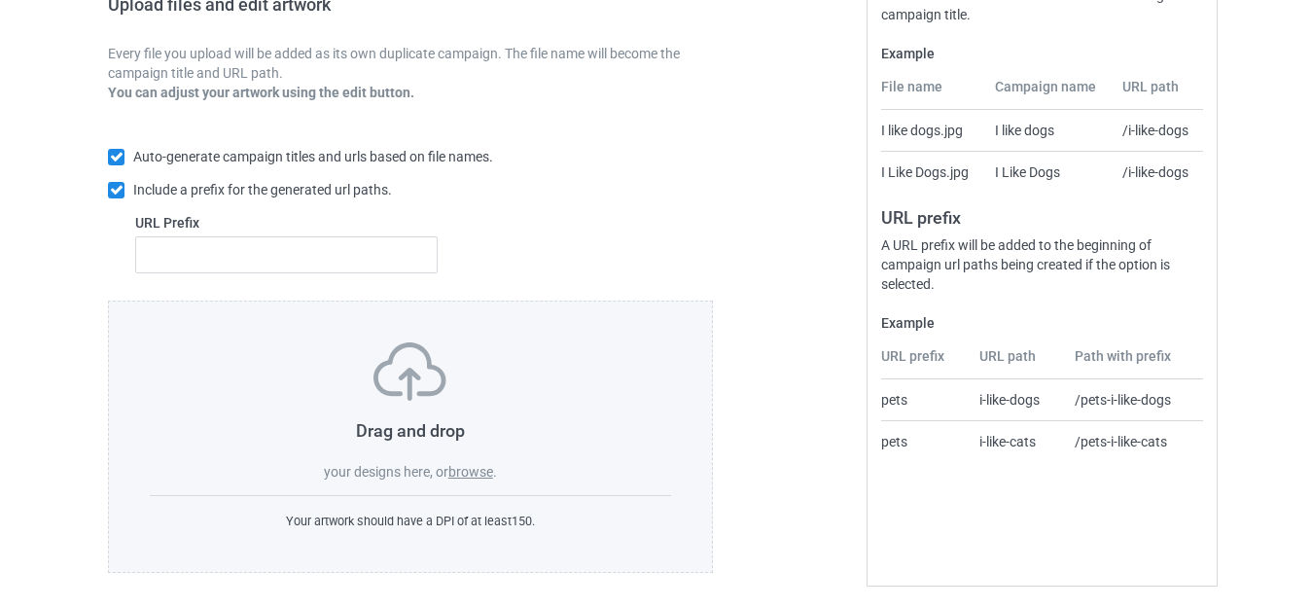
scroll to position [339, 0]
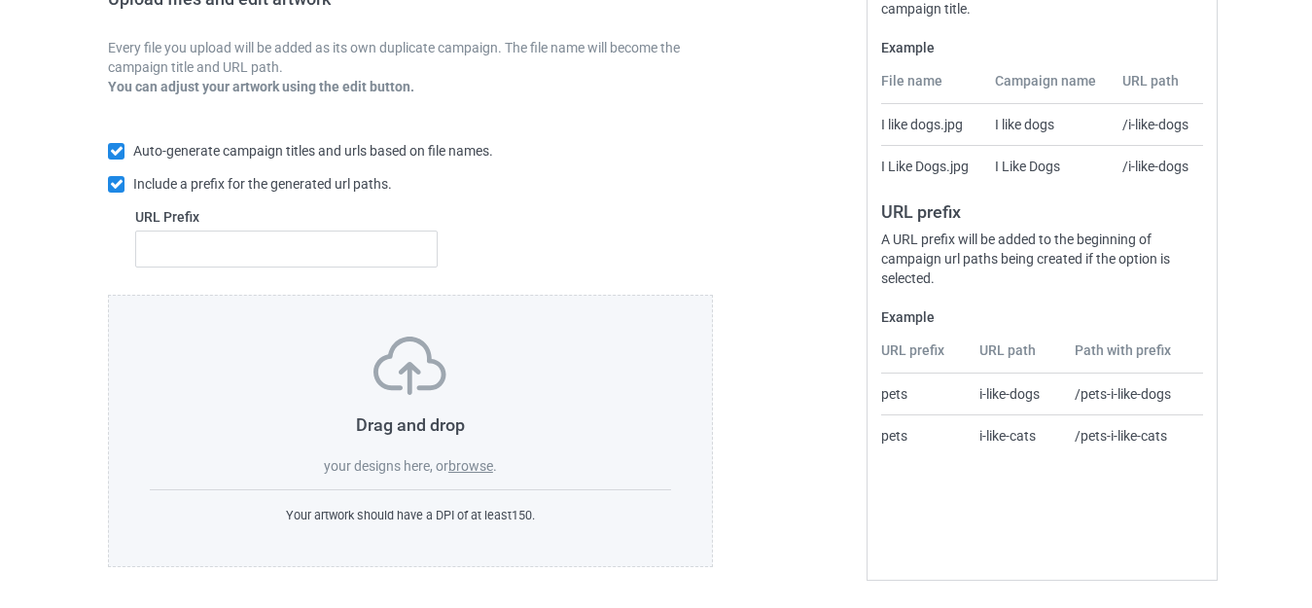
click at [466, 463] on label "browse" at bounding box center [470, 466] width 45 height 16
click at [0, 0] on input "browse" at bounding box center [0, 0] width 0 height 0
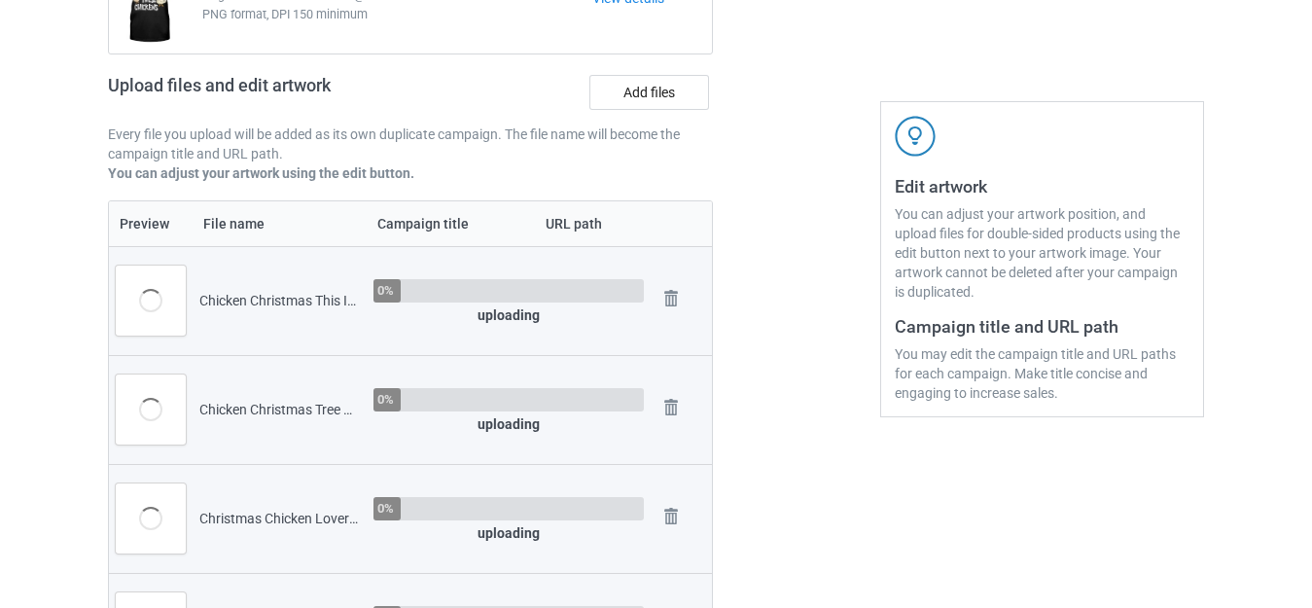
scroll to position [145, 0]
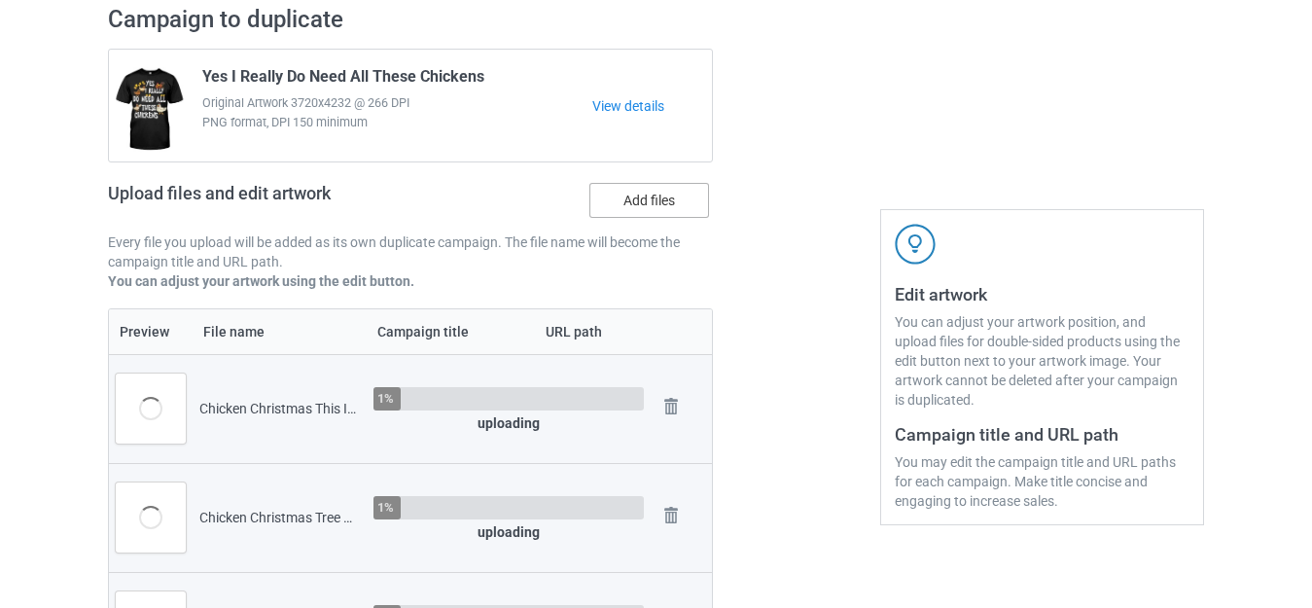
click at [641, 193] on label "Add files" at bounding box center [649, 200] width 120 height 35
click at [0, 0] on input "Add files" at bounding box center [0, 0] width 0 height 0
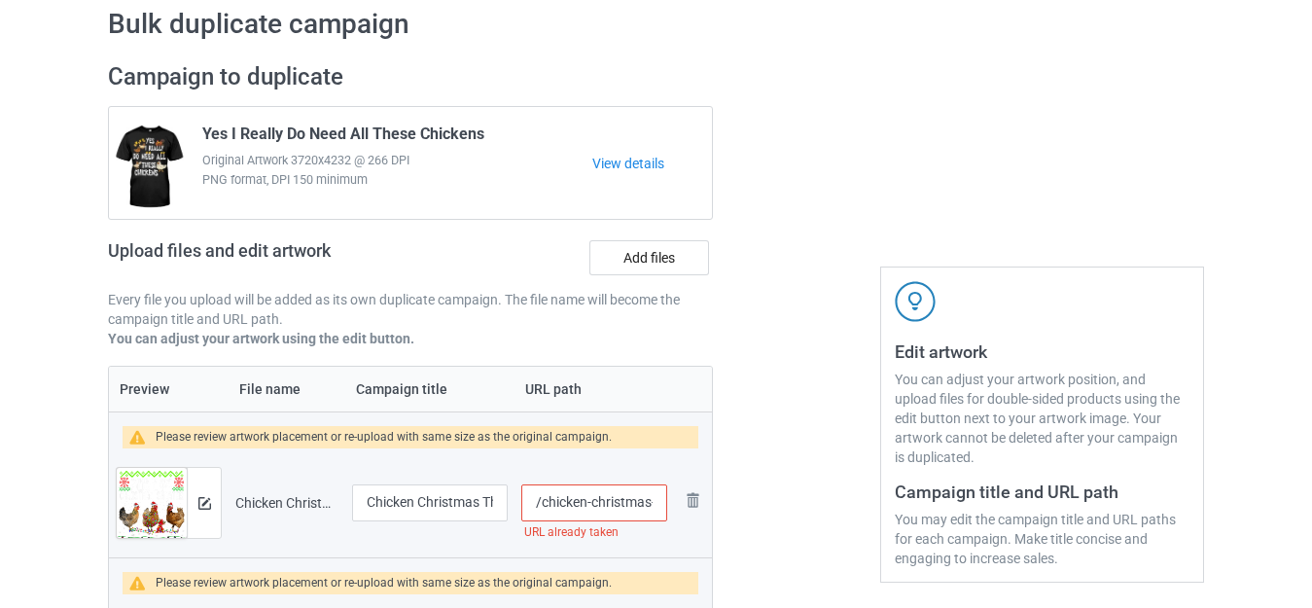
scroll to position [0, 0]
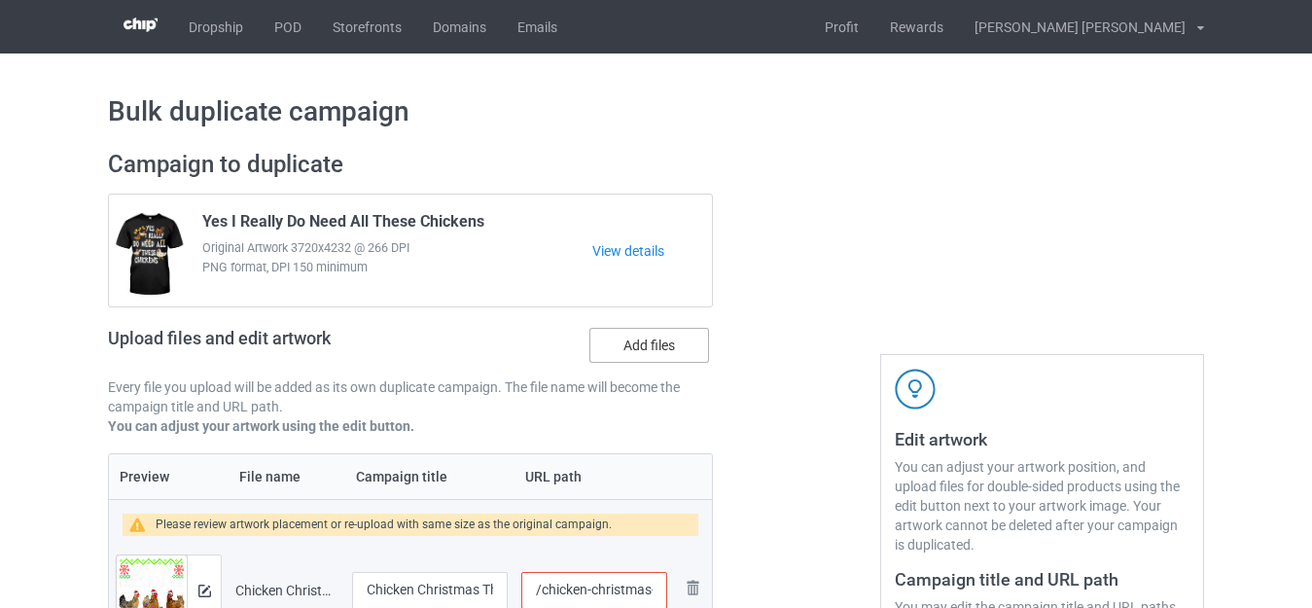
click at [649, 337] on label "Add files" at bounding box center [649, 345] width 120 height 35
click at [0, 0] on input "Add files" at bounding box center [0, 0] width 0 height 0
click at [654, 341] on label "Add files" at bounding box center [649, 345] width 120 height 35
click at [0, 0] on input "Add files" at bounding box center [0, 0] width 0 height 0
click at [636, 344] on label "Add files" at bounding box center [649, 345] width 120 height 35
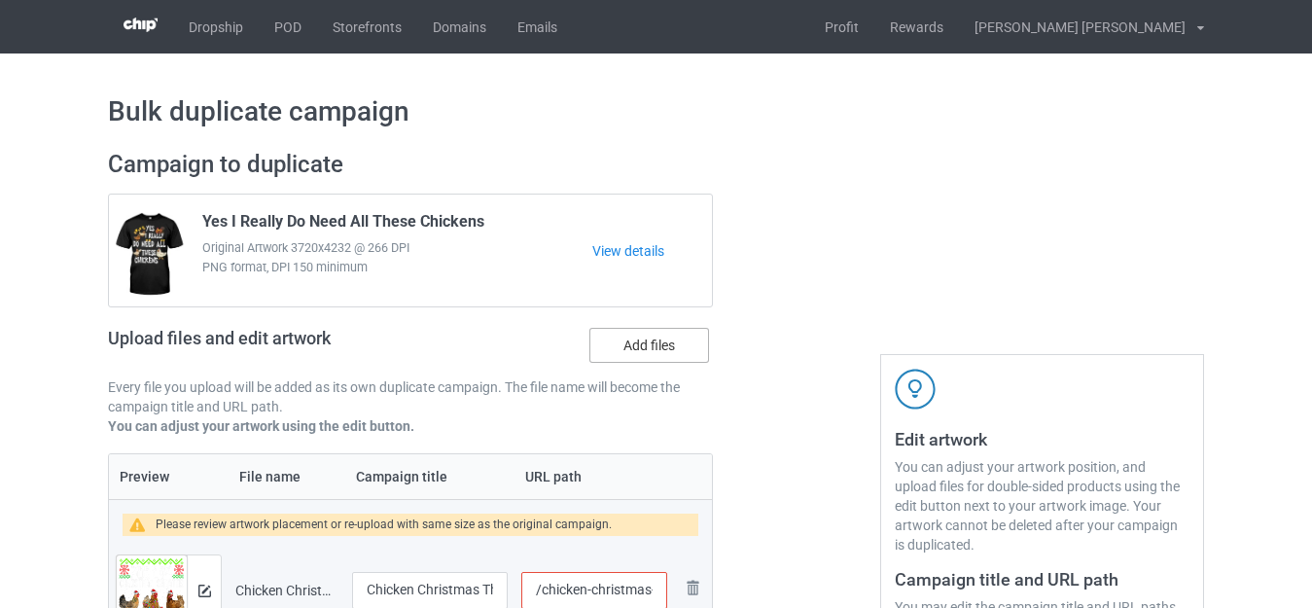
click at [0, 0] on input "Add files" at bounding box center [0, 0] width 0 height 0
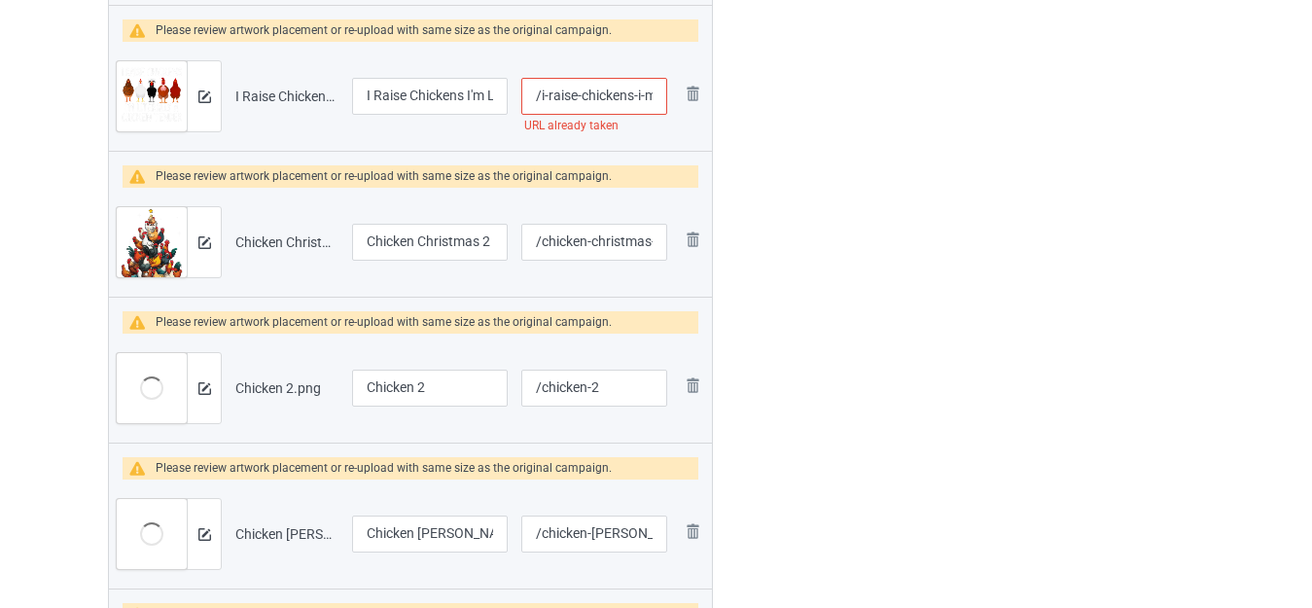
scroll to position [2820, 0]
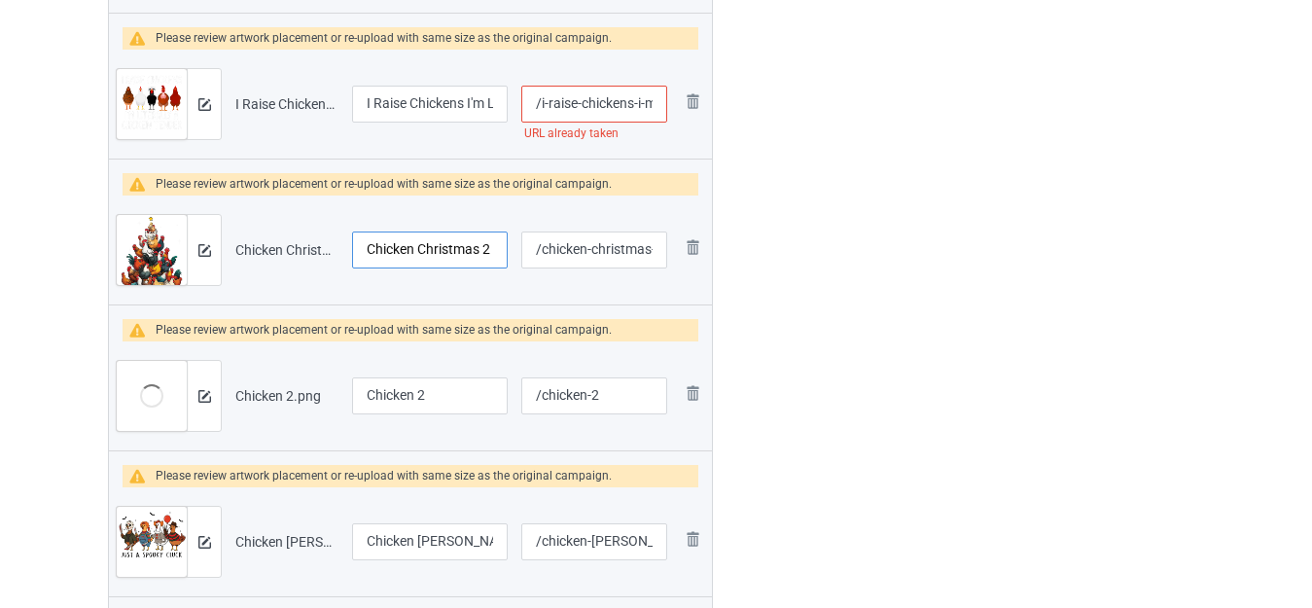
drag, startPoint x: 483, startPoint y: 250, endPoint x: 501, endPoint y: 250, distance: 17.5
click at [501, 250] on input "Chicken Christmas 2" at bounding box center [430, 249] width 156 height 37
type input "Chicken Christmas Tree"
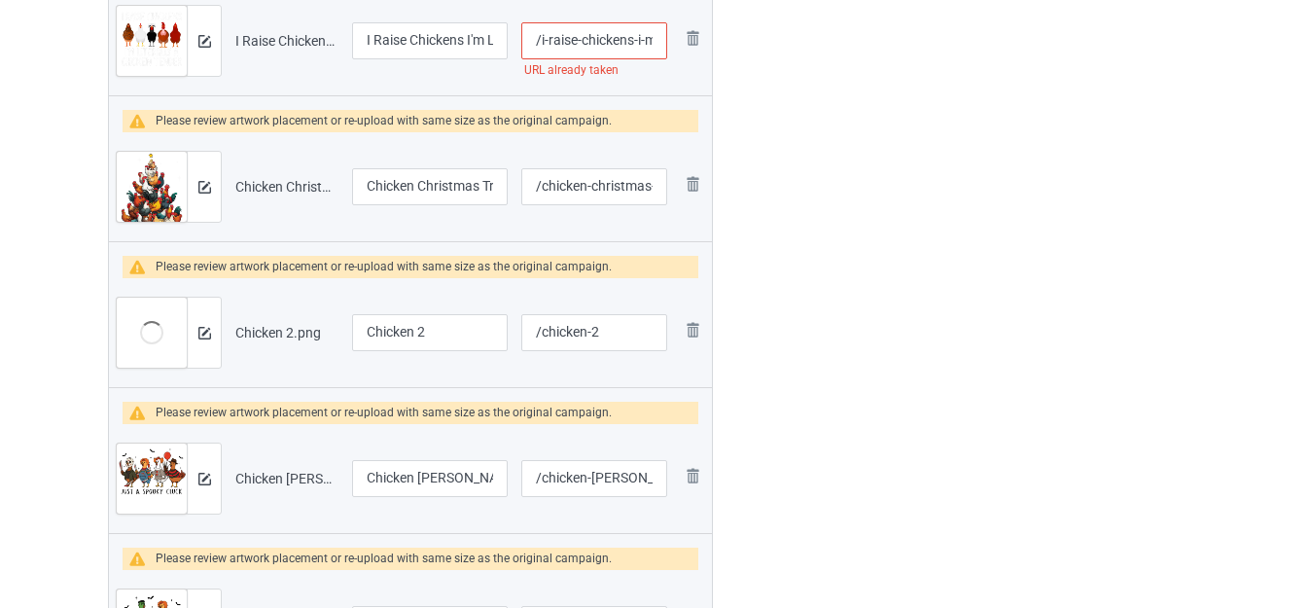
scroll to position [2917, 0]
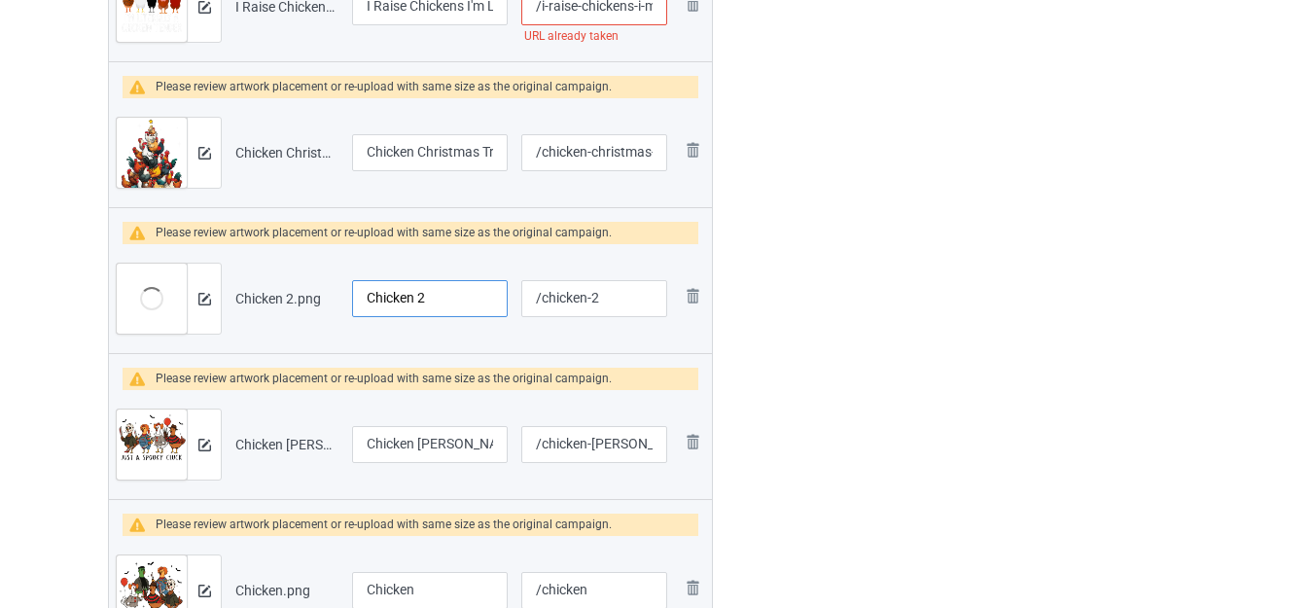
click at [417, 294] on input "Chicken 2" at bounding box center [430, 298] width 156 height 37
type input "Funny Chicken Halloween"
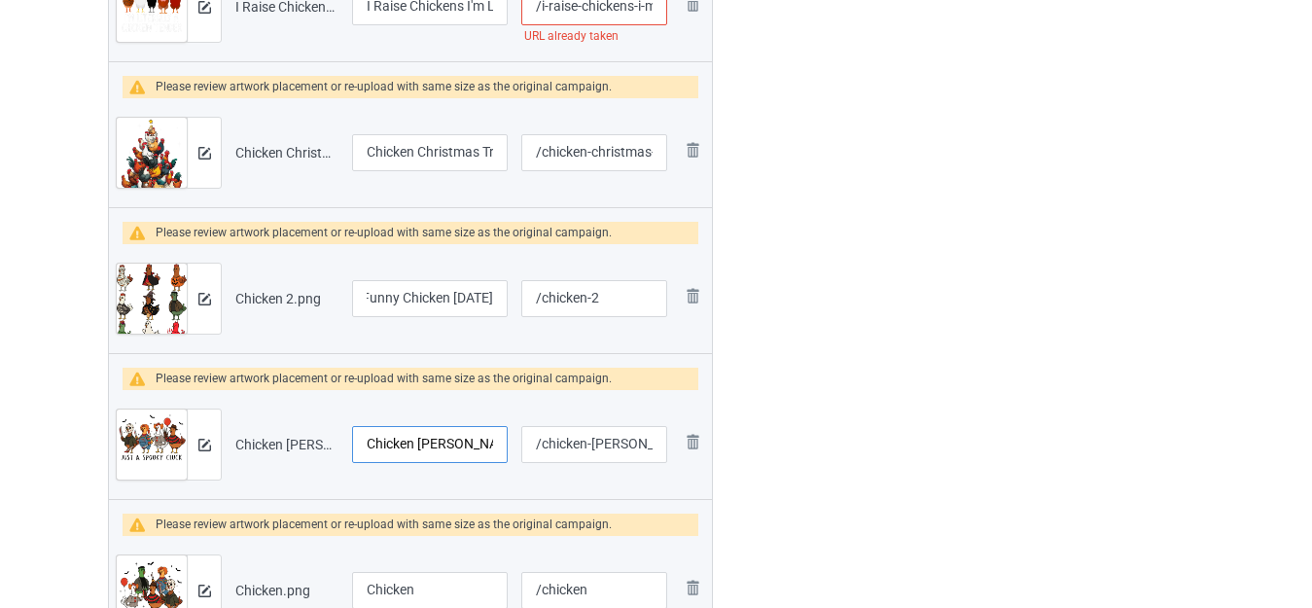
click at [426, 443] on input "Chicken Cluck" at bounding box center [430, 444] width 156 height 37
click at [418, 439] on input "Chicken Cluck" at bounding box center [430, 444] width 156 height 37
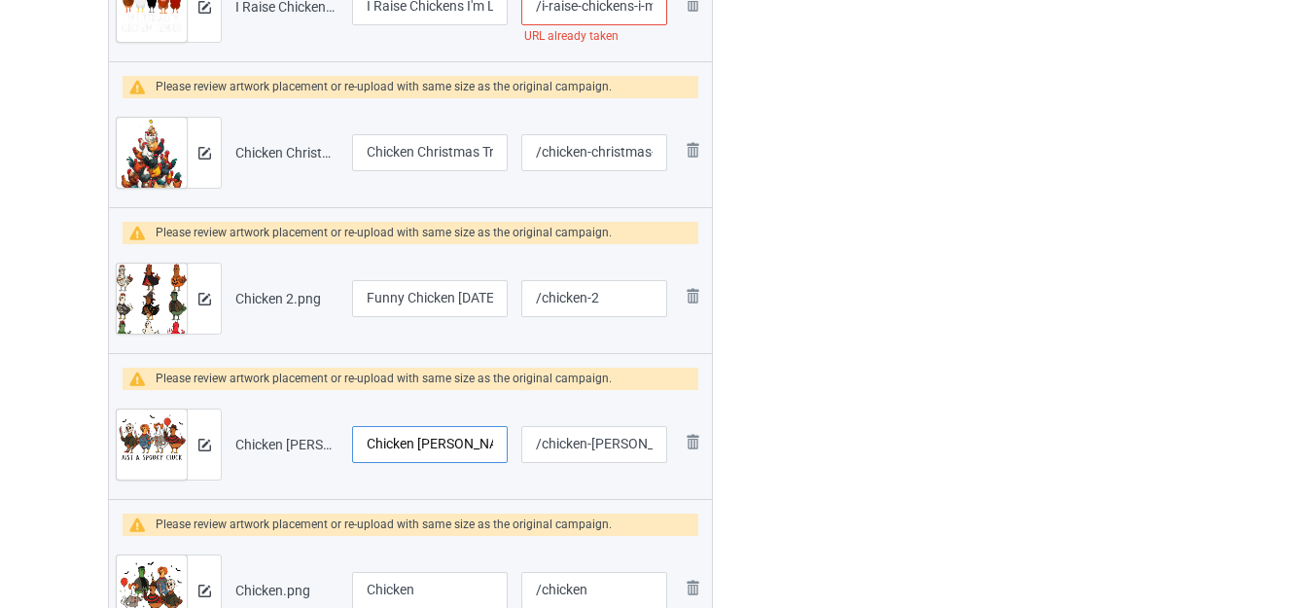
click at [417, 438] on input "Chicken Cluck" at bounding box center [430, 444] width 156 height 37
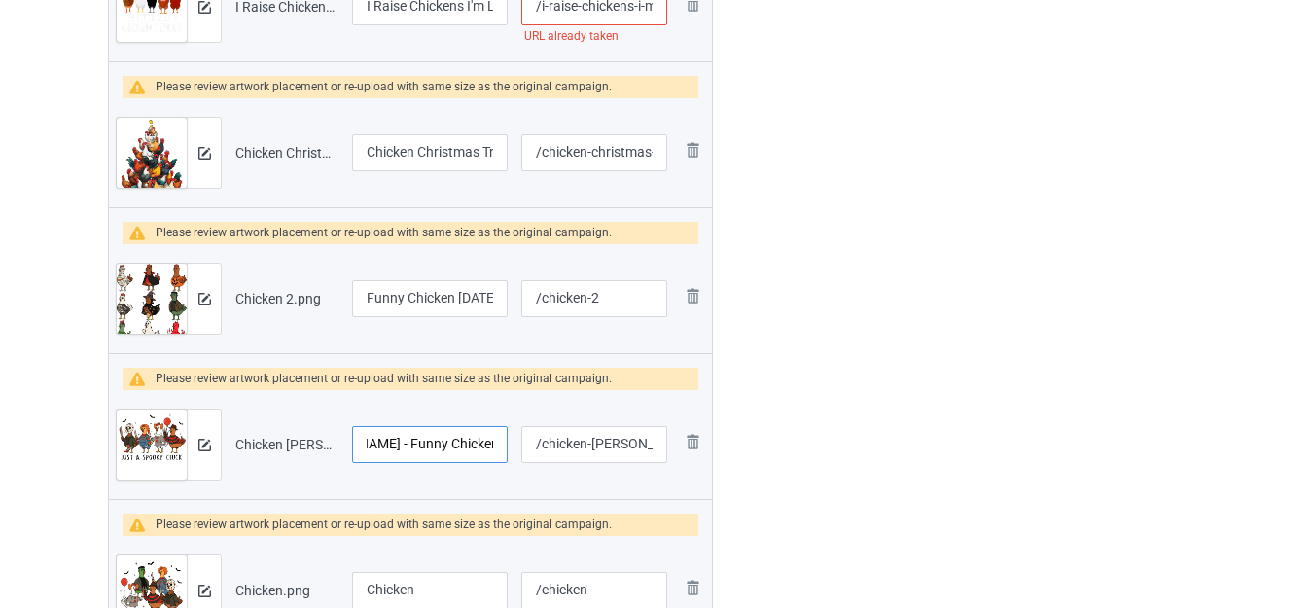
type input "Just A Spooky Cluck - Funny Chicken Halloween"
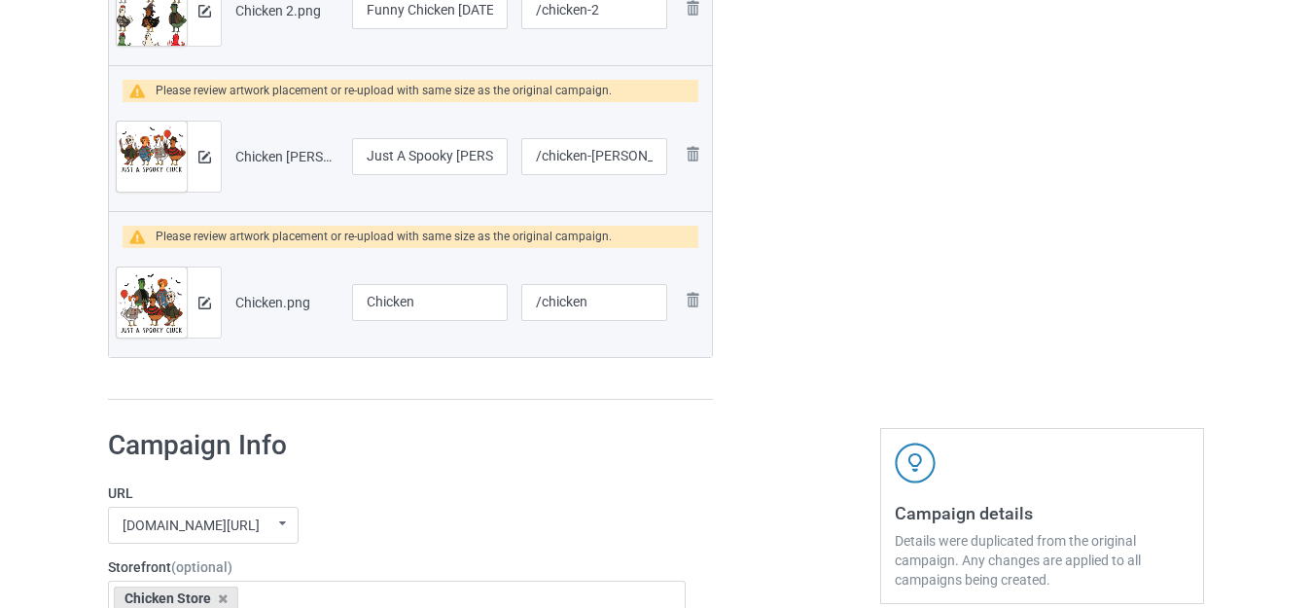
scroll to position [3208, 0]
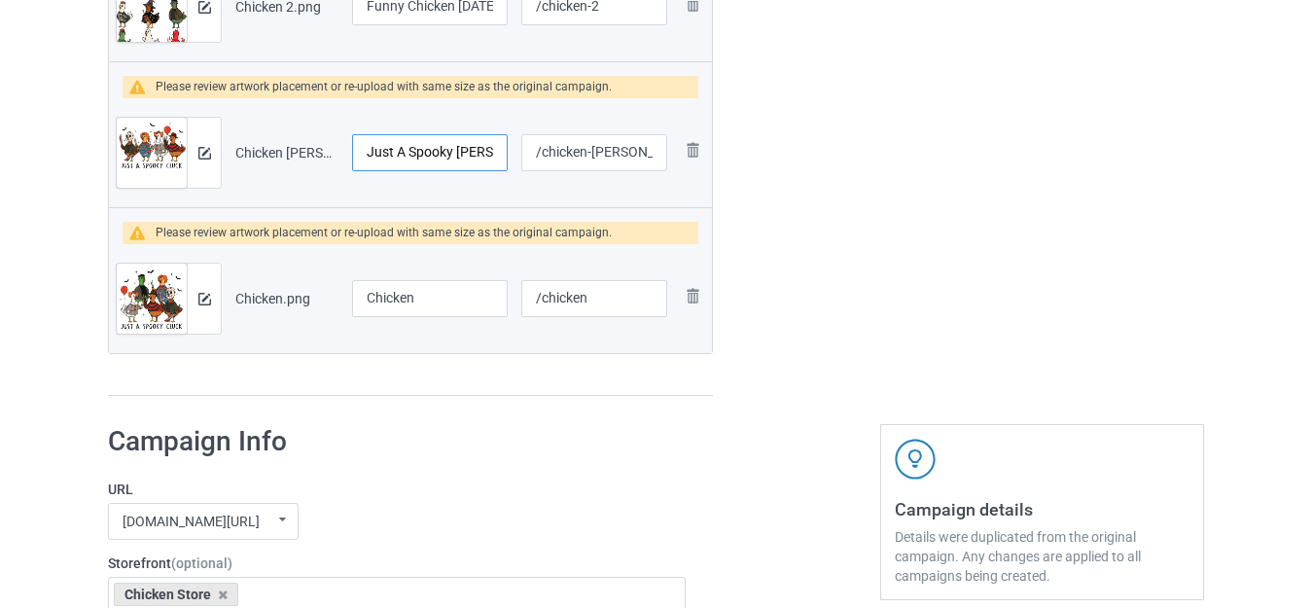
click at [420, 150] on input "Just A Spooky Cluck - Funny Chicken Halloween" at bounding box center [430, 152] width 156 height 37
click at [425, 292] on input "Chicken" at bounding box center [430, 298] width 156 height 37
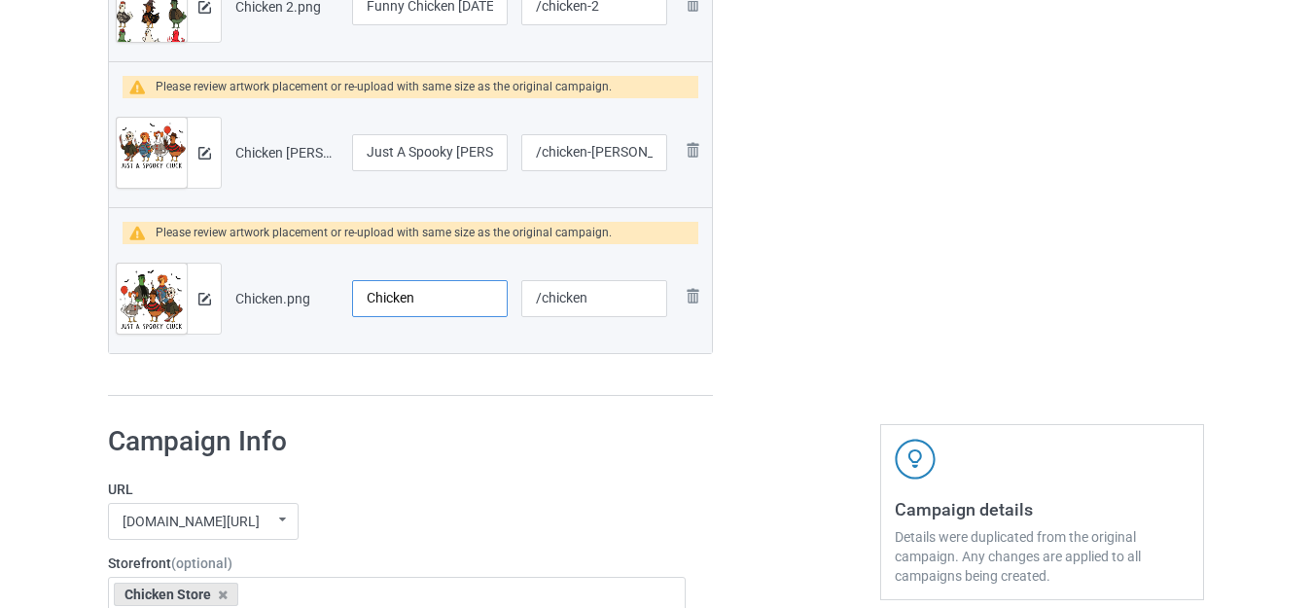
click at [425, 292] on input "Chicken" at bounding box center [430, 298] width 156 height 37
paste input "Just A Spooky Cluck - Funny Chicken Hallowe"
type input "Just A Spooky Cluck - Funny Chicken Halloween"
click at [606, 289] on input "/chicken" at bounding box center [594, 298] width 146 height 37
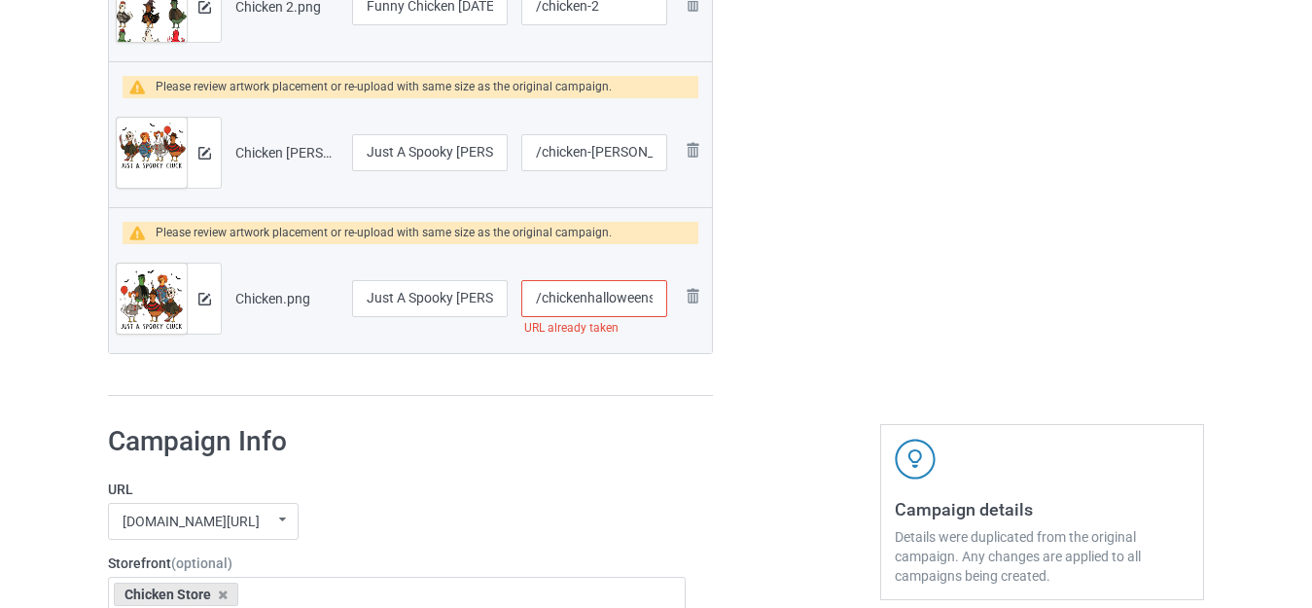
scroll to position [0, 2]
type input "/chickenhalloweens"
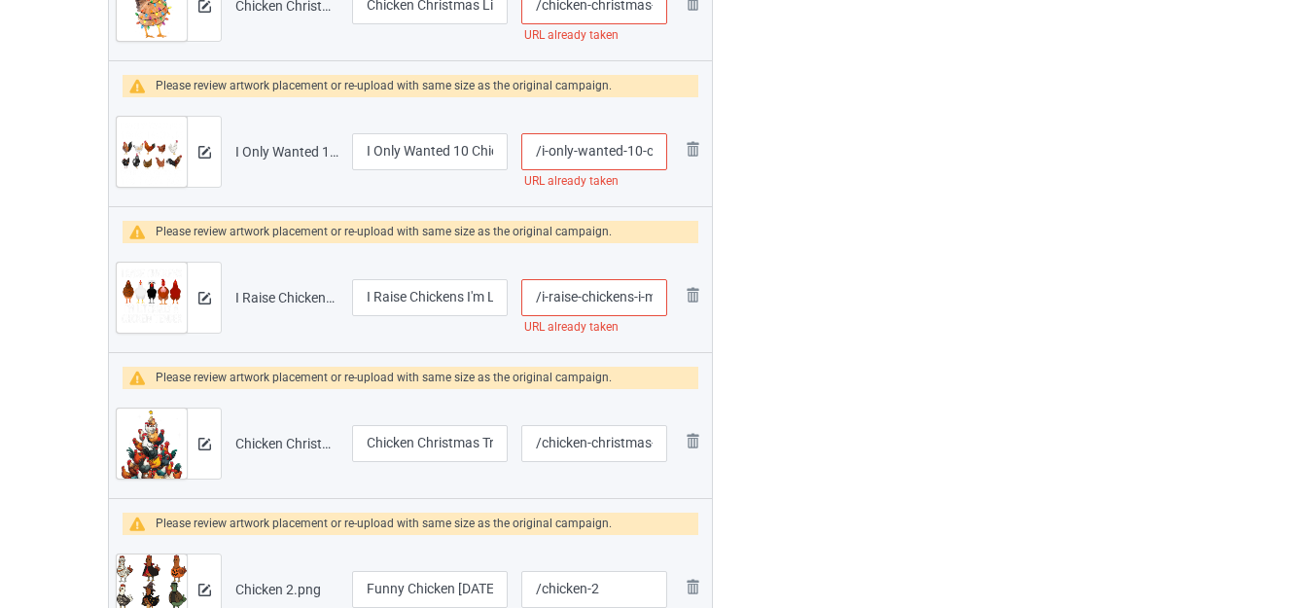
scroll to position [2625, 0]
click at [628, 295] on input "/i-raise-chickens-i-m-literally-a-chicken-tender" at bounding box center [594, 298] width 146 height 37
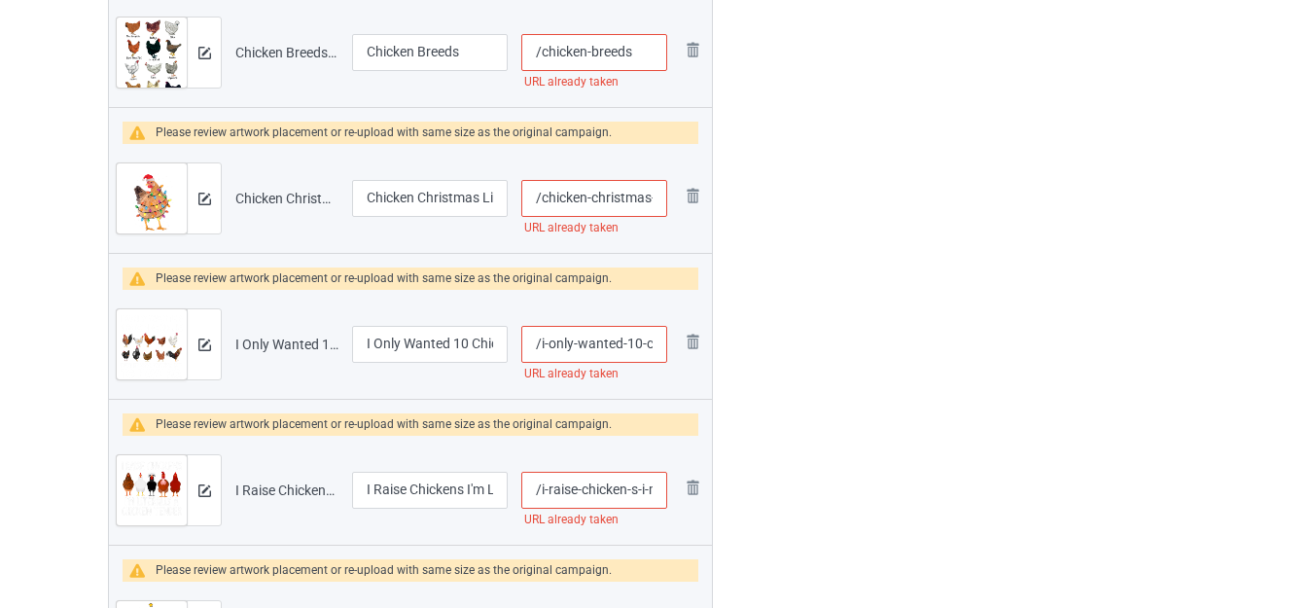
scroll to position [2431, 0]
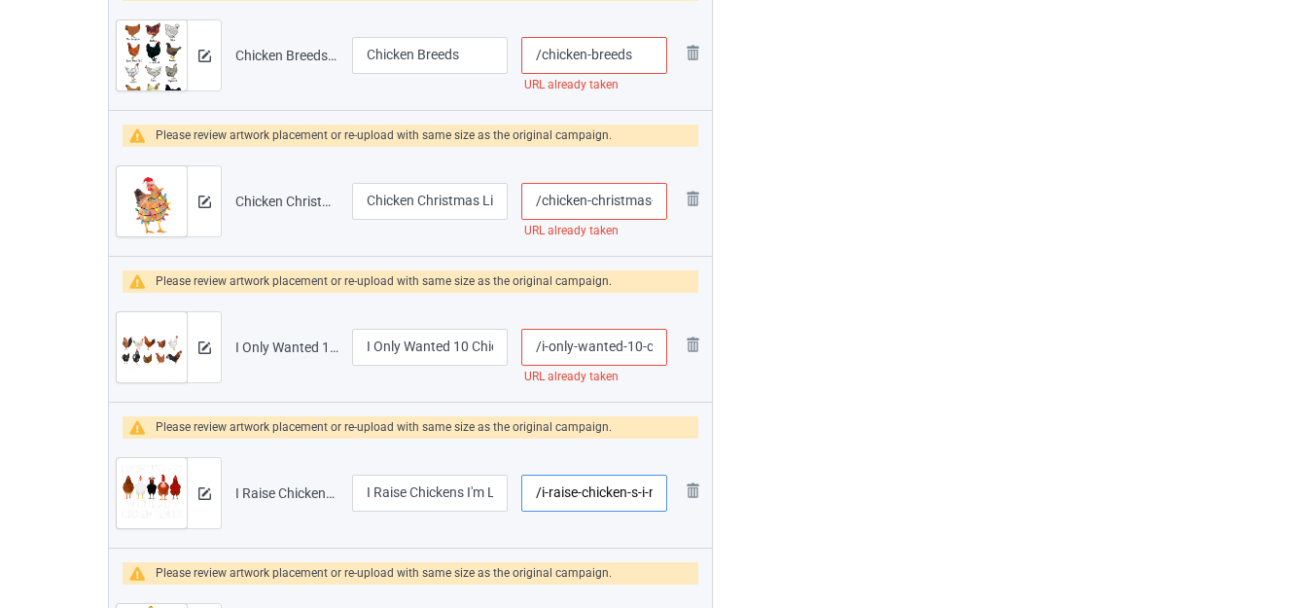
type input "/i-raise-chicken-s-i-m-literally-a-chicken-tender"
click at [618, 344] on input "/i-only-wanted-10-chickens-fynny-chicken-saying" at bounding box center [594, 347] width 146 height 37
type input "/i-only-wante-d-10-chickens-fynny-chicken-saying"
click at [645, 197] on input "/chicken-christmas-lights" at bounding box center [594, 201] width 146 height 37
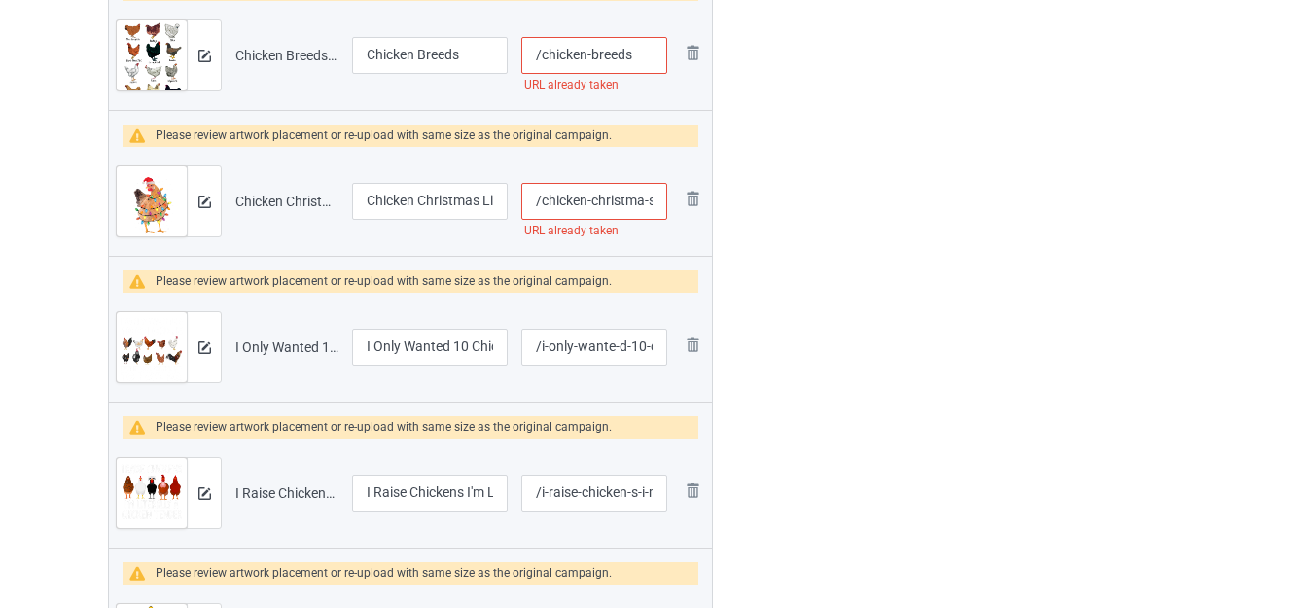
type input "/chicken-christma-s-lights"
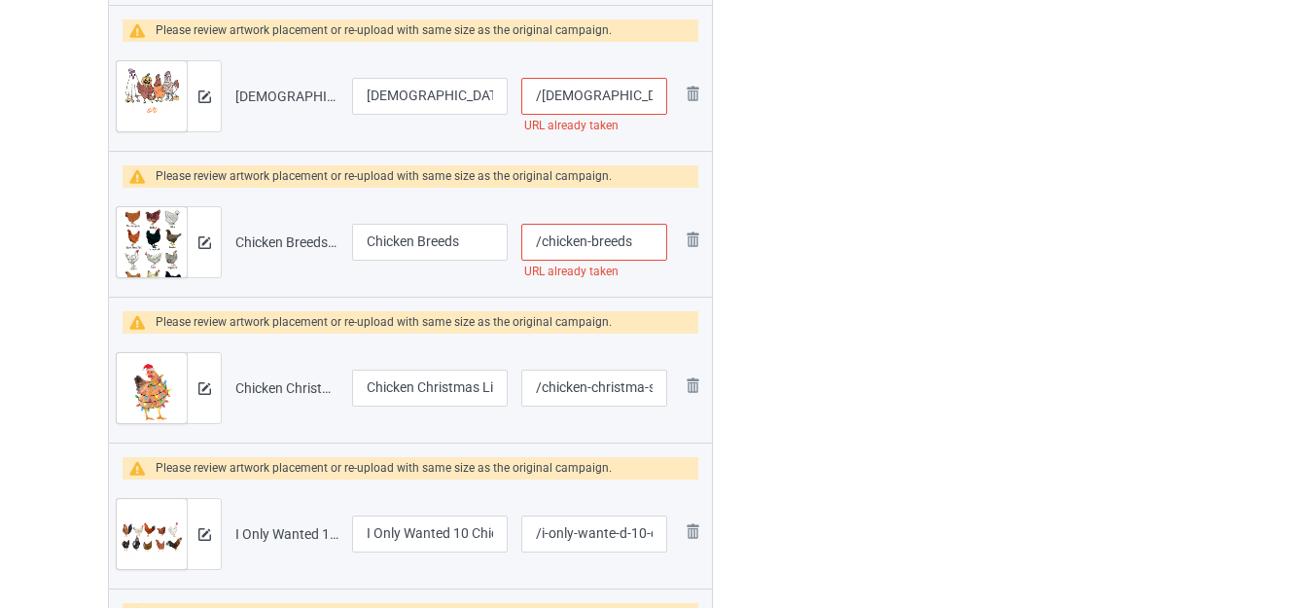
scroll to position [2236, 0]
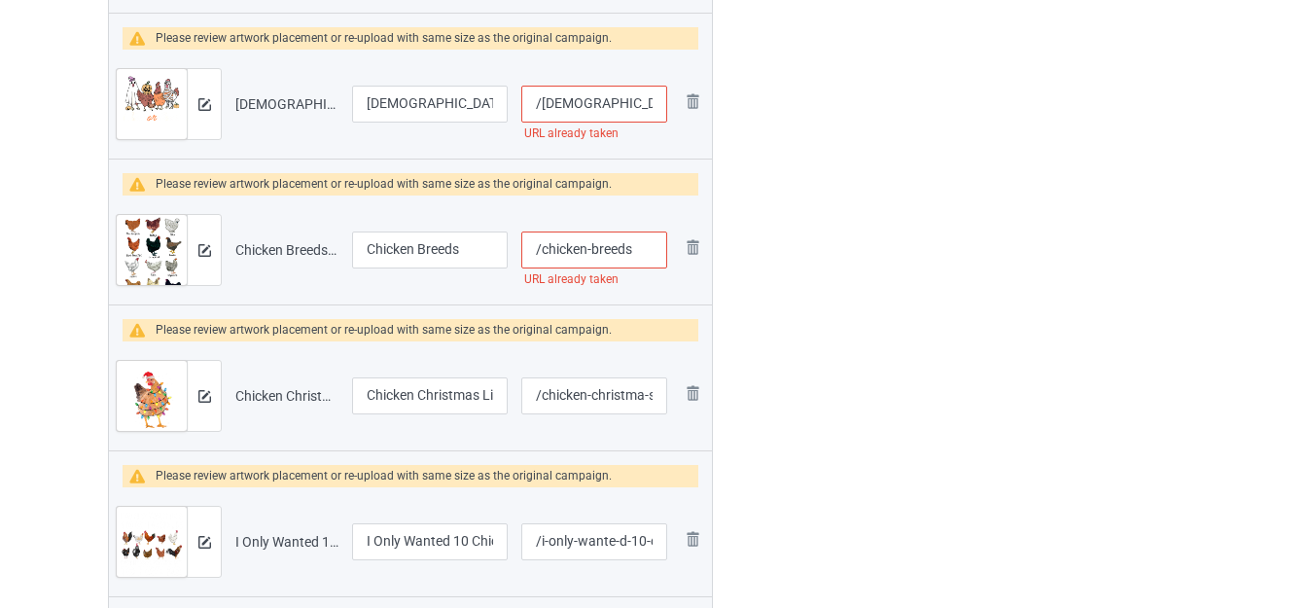
click at [627, 250] on input "/chicken-breeds" at bounding box center [594, 249] width 146 height 37
type input "/chicken-breed-s"
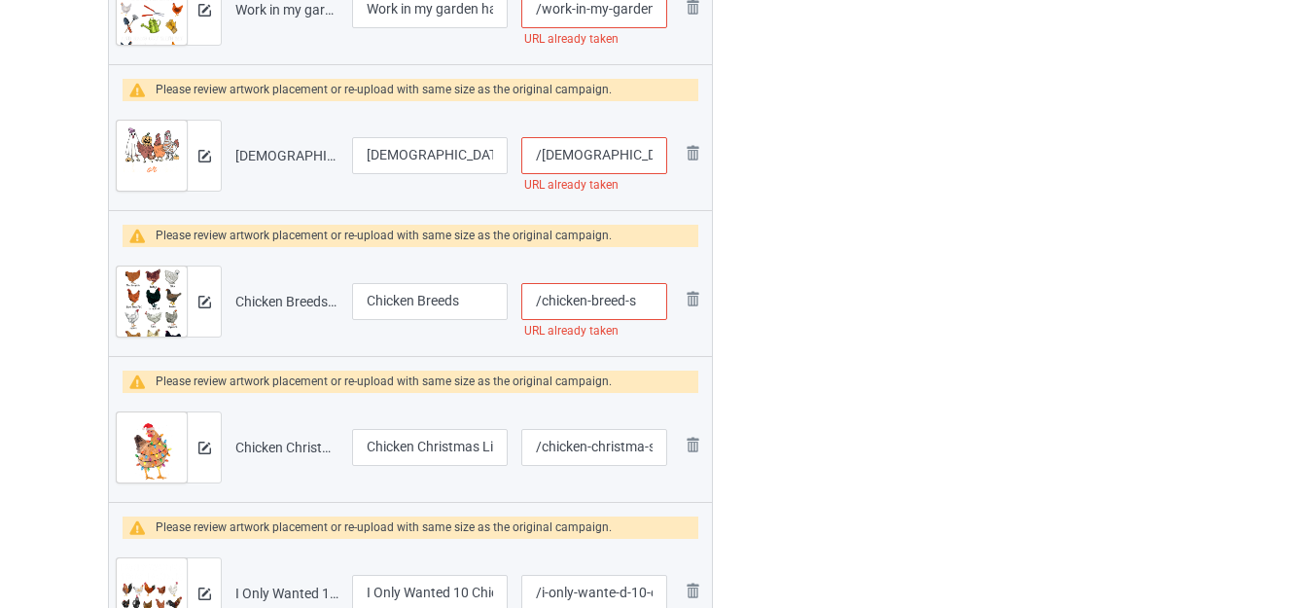
scroll to position [2042, 0]
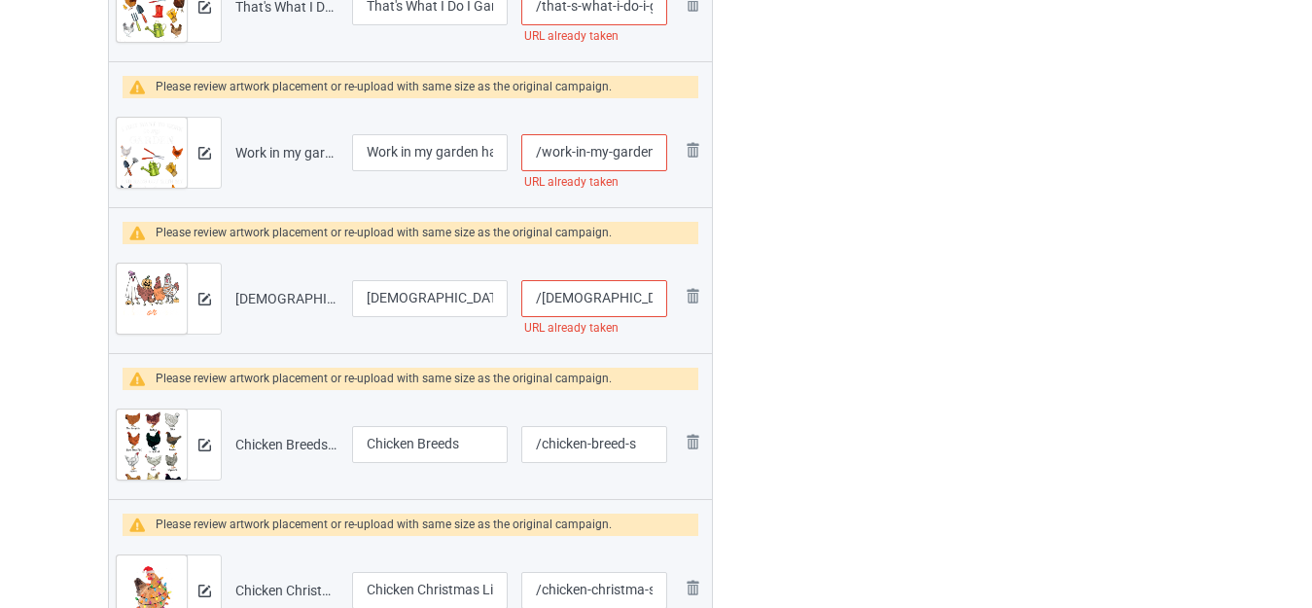
click at [618, 297] on input "/[DEMOGRAPHIC_DATA]-or-treat-chicken-[DATE]" at bounding box center [594, 298] width 146 height 37
type input "/chick-or-trea-t-chicken-halloween"
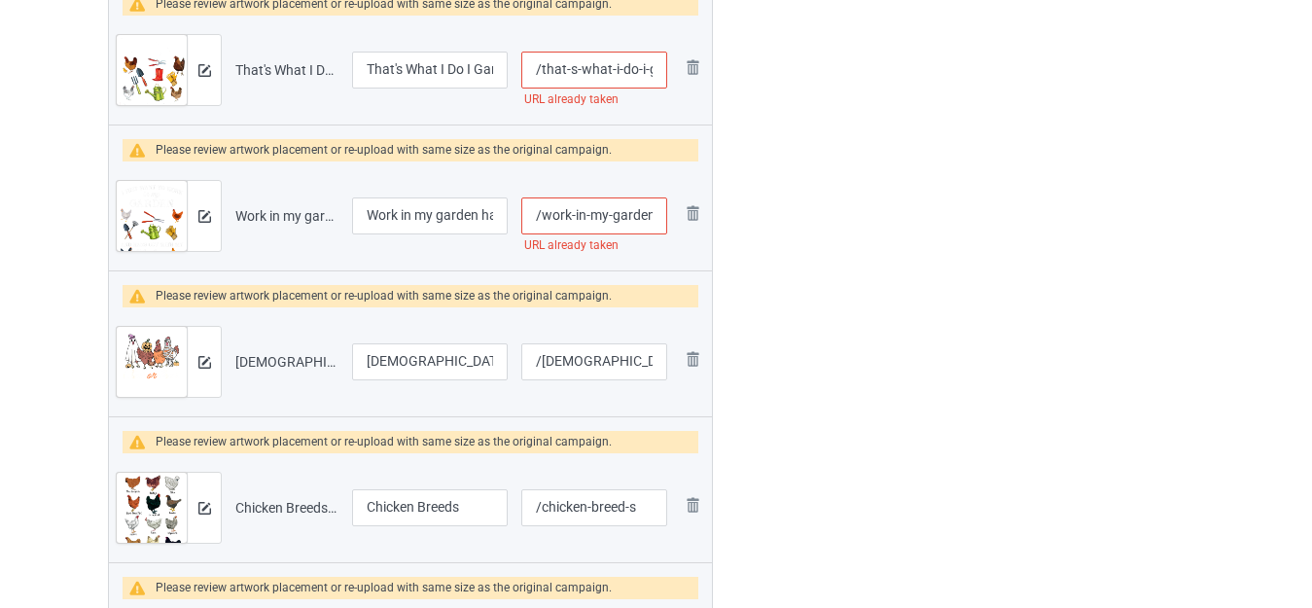
scroll to position [1945, 0]
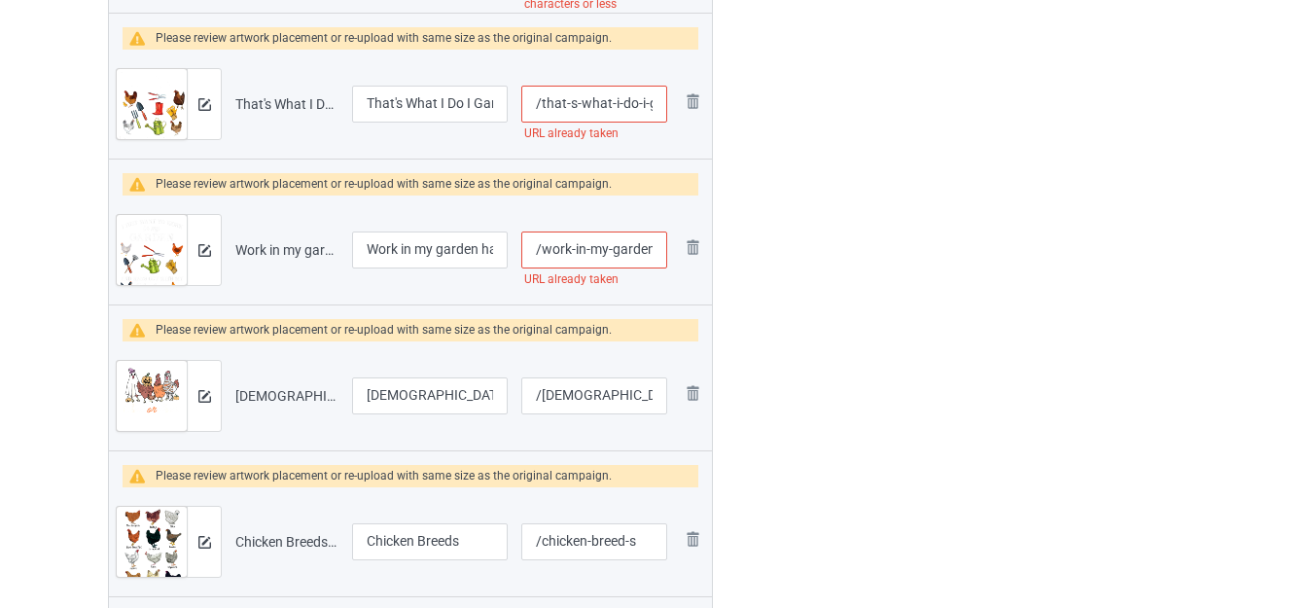
click at [617, 244] on input "/work-in-my-garden-hangout-with-my-chickens" at bounding box center [594, 249] width 146 height 37
type input "/work-in-my-g-arden-hangout-with-my-chickens"
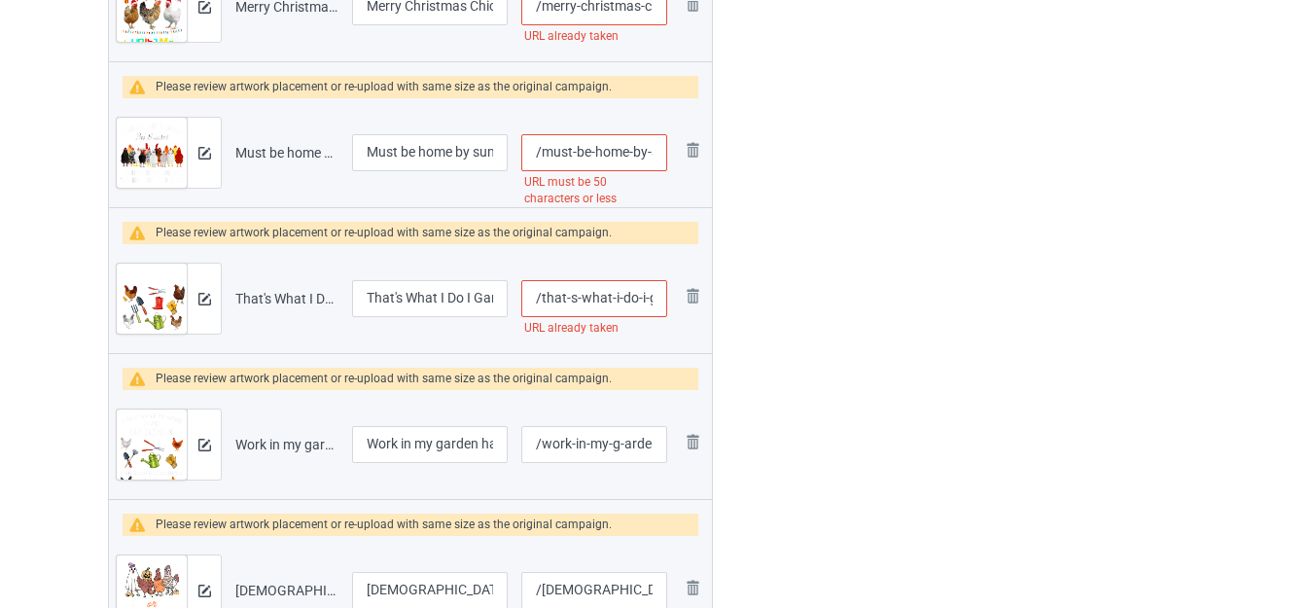
click at [611, 292] on input "/that-s-what-i-do-i-garden-i-play-with-chickens" at bounding box center [594, 298] width 146 height 37
click at [607, 294] on input "/that-s-what-i-do-i-garden-i-play-with-chickens" at bounding box center [594, 298] width 146 height 37
type input "/that-s-wha-t-i-do-i-garden-i-play-with-chickens"
click at [754, 287] on div at bounding box center [796, 127] width 140 height 3483
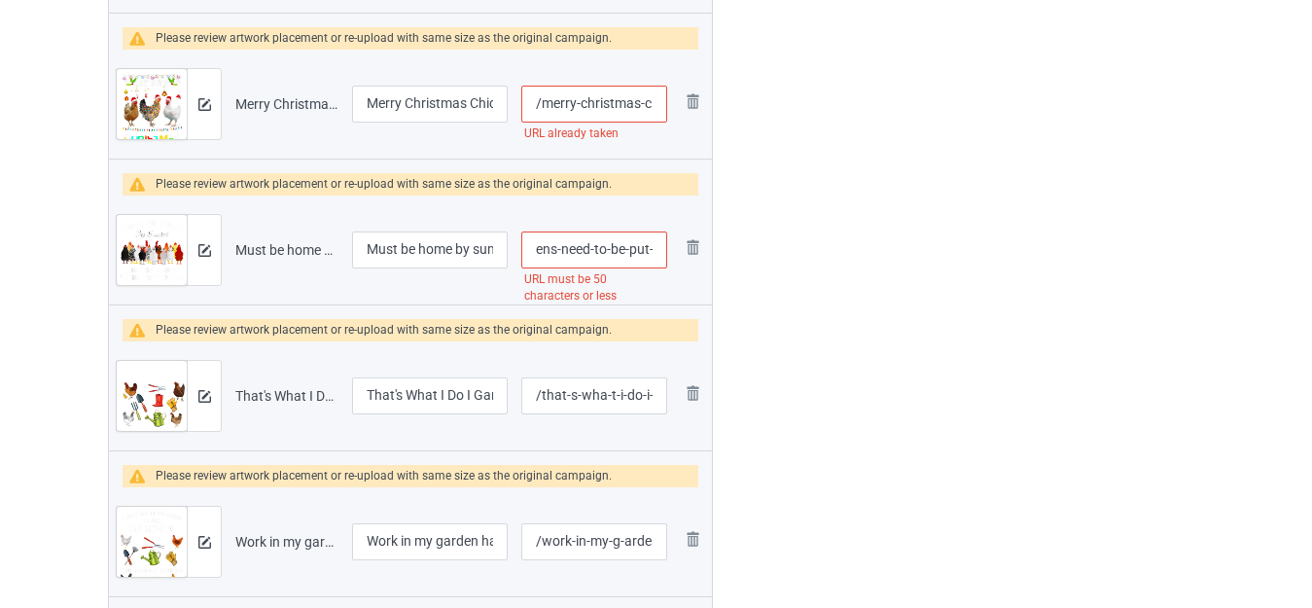
scroll to position [0, 230]
drag, startPoint x: 650, startPoint y: 246, endPoint x: 664, endPoint y: 256, distance: 16.7
click at [665, 256] on input "/must-be-home-by-sunset-chickens-need-to-be-put-to-bed" at bounding box center [594, 249] width 146 height 37
click at [622, 252] on input "/must-be-home-by-sunset-chickens-need-to-be-put-to-bed" at bounding box center [594, 249] width 146 height 37
drag, startPoint x: 586, startPoint y: 246, endPoint x: 663, endPoint y: 256, distance: 77.4
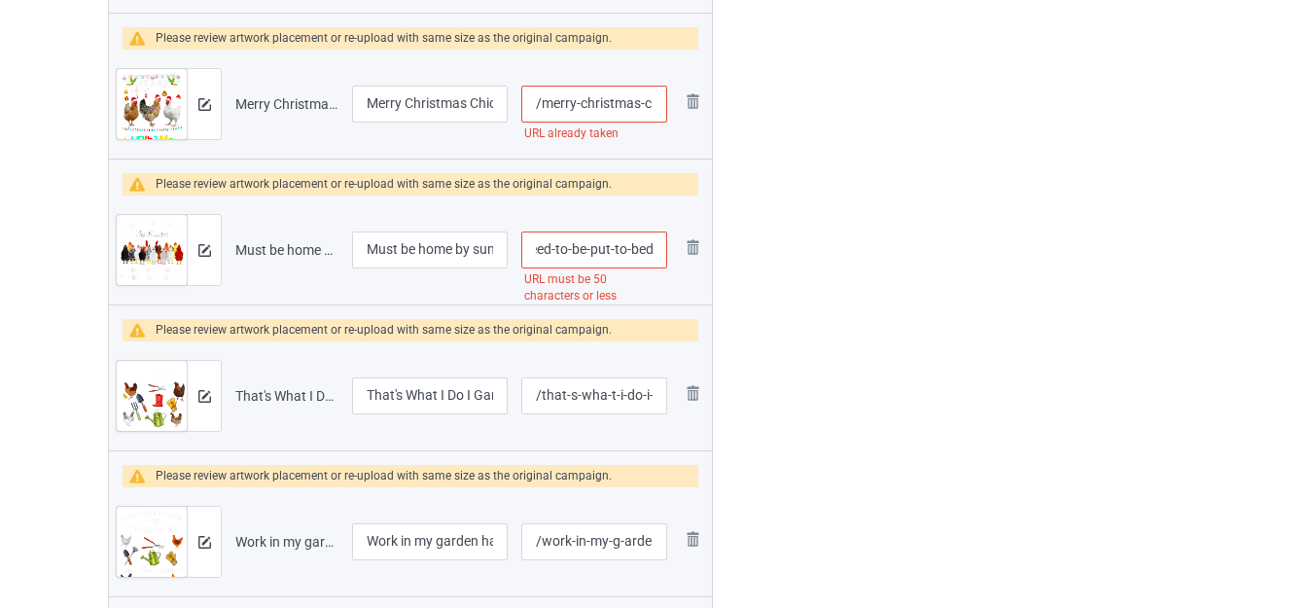
click at [663, 256] on input "/must-be-home-by-sunset-chickens-need-to-be-put-to-bed" at bounding box center [594, 249] width 146 height 37
type input "/must-be-home-by-sunset-chickens-need-to-be"
click at [853, 261] on div at bounding box center [796, 224] width 140 height 3483
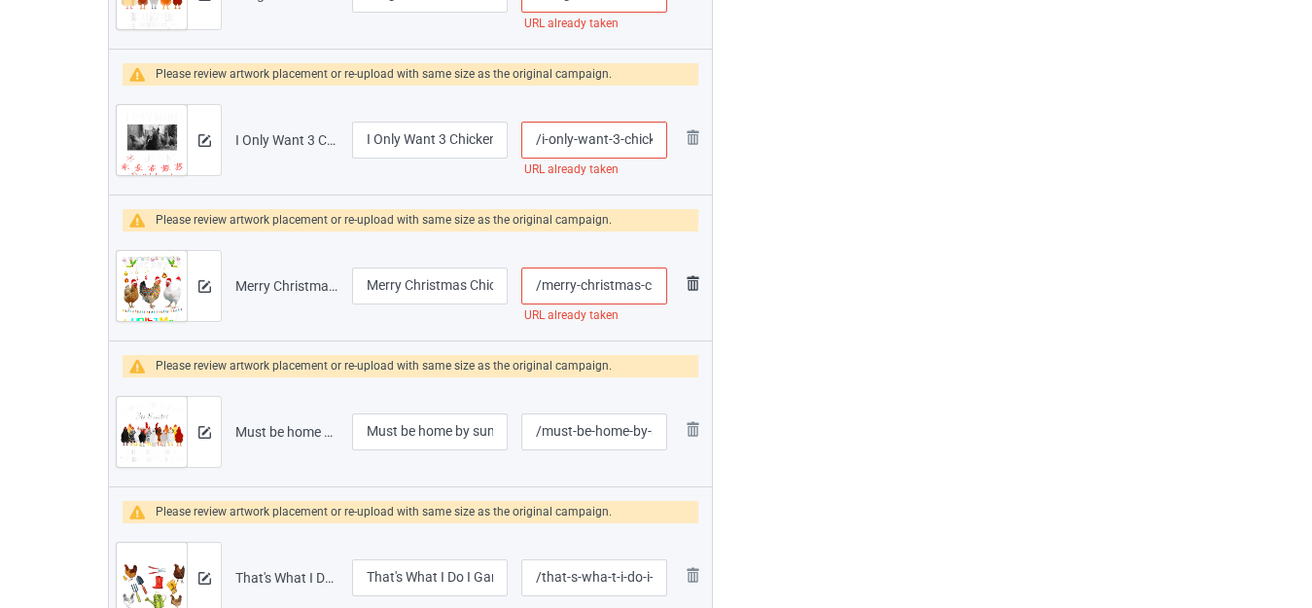
scroll to position [1458, 0]
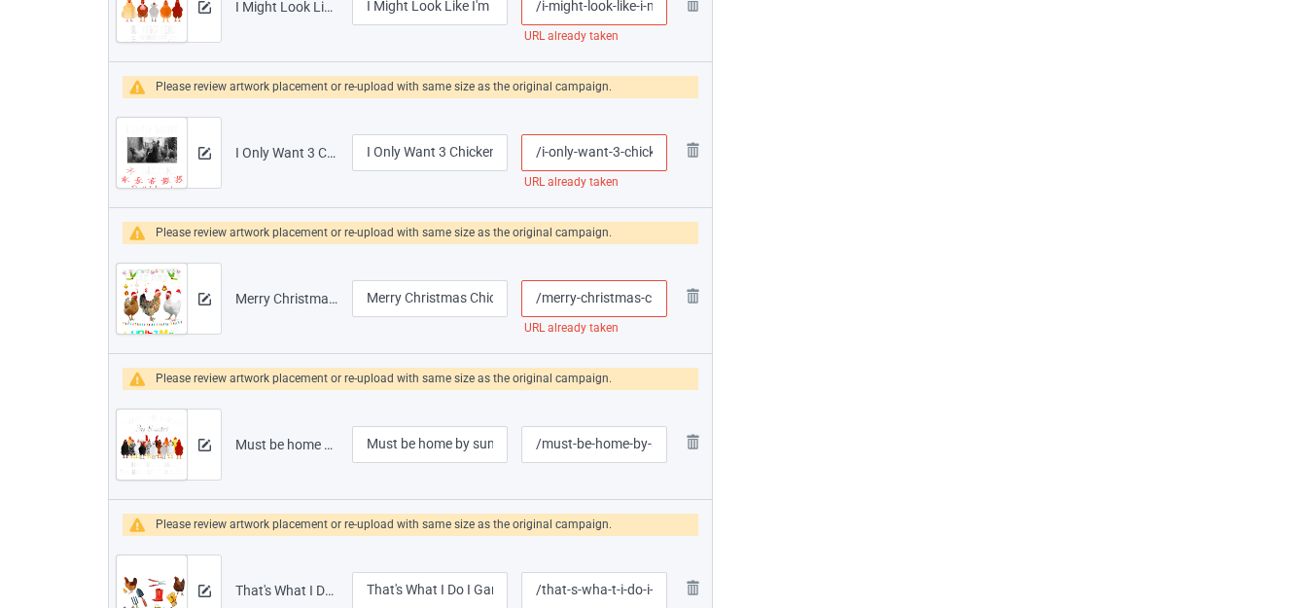
click at [636, 298] on input "/merry-christmas-chicken" at bounding box center [594, 298] width 146 height 37
type input "/merry-christma-s-chicken"
click at [855, 303] on div at bounding box center [796, 419] width 140 height 3483
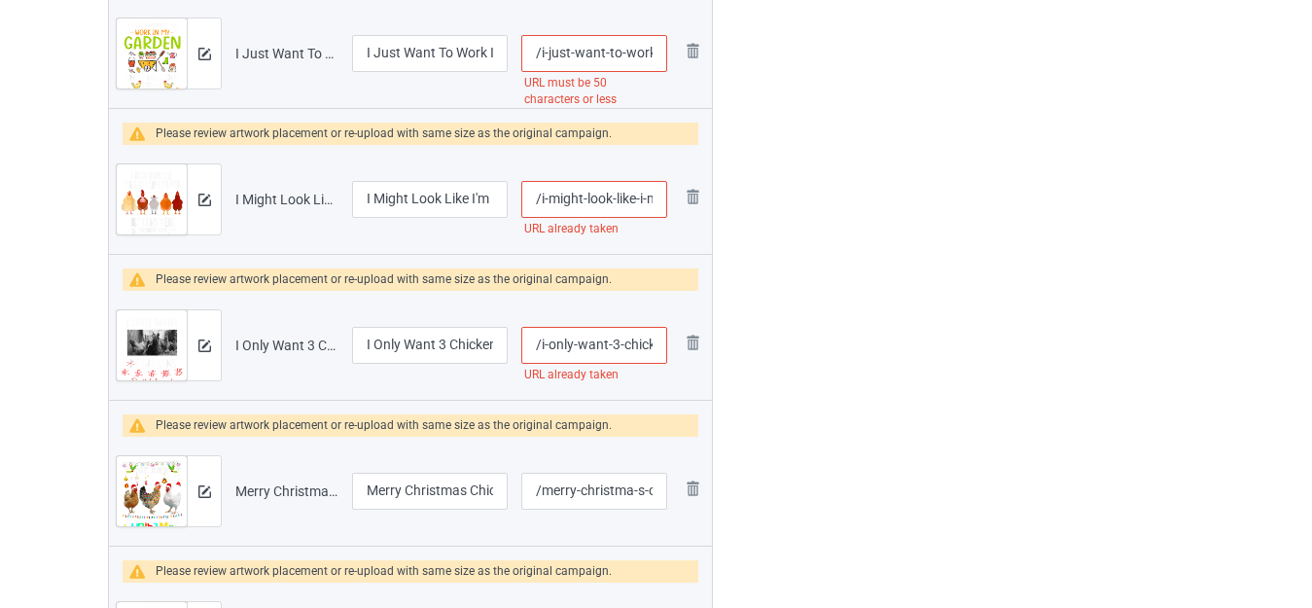
scroll to position [1264, 0]
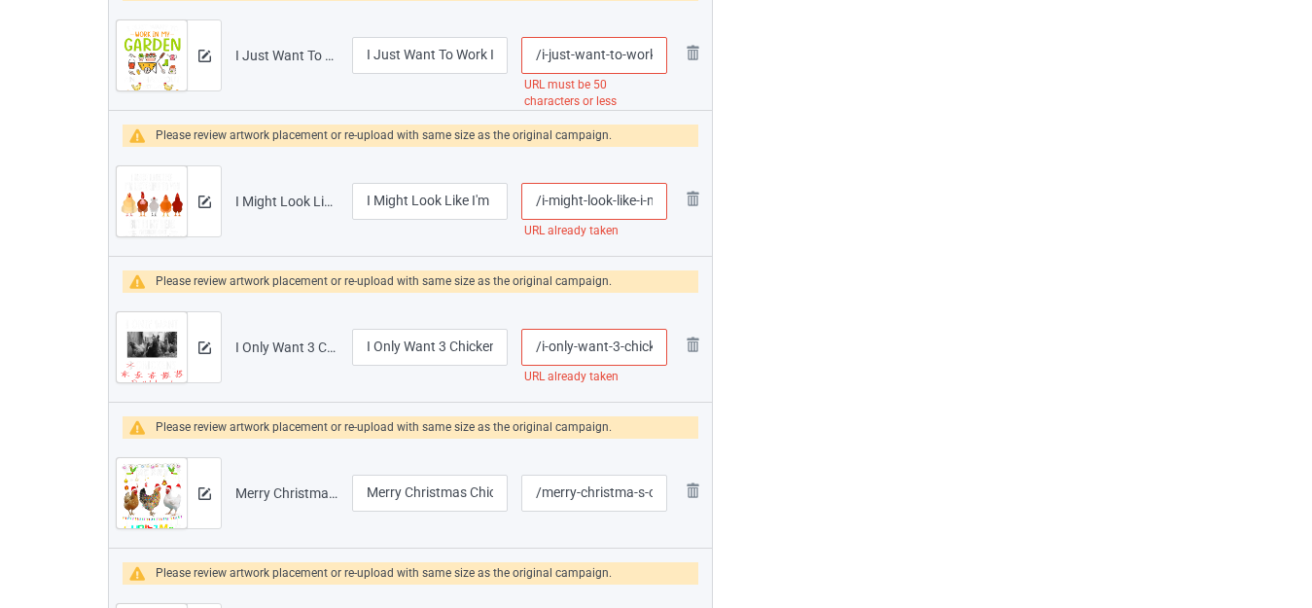
click at [628, 343] on input "/i-only-want-3-chickens" at bounding box center [594, 347] width 146 height 37
type input "/i-only-want-3-c-hickens"
click at [810, 333] on div at bounding box center [796, 613] width 140 height 3483
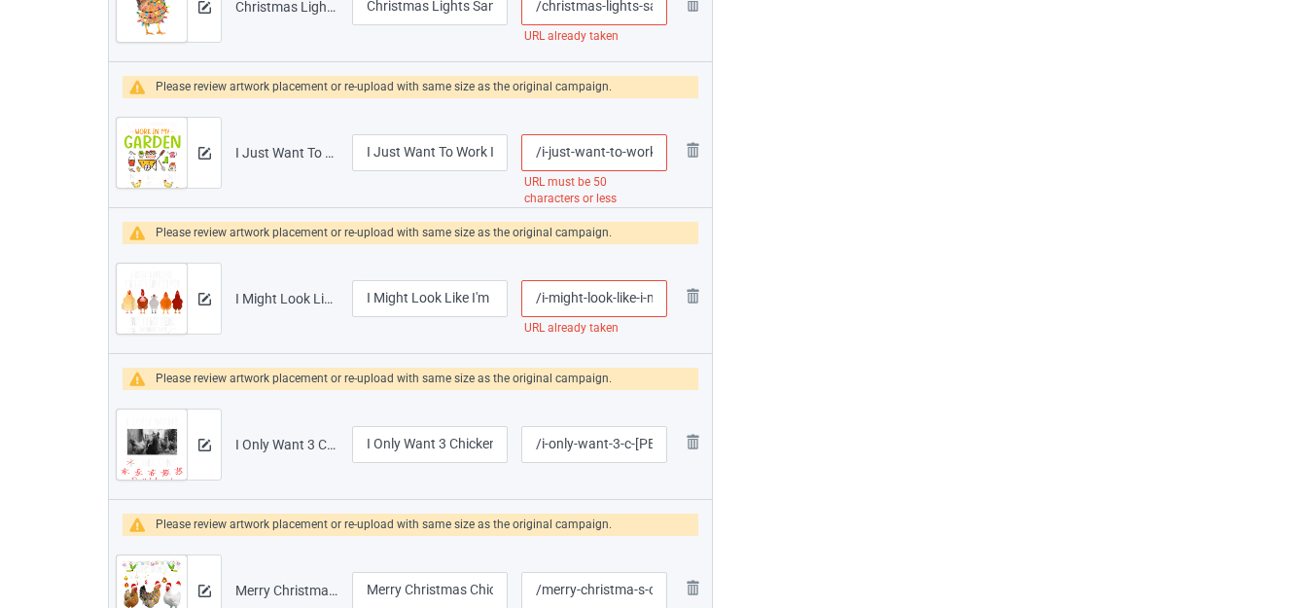
click at [629, 295] on input "/i-might-look-like-i-m-listening-to-you-chickens" at bounding box center [594, 298] width 146 height 37
type input "/i-might-look-lik-e-i-m-listening-to-you-chickens"
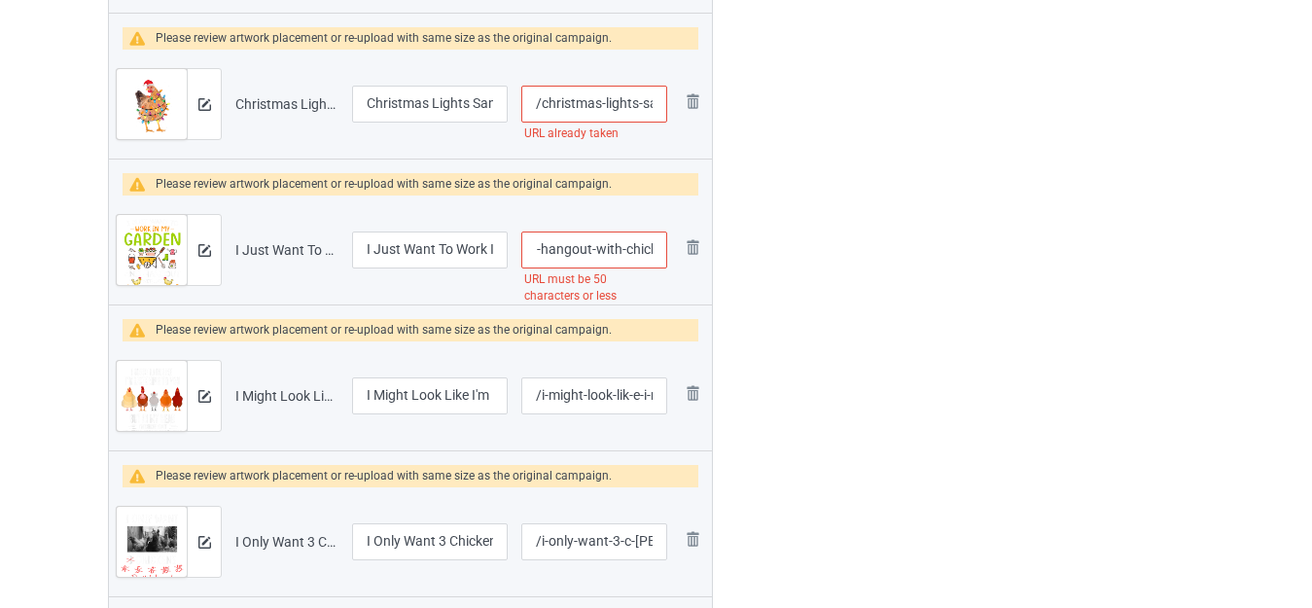
scroll to position [0, 256]
drag, startPoint x: 624, startPoint y: 247, endPoint x: 662, endPoint y: 261, distance: 40.3
click at [662, 261] on input "/i-just-want-to-work-in-my-garden-and-hangout-with-chickens" at bounding box center [594, 249] width 146 height 37
click at [629, 258] on input "/i-just-want-to-work-in-my-garden-and-hangout-with-chickens" at bounding box center [594, 249] width 146 height 37
drag, startPoint x: 567, startPoint y: 247, endPoint x: 795, endPoint y: 285, distance: 231.6
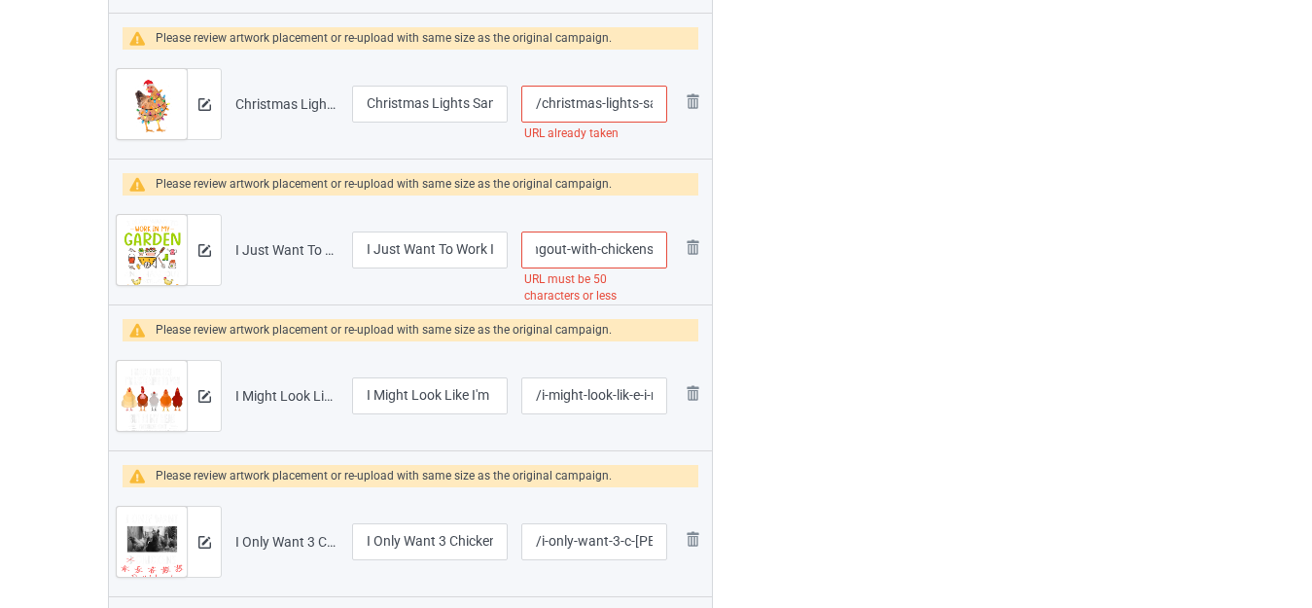
type input "/i-just-want-to-work-in-my-garden-and-hangout"
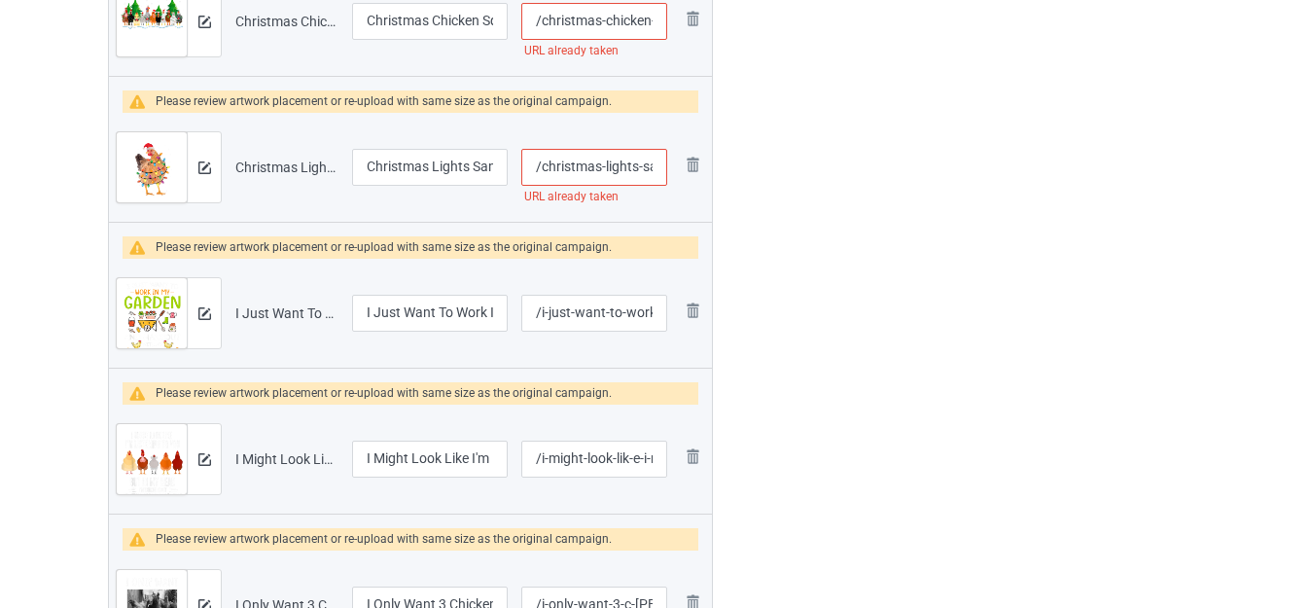
scroll to position [972, 0]
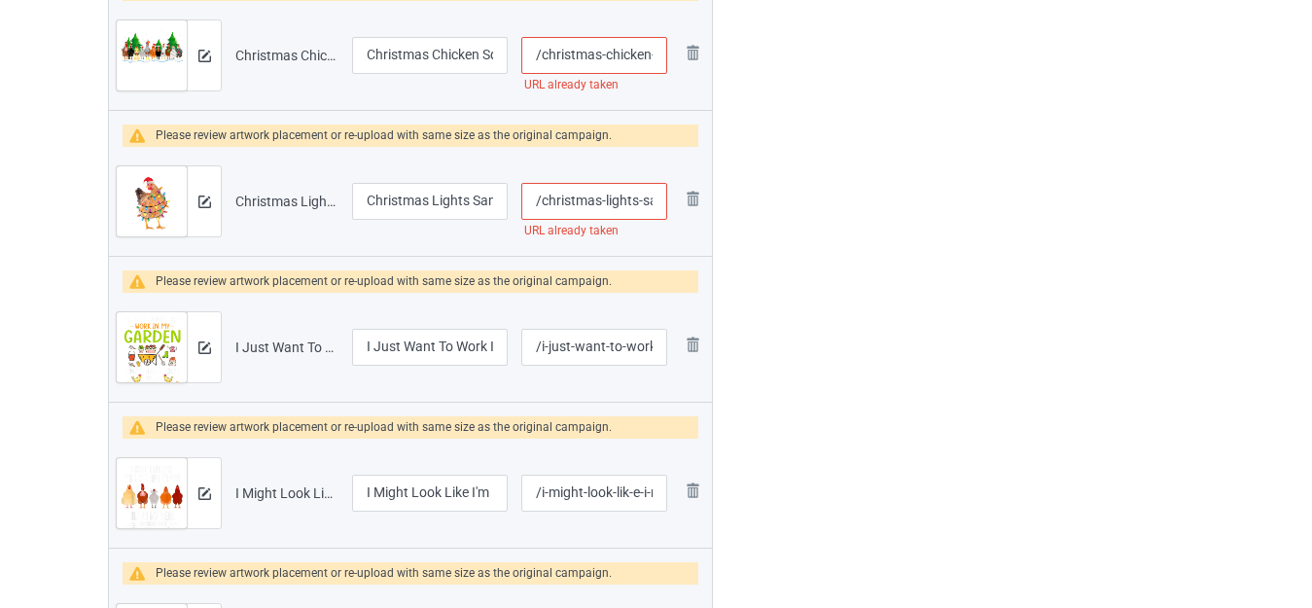
click at [632, 201] on input "/christmas-lights-santa-hat-funny-xmas-tree-chicken" at bounding box center [594, 201] width 146 height 37
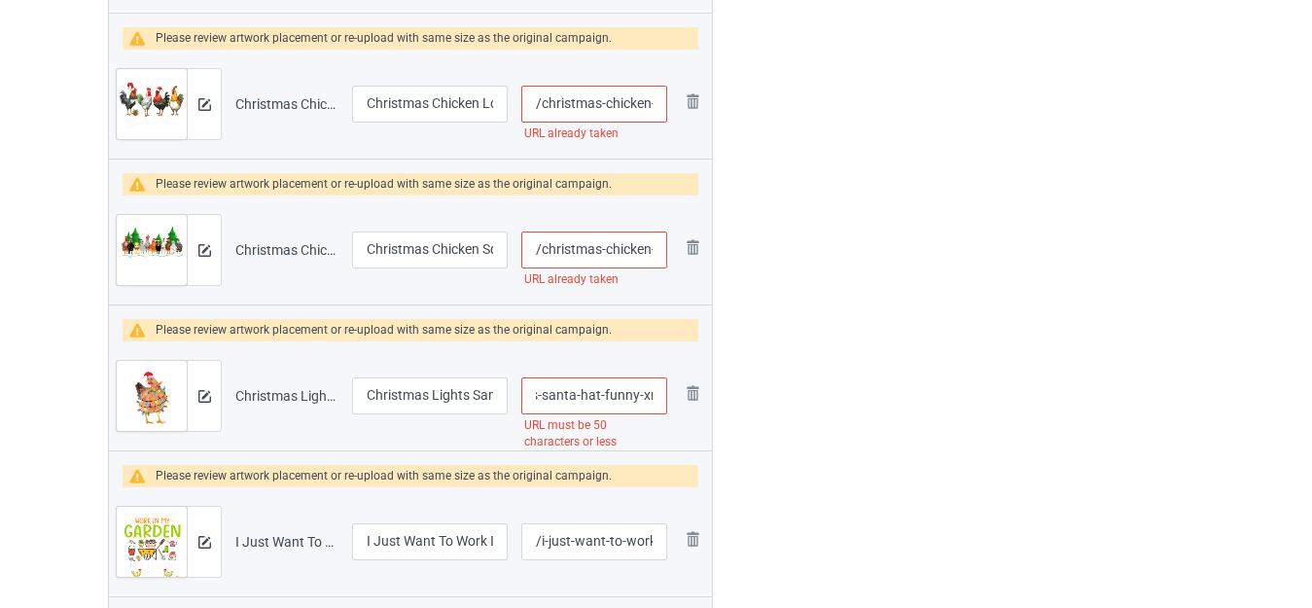
scroll to position [0, 205]
drag, startPoint x: 629, startPoint y: 397, endPoint x: 670, endPoint y: 403, distance: 41.2
click at [670, 403] on td "/christmas-light-s-santa-hat-funny-xmas-tree-chicken URL must be 50 characters …" at bounding box center [593, 395] width 159 height 109
click at [628, 398] on input "/christmas-light-s-santa-hat-funny-xmas-tree-chicken" at bounding box center [594, 395] width 146 height 37
drag, startPoint x: 576, startPoint y: 393, endPoint x: 797, endPoint y: 417, distance: 223.0
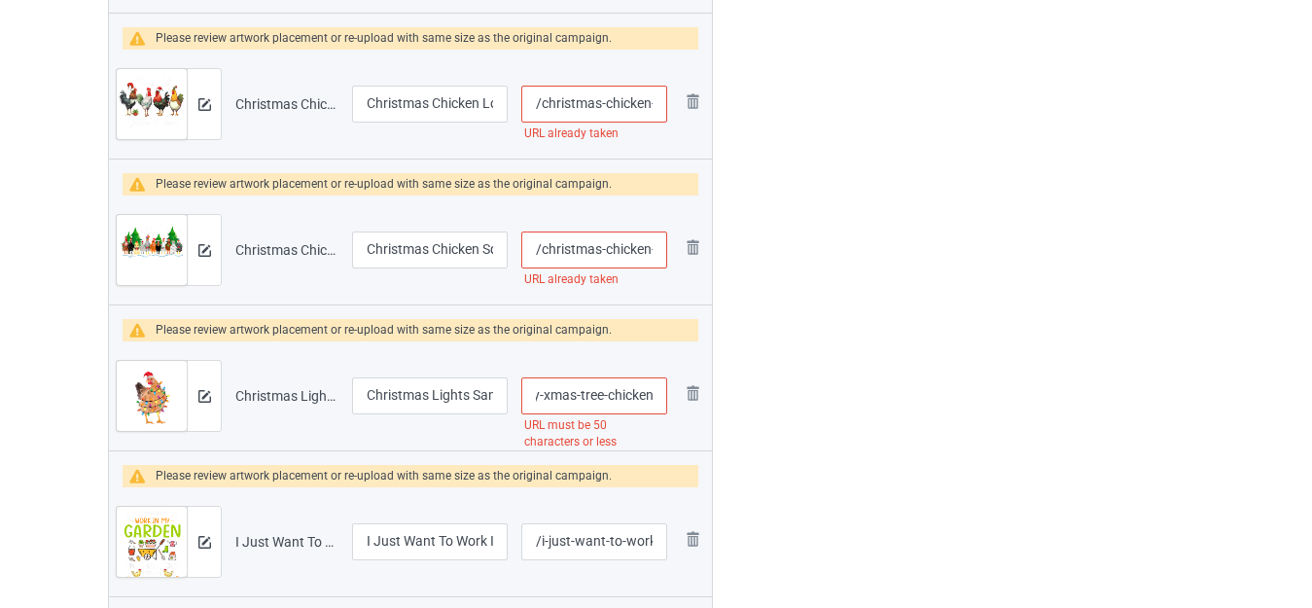
type input "/christmas-light-s-santa-hat-funny-xmas"
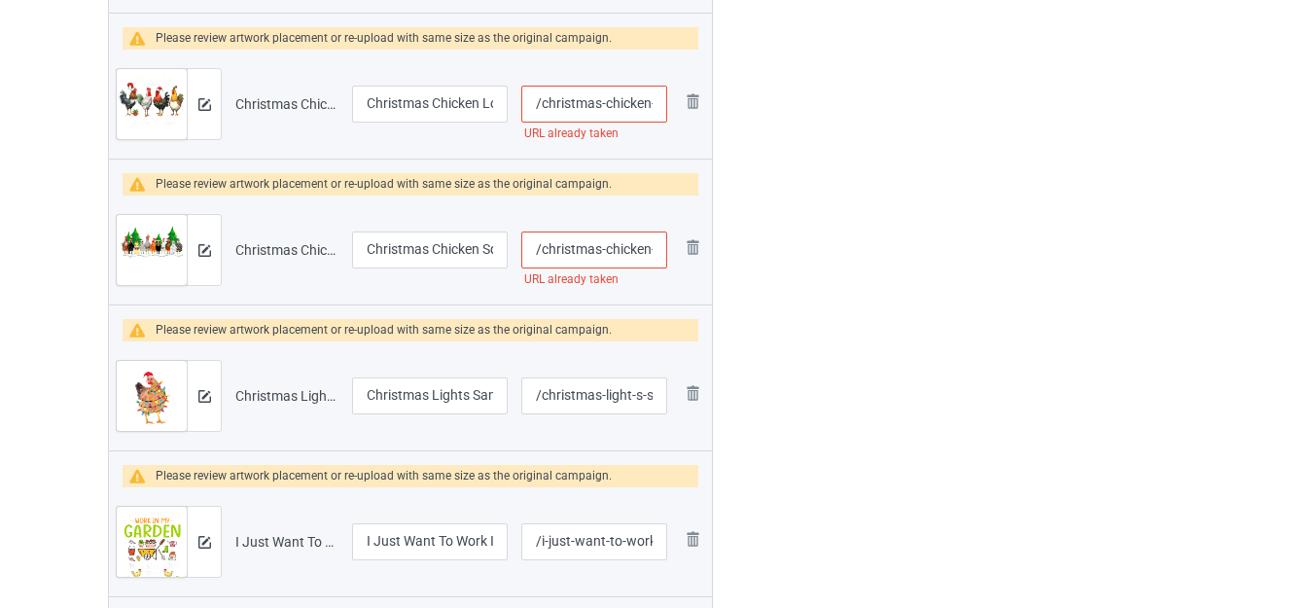
click at [646, 246] on input "/christmas-chicken-squad" at bounding box center [594, 249] width 146 height 37
type input "/christmas-chicke-n-squad"
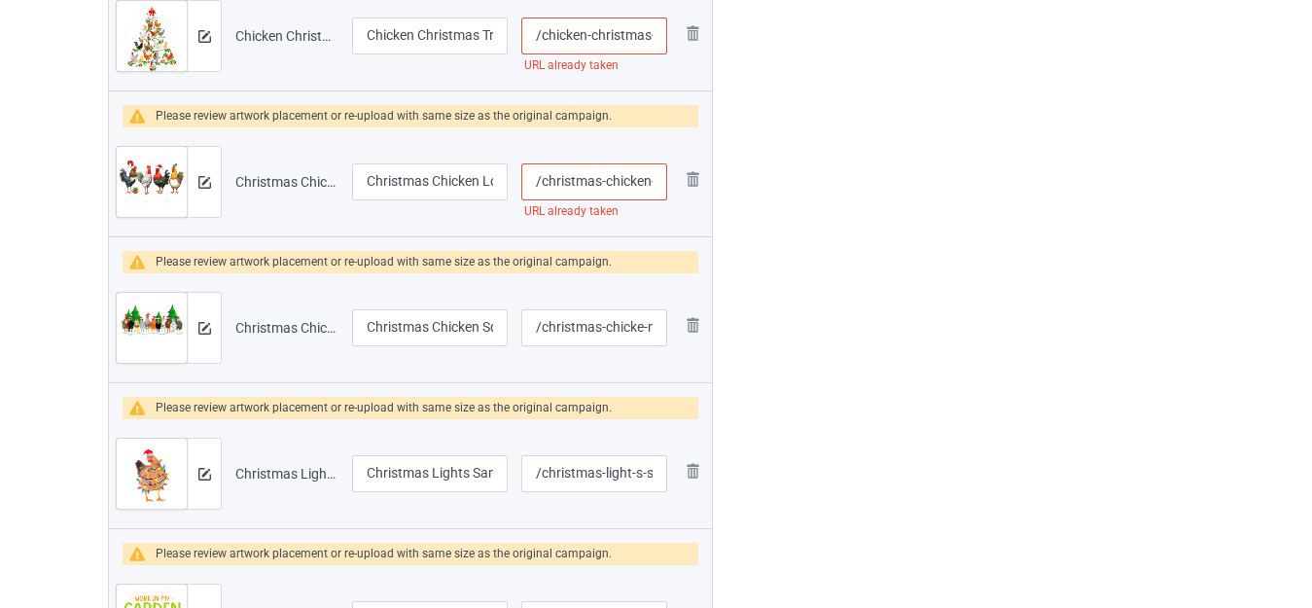
scroll to position [583, 0]
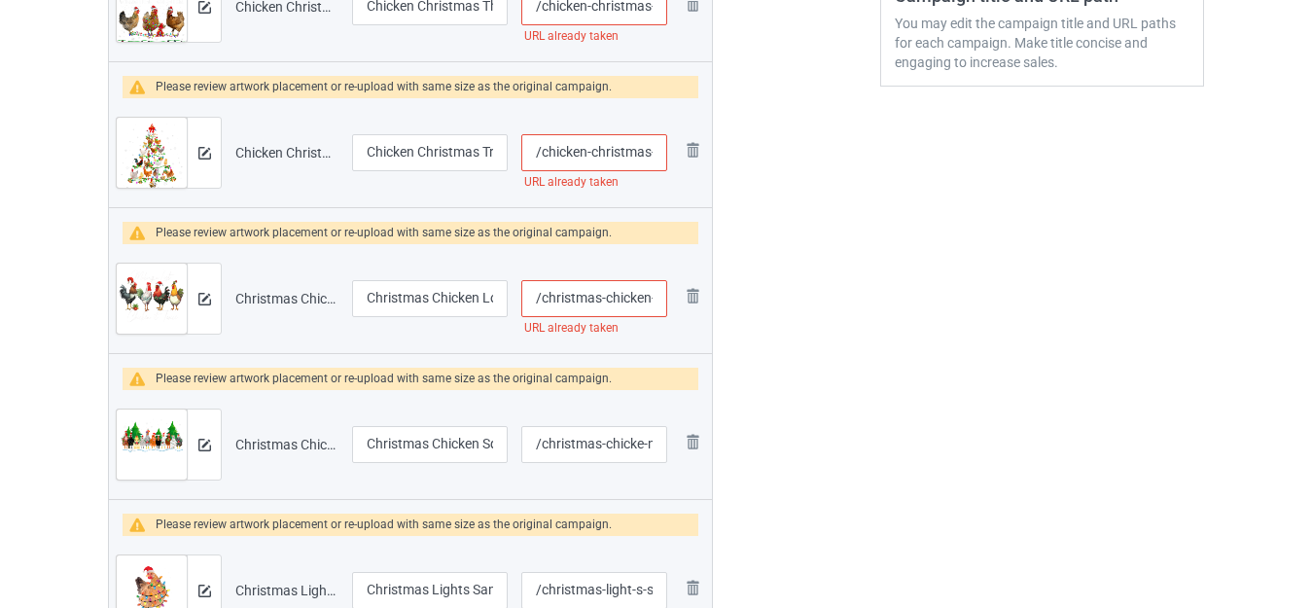
click at [643, 296] on input "/christmas-chicken-lover-xmas-santa-hat" at bounding box center [594, 298] width 146 height 37
type input "/christmas-chicke-n-lover-xmas-santa-hat"
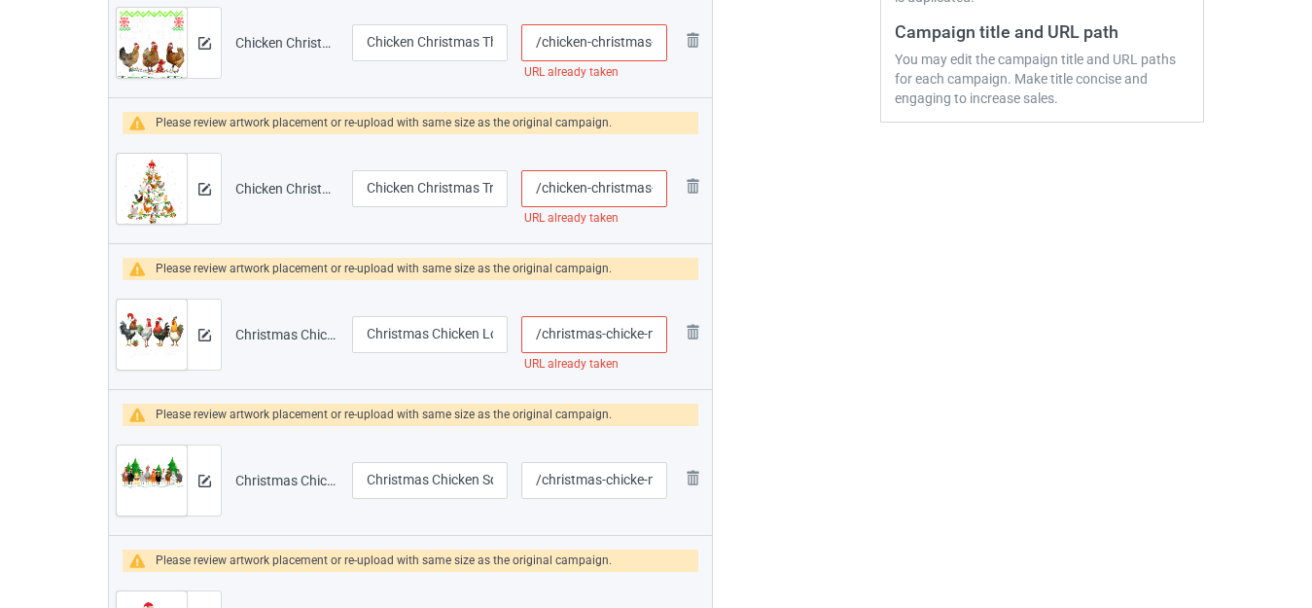
scroll to position [486, 0]
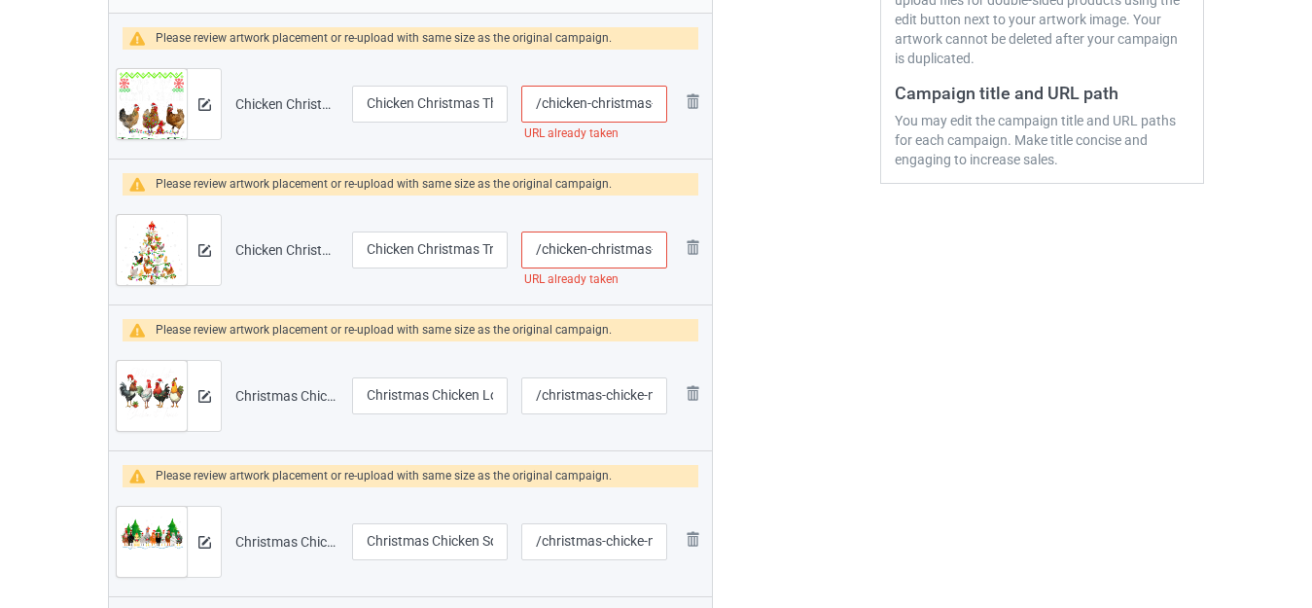
click at [644, 244] on input "/chicken-christmas-tree-xmas" at bounding box center [594, 249] width 146 height 37
type input "/chicken-christma-s-tree-xmas"
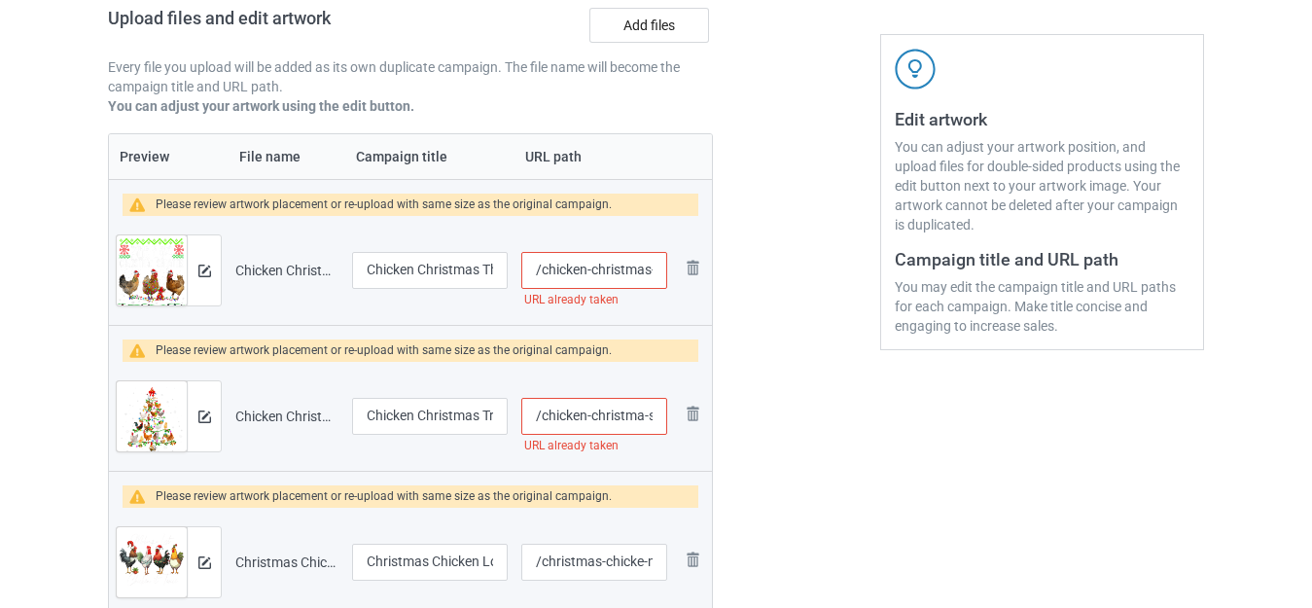
scroll to position [292, 0]
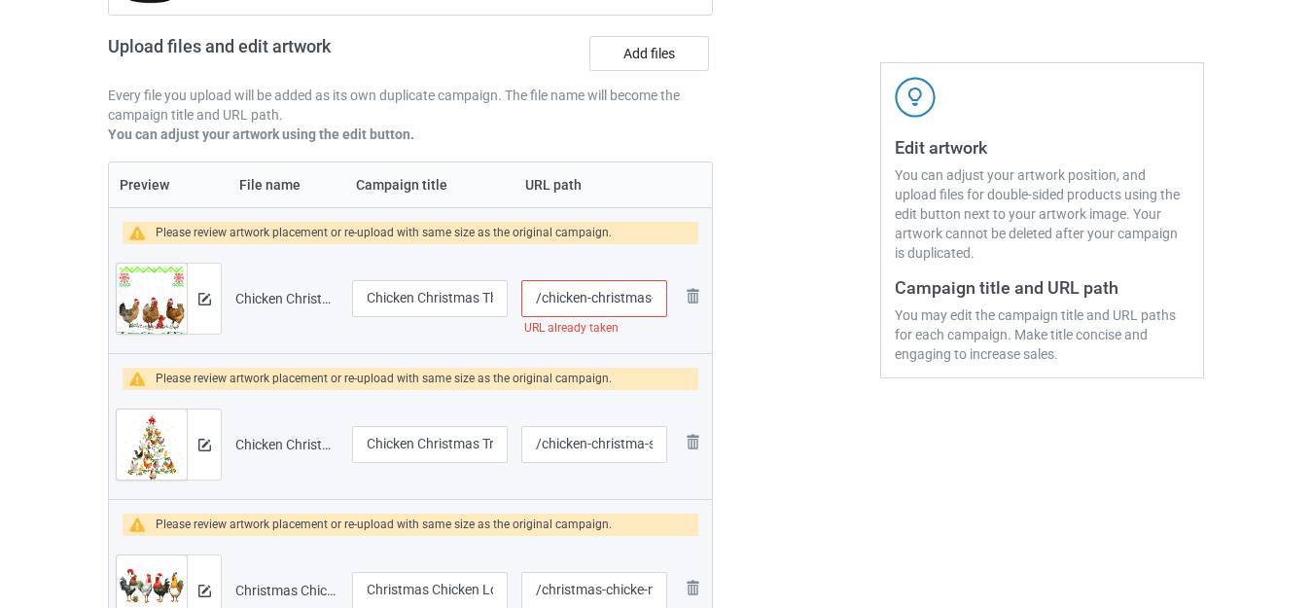
click at [644, 297] on input "/chicken-christmas-this-is-my-ugly-sweater" at bounding box center [594, 298] width 146 height 37
type input "/chicken-christma-s-this-is-my-ugly-sweater"
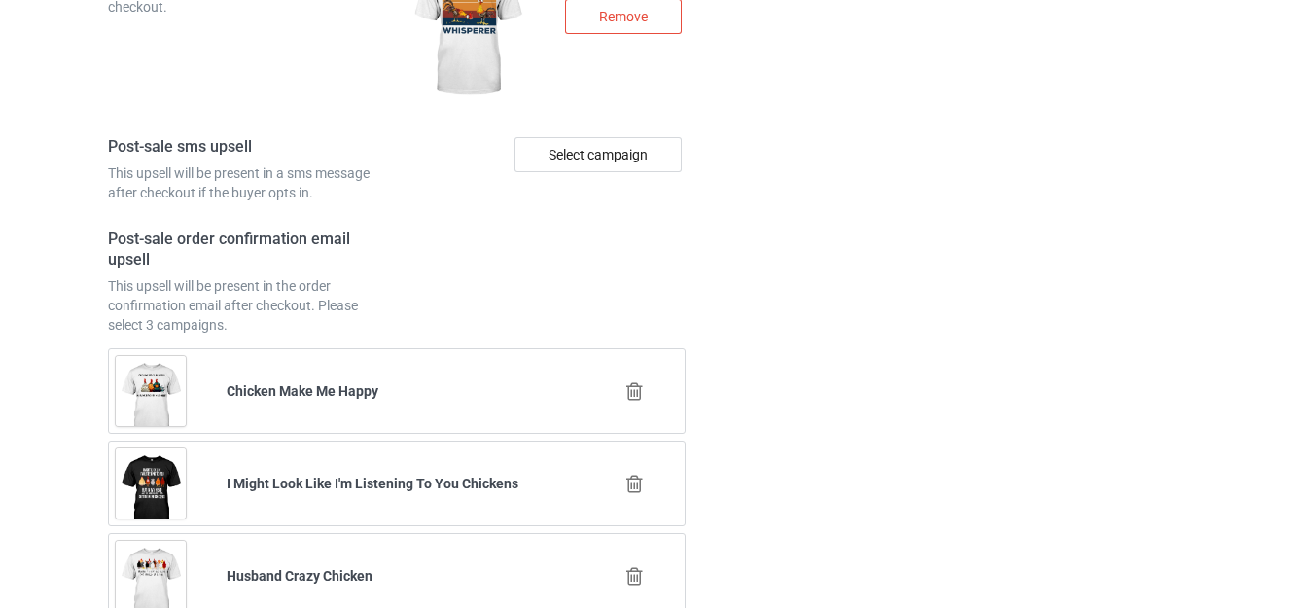
scroll to position [5859, 0]
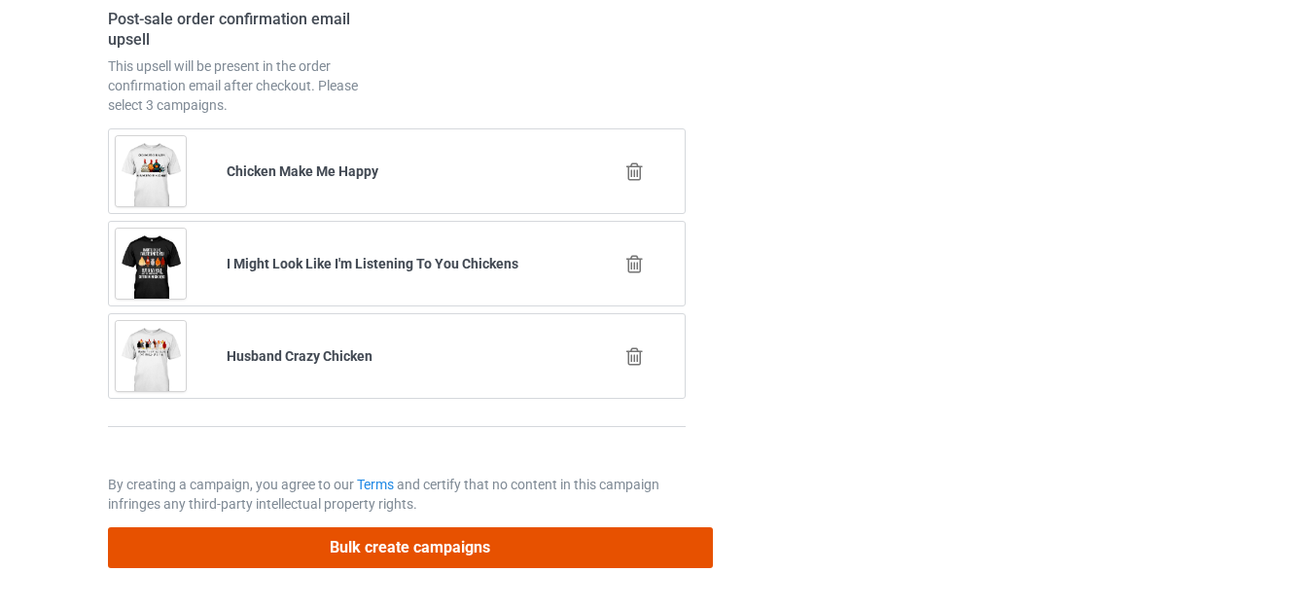
click at [454, 543] on button "Bulk create campaigns" at bounding box center [410, 547] width 605 height 40
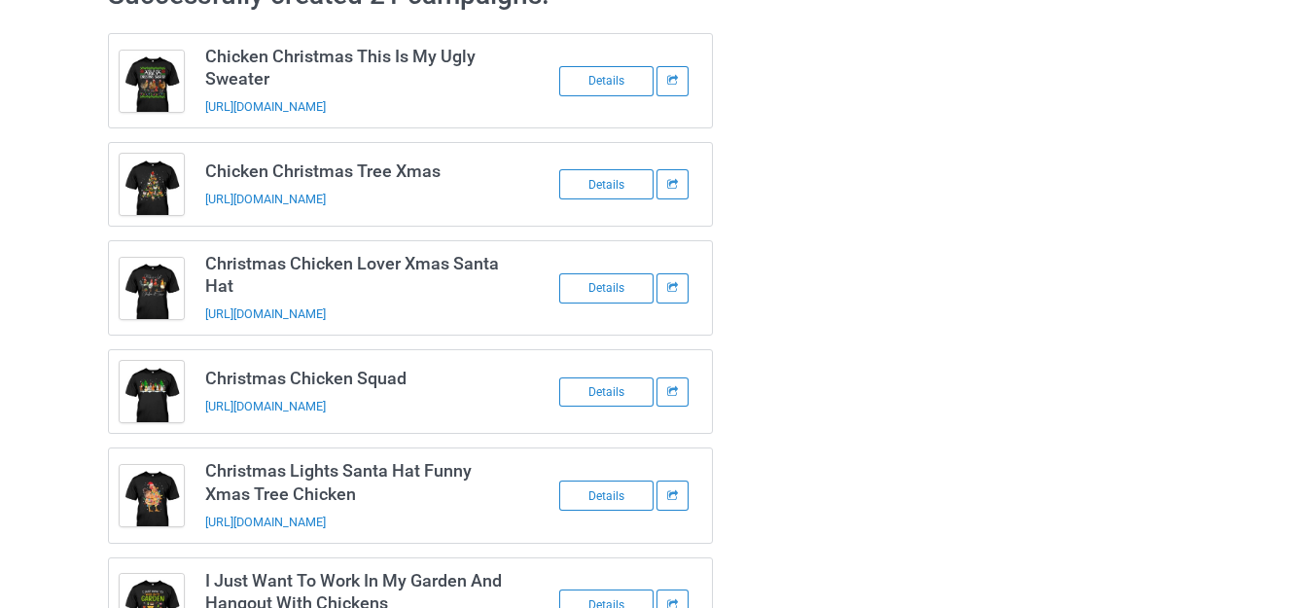
scroll to position [0, 0]
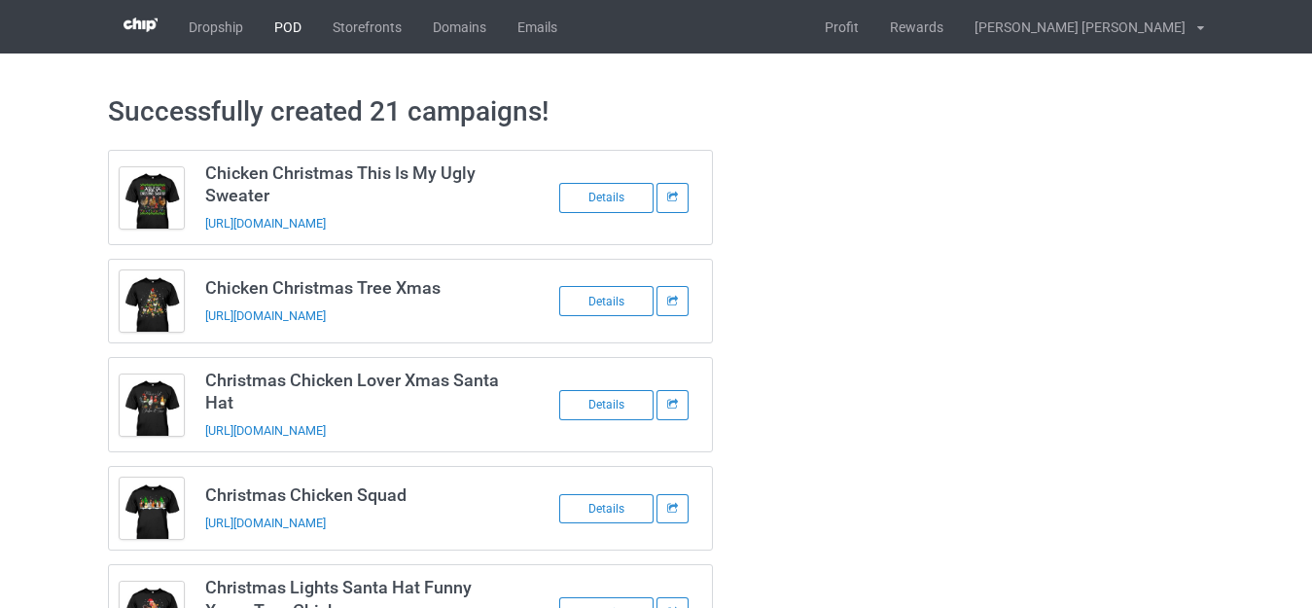
click at [298, 25] on link "POD" at bounding box center [288, 26] width 58 height 53
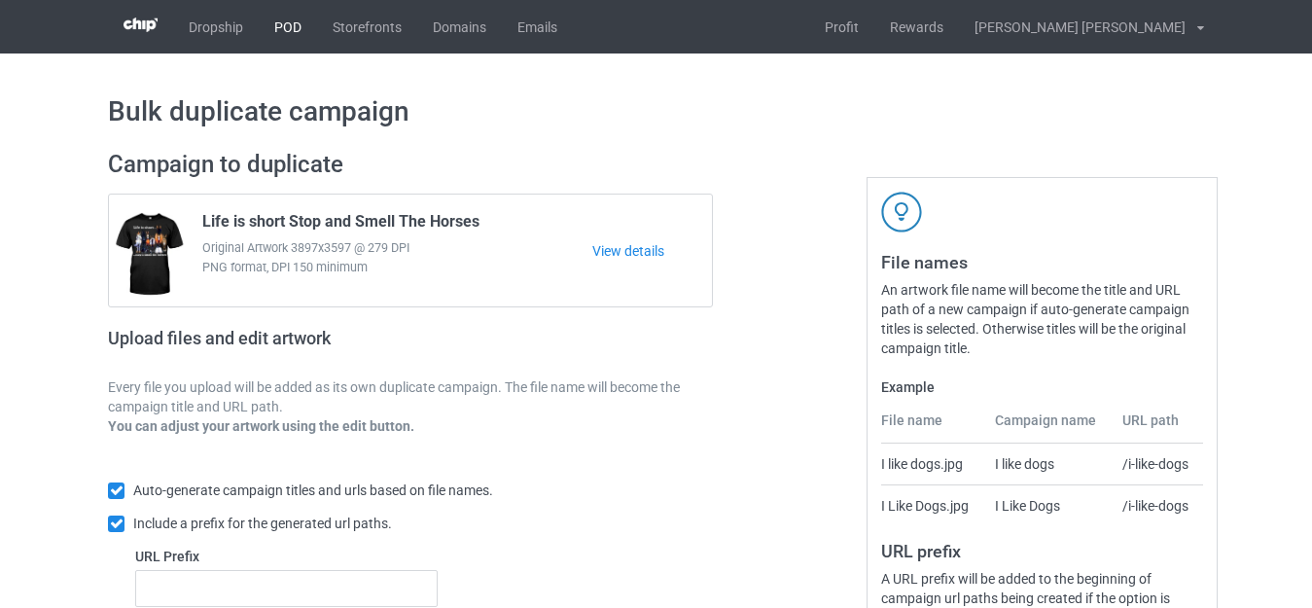
click at [283, 27] on link "POD" at bounding box center [288, 26] width 58 height 53
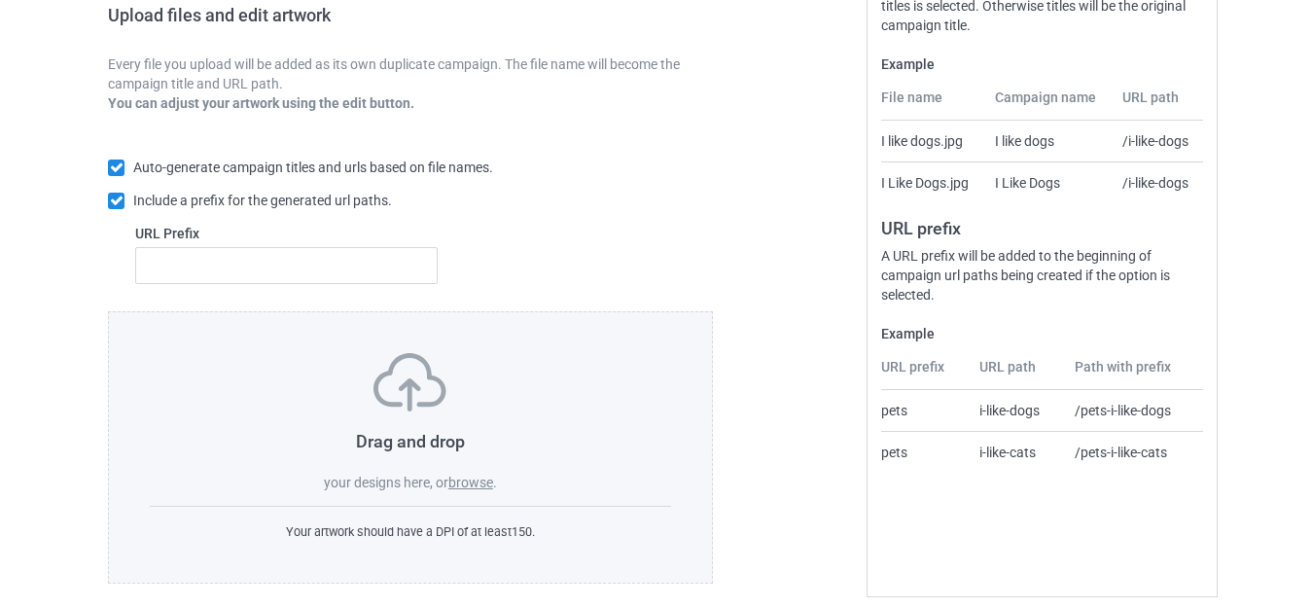
scroll to position [339, 0]
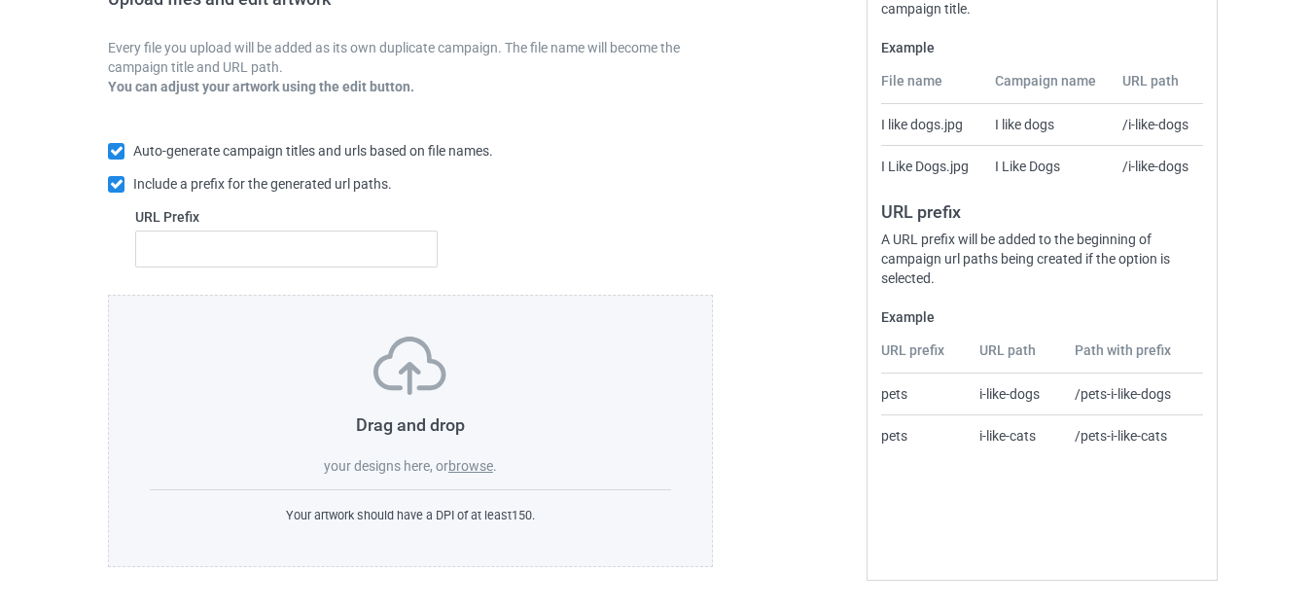
click at [474, 463] on label "browse" at bounding box center [470, 466] width 45 height 16
click at [0, 0] on input "browse" at bounding box center [0, 0] width 0 height 0
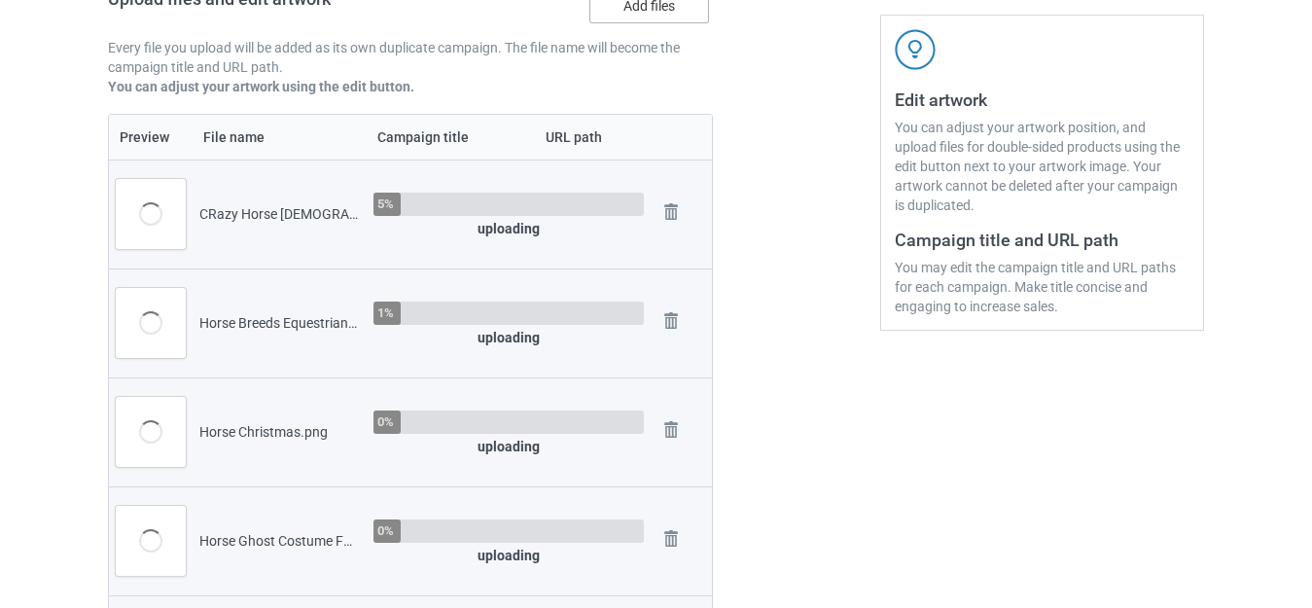
click at [648, 9] on label "Add files" at bounding box center [649, 5] width 120 height 35
click at [0, 0] on input "Add files" at bounding box center [0, 0] width 0 height 0
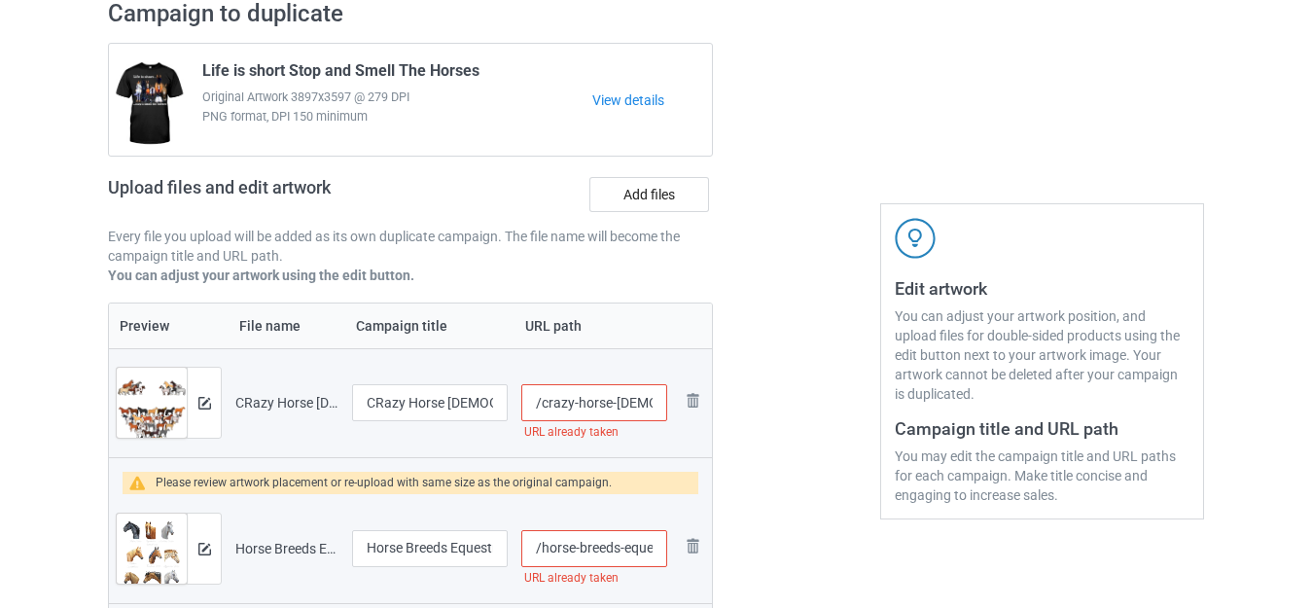
scroll to position [145, 0]
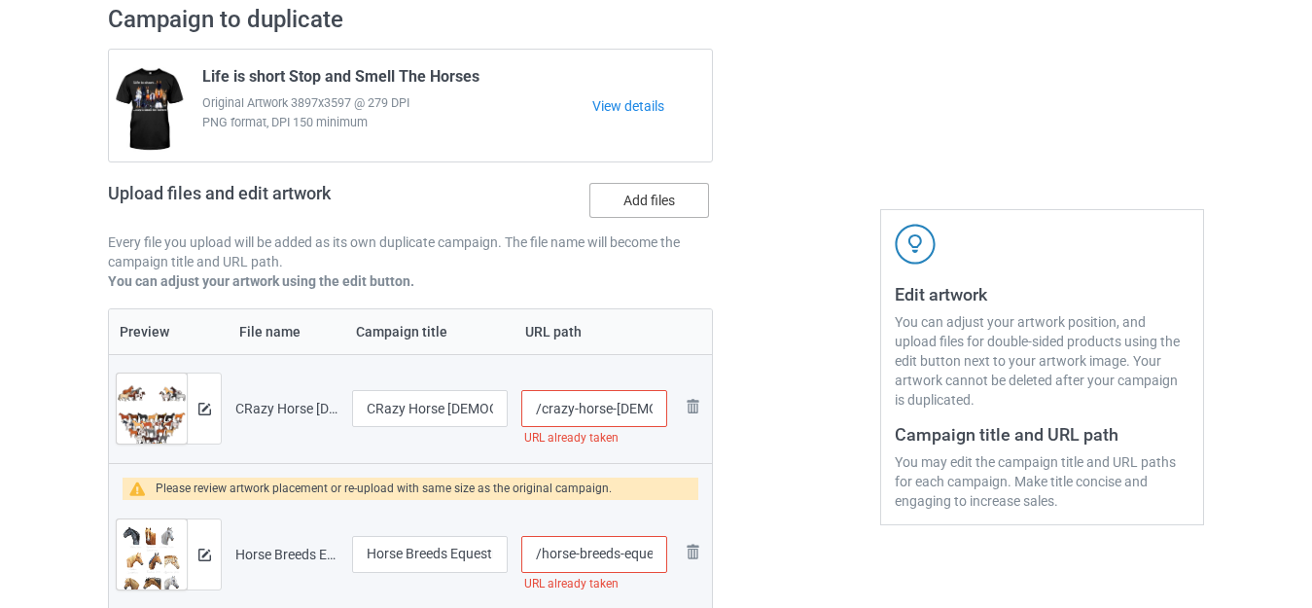
click at [623, 200] on label "Add files" at bounding box center [649, 200] width 120 height 35
click at [0, 0] on input "Add files" at bounding box center [0, 0] width 0 height 0
click at [644, 199] on label "Add files" at bounding box center [649, 200] width 120 height 35
click at [0, 0] on input "Add files" at bounding box center [0, 0] width 0 height 0
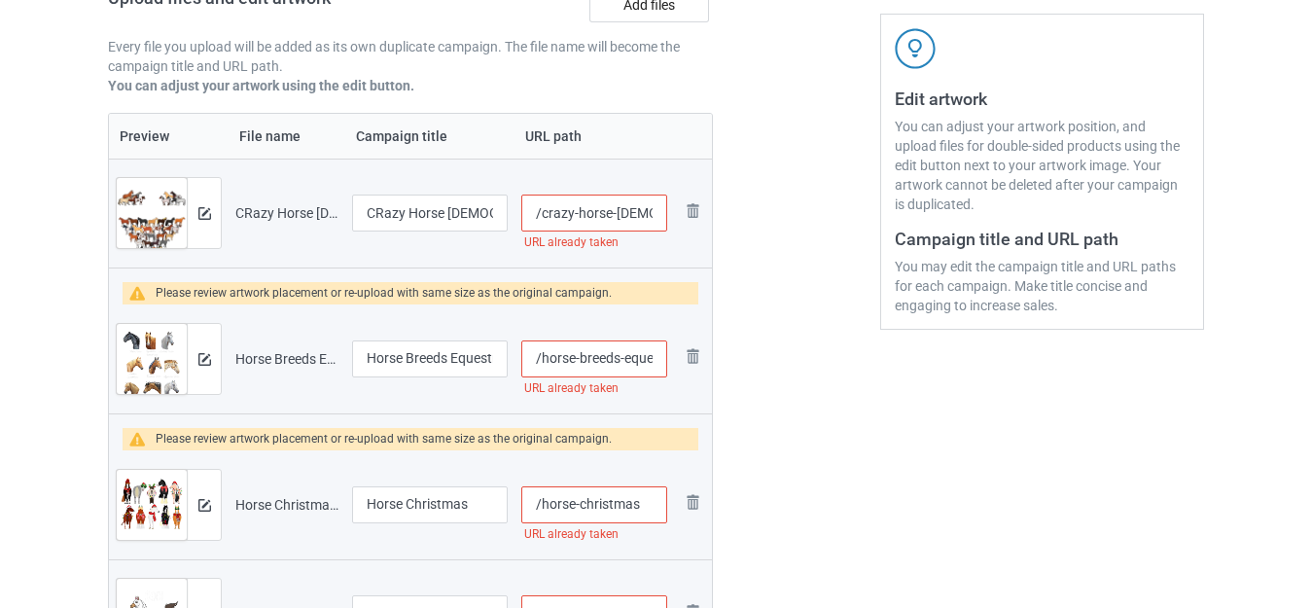
scroll to position [389, 0]
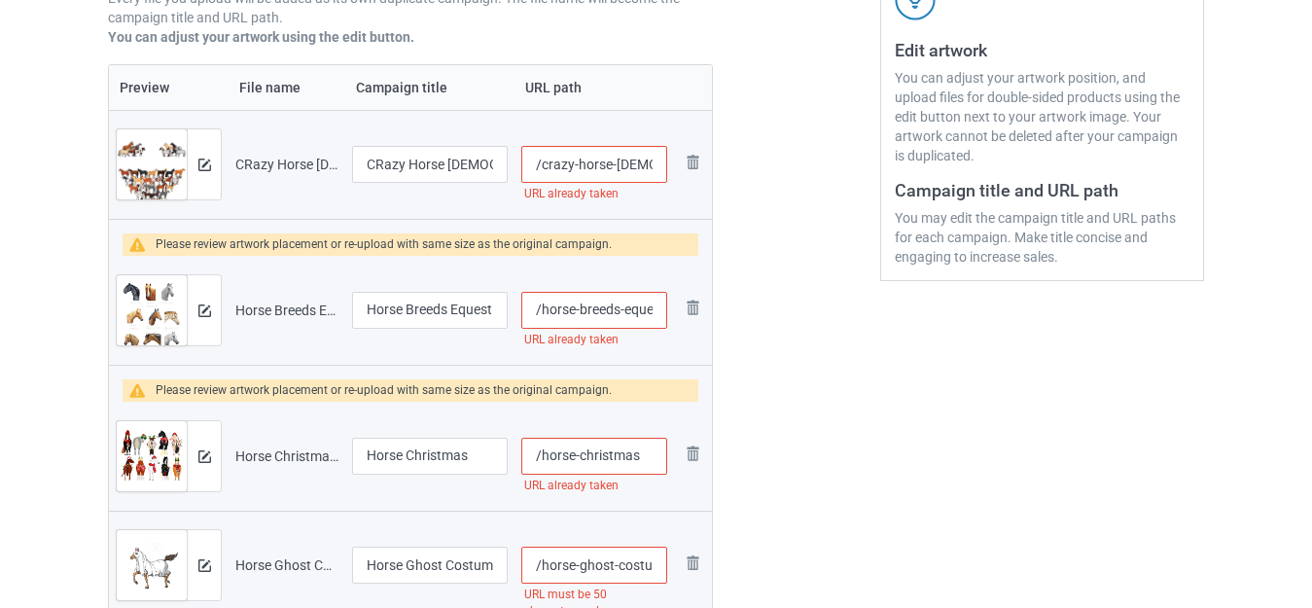
click at [610, 159] on input "/crazy-horse-lady" at bounding box center [594, 164] width 146 height 37
type input "/crazy-horses-lady"
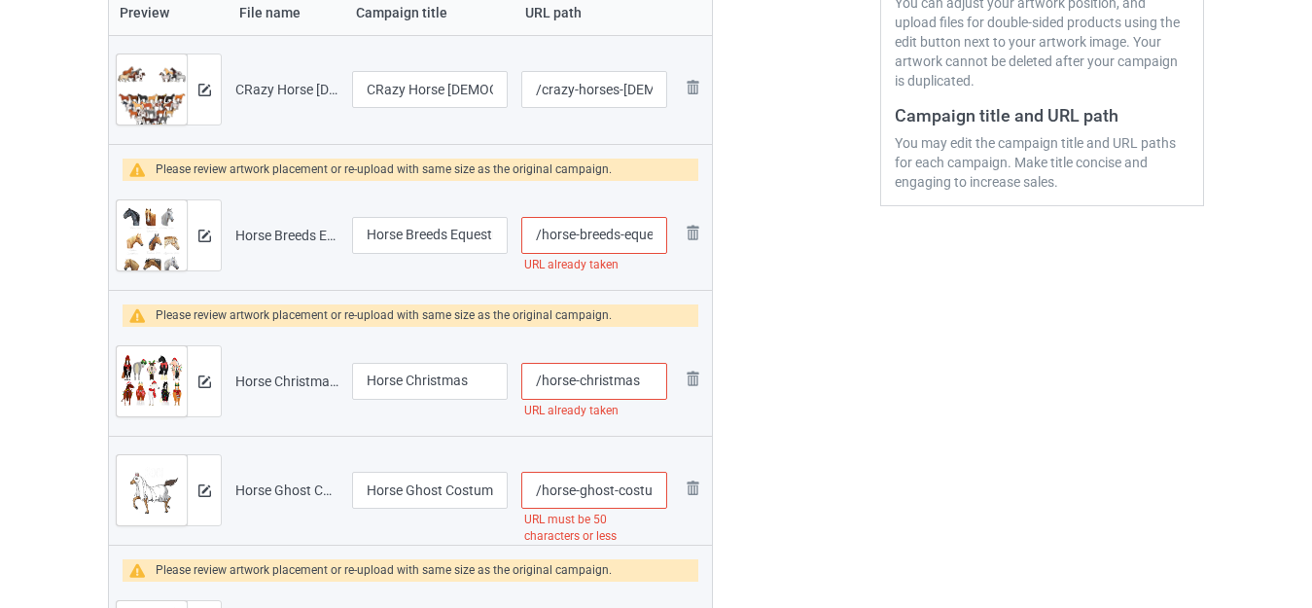
scroll to position [486, 0]
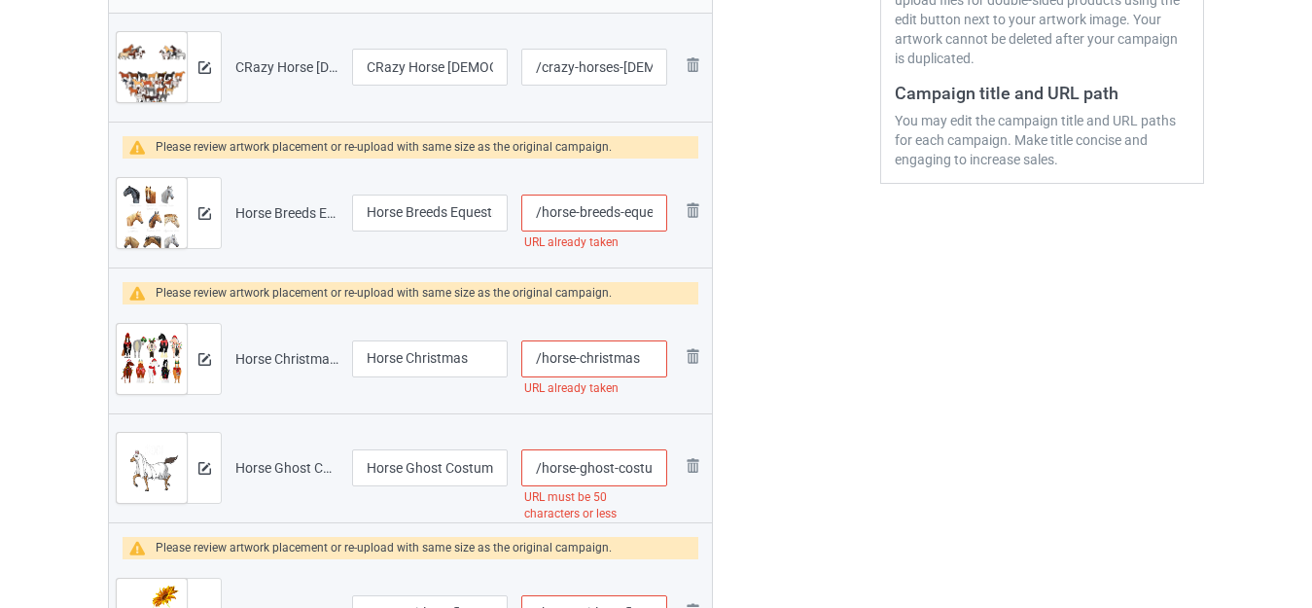
click at [618, 207] on input "/horse-breeds-equestrian-horseback-riding" at bounding box center [594, 212] width 146 height 37
click at [615, 212] on input "/horse-breeds-equestrian-horseback-riding" at bounding box center [594, 212] width 146 height 37
type input "/horse-breed-s-equestrian-horseback-riding"
click at [641, 353] on input "/horse-christmas" at bounding box center [594, 358] width 146 height 37
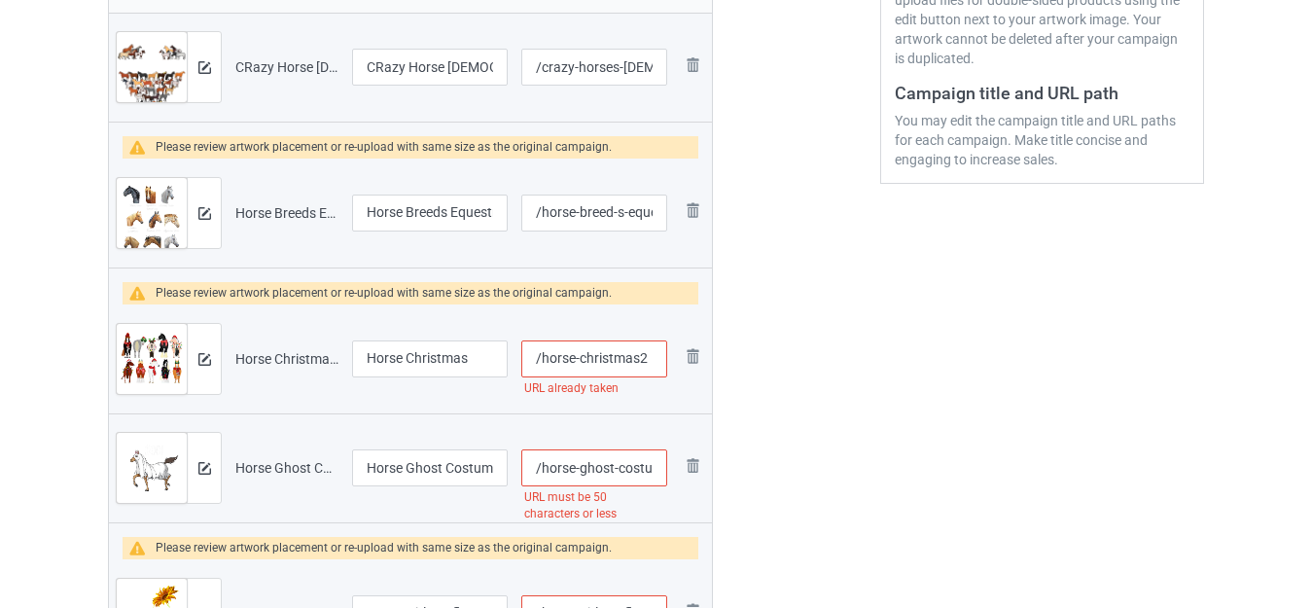
type input "/horse-christmas2"
drag, startPoint x: 634, startPoint y: 464, endPoint x: 667, endPoint y: 468, distance: 33.3
click at [667, 468] on input "/horse-ghost-costume-funny-equestrian-horse-lover-halloween" at bounding box center [594, 467] width 146 height 37
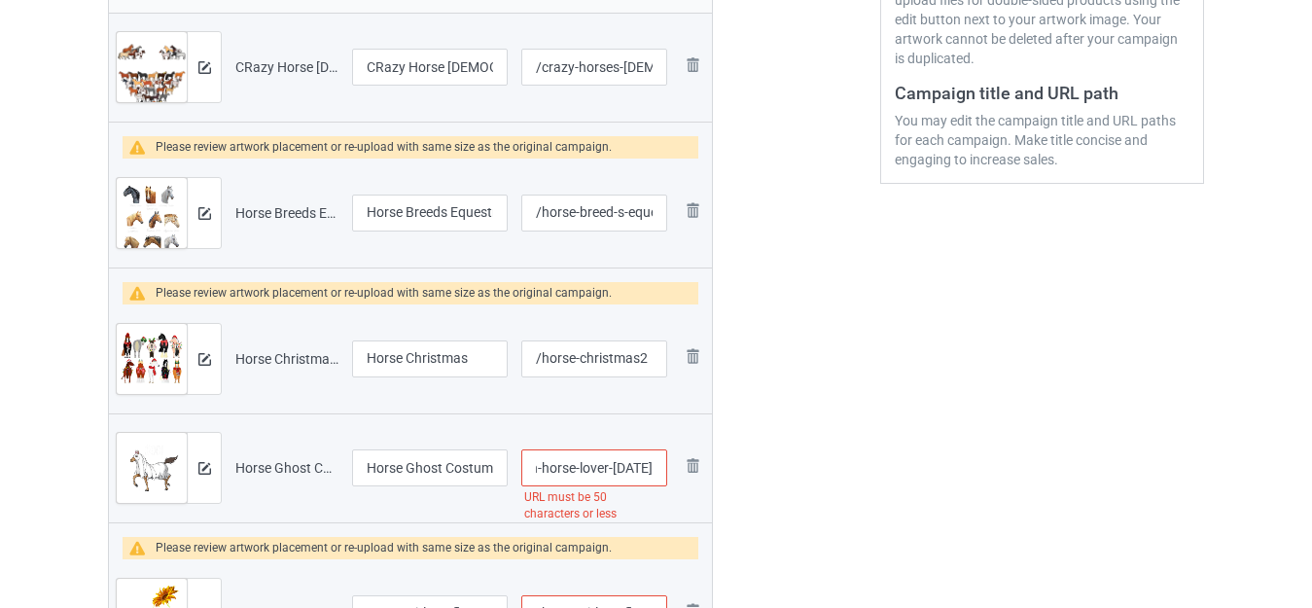
click at [626, 469] on input "/horse-ghost-costume-funny-equestrian-horse-lover-halloween" at bounding box center [594, 467] width 146 height 37
drag, startPoint x: 586, startPoint y: 466, endPoint x: 780, endPoint y: 466, distance: 193.5
type input "/horse-ghost-costume-funny-equestrian-horse-lovers"
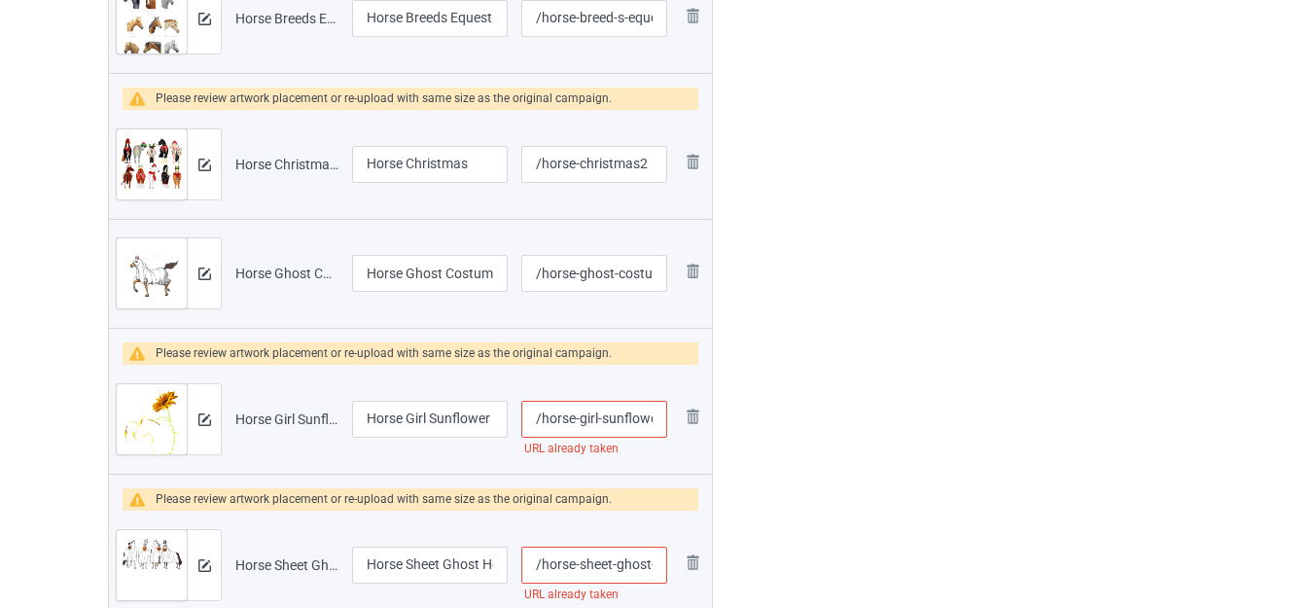
scroll to position [0, 9]
drag, startPoint x: 601, startPoint y: 417, endPoint x: 659, endPoint y: 423, distance: 58.6
click at [659, 423] on input "/horse-girl-sunflower" at bounding box center [594, 419] width 146 height 37
click at [659, 421] on input "/horse-girl-sunflower" at bounding box center [594, 419] width 146 height 37
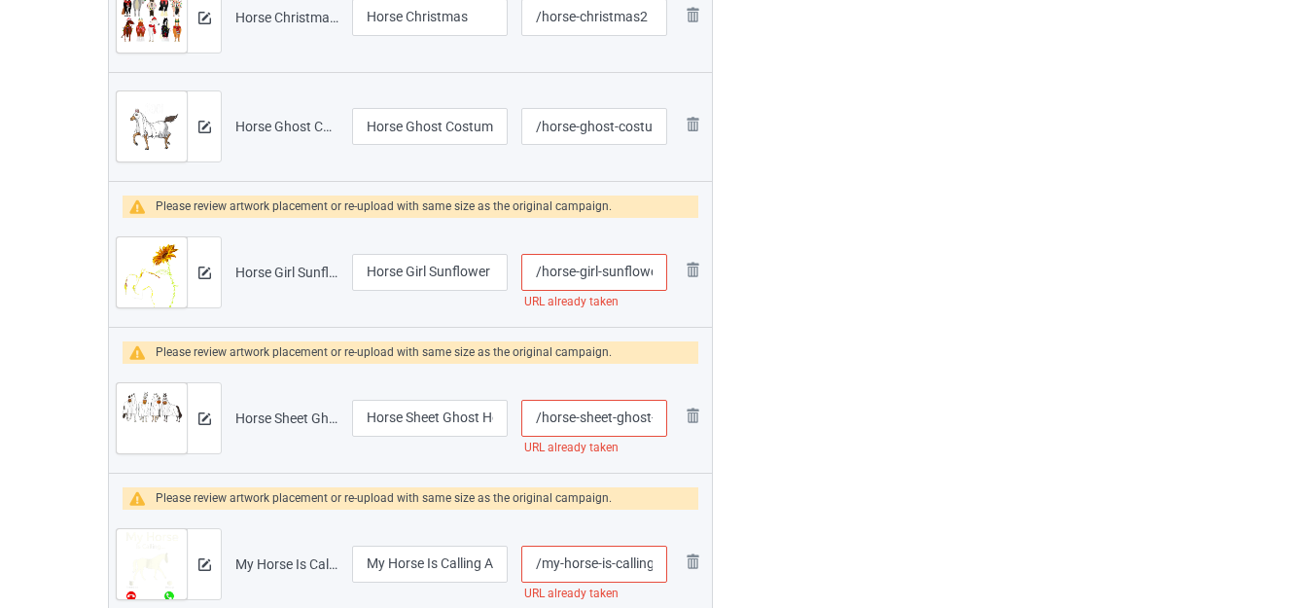
scroll to position [875, 0]
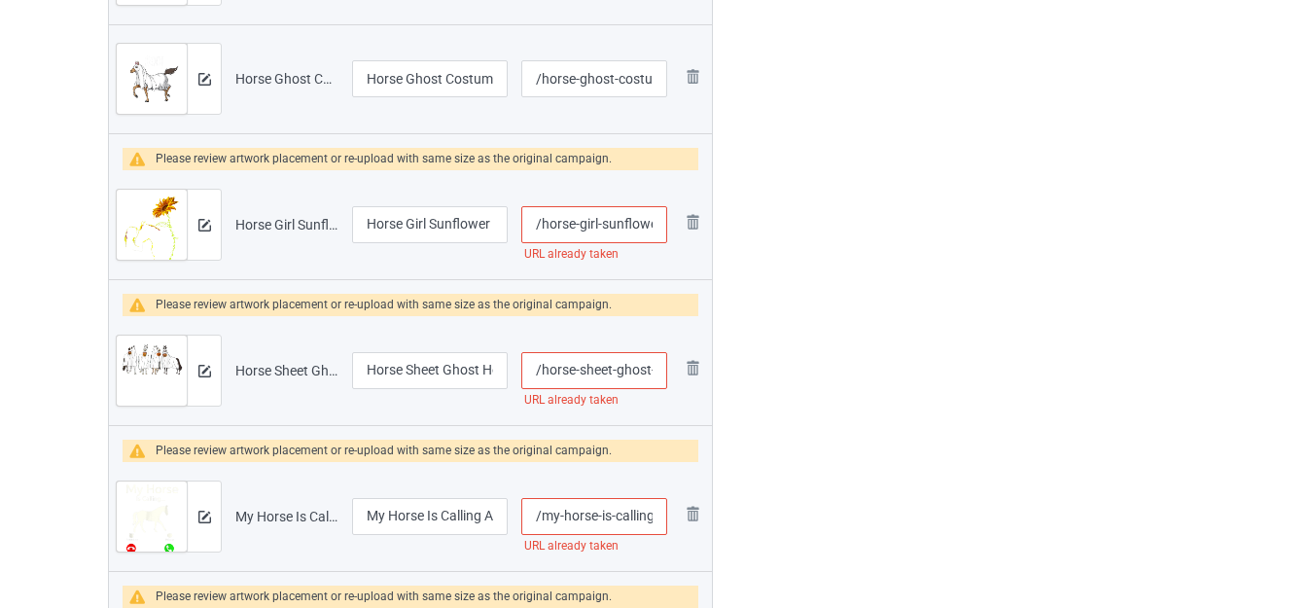
click at [649, 221] on input "/horse-girl-sunflowers" at bounding box center [594, 224] width 146 height 37
type input "/horse-girl-sunflow-ers"
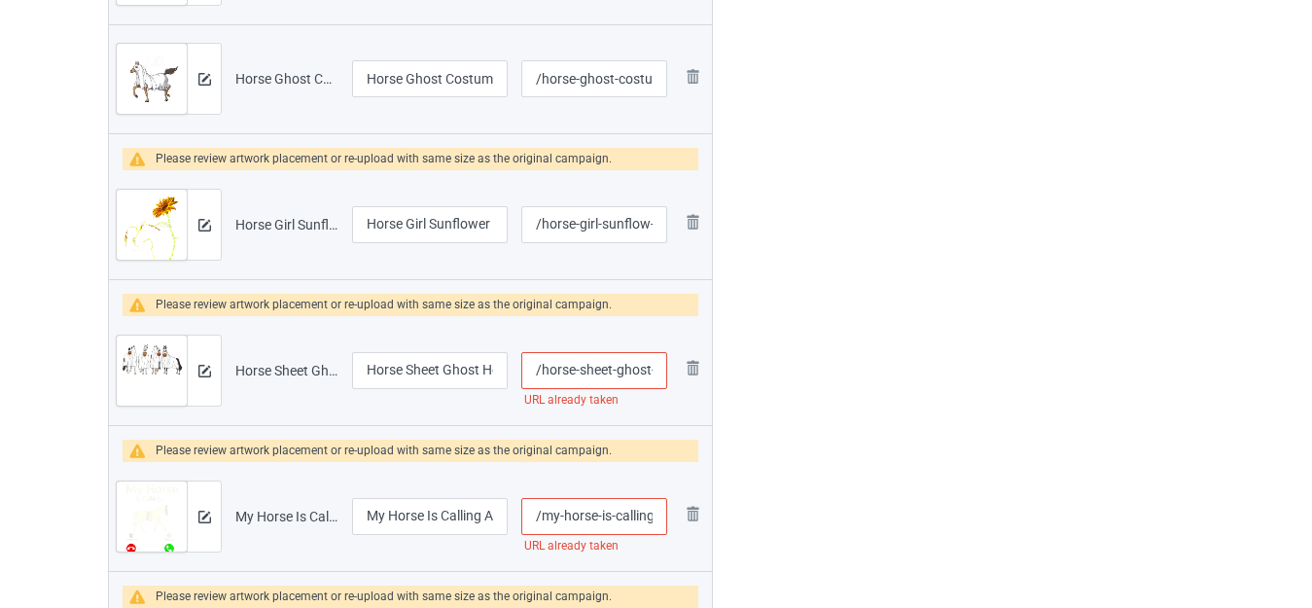
click at [606, 368] on input "/horse-sheet-ghost-horse-halloween" at bounding box center [594, 370] width 146 height 37
type input "/horse-shee-t-ghost-horse-halloween"
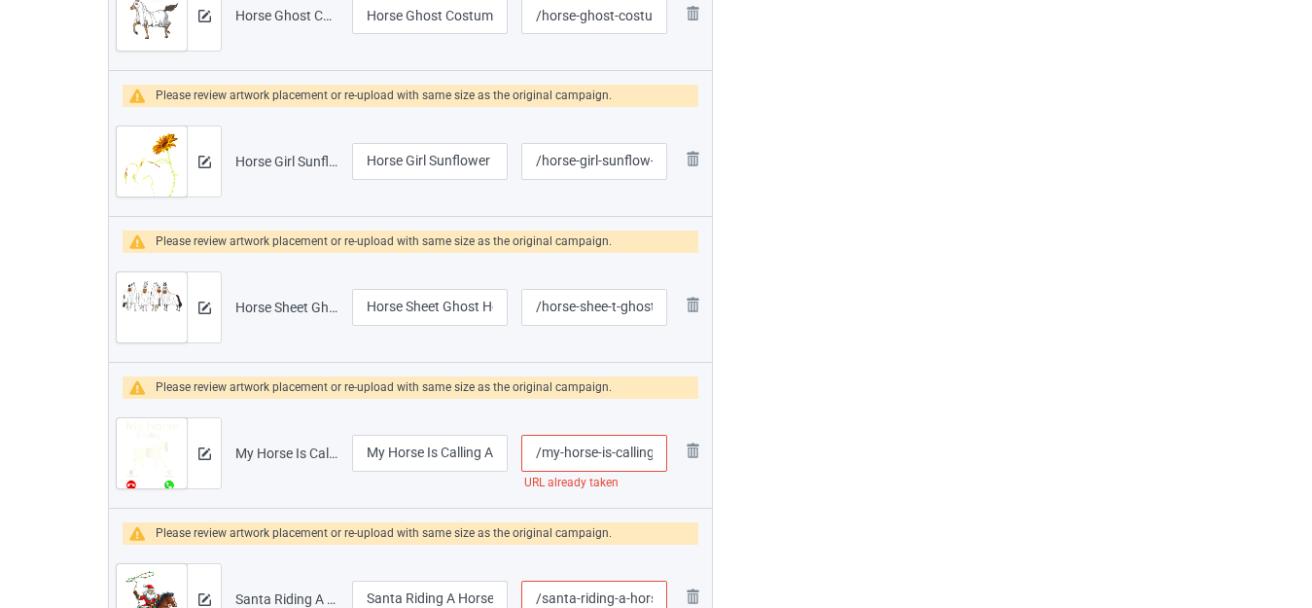
scroll to position [972, 0]
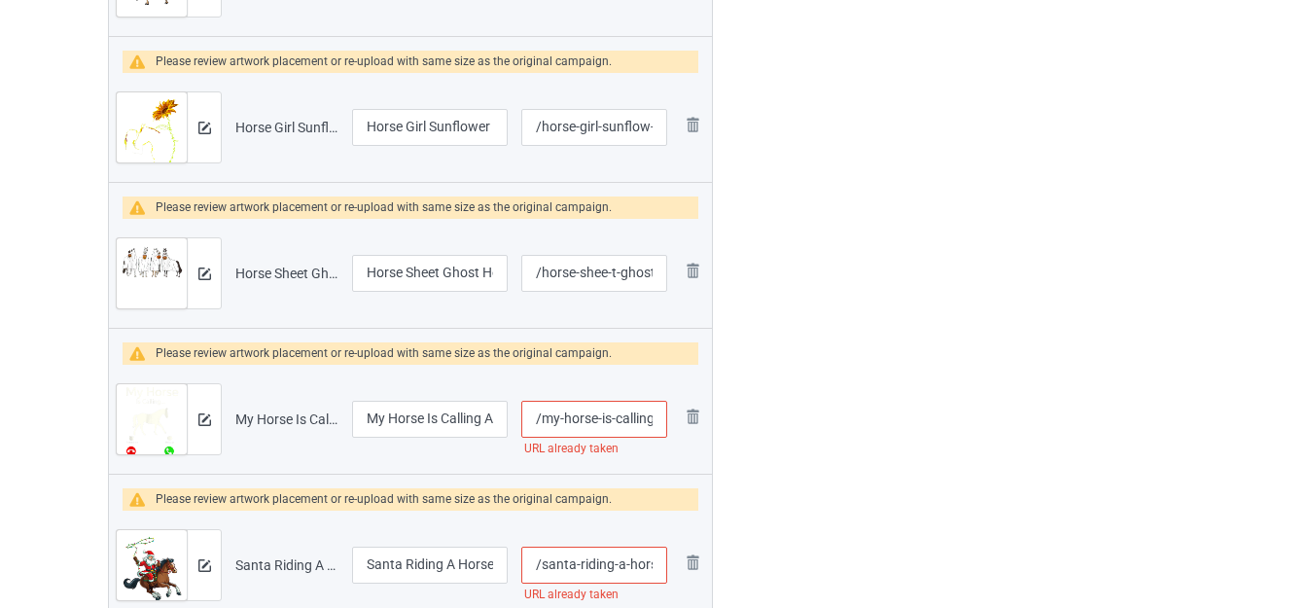
click at [624, 418] on input "/my-horse-is-calling-and-i-must-go" at bounding box center [594, 419] width 146 height 37
type input "/my-horse-is-c-alling-and-i-must-go"
click at [830, 368] on div at bounding box center [796, 612] width 140 height 2897
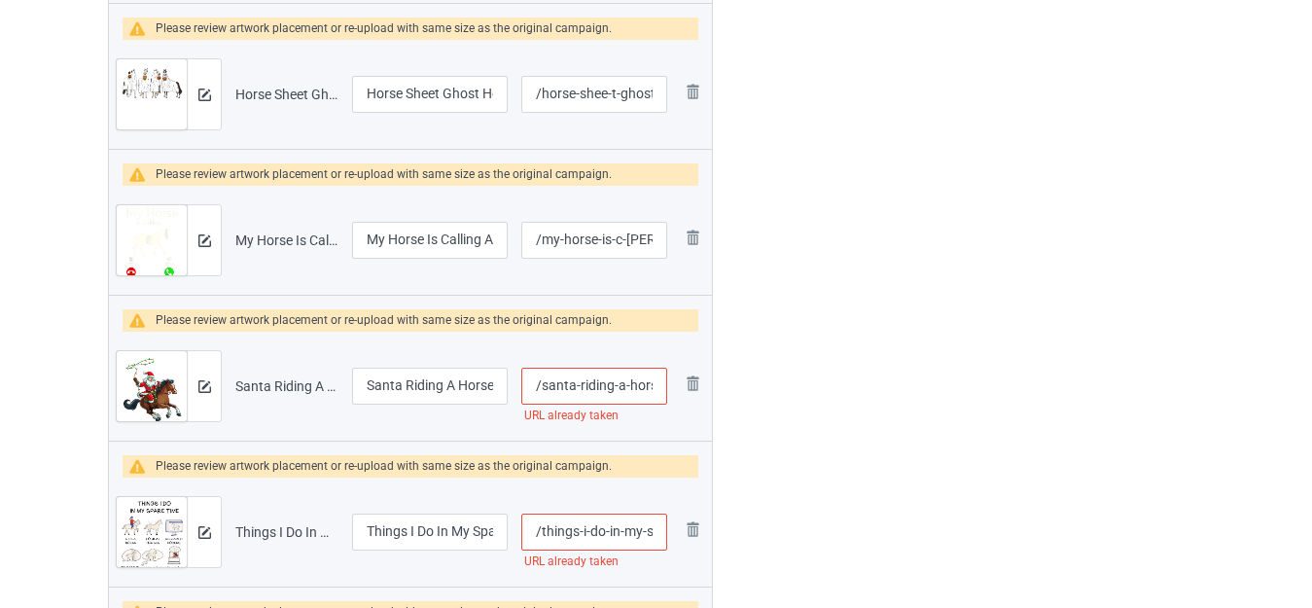
scroll to position [1167, 0]
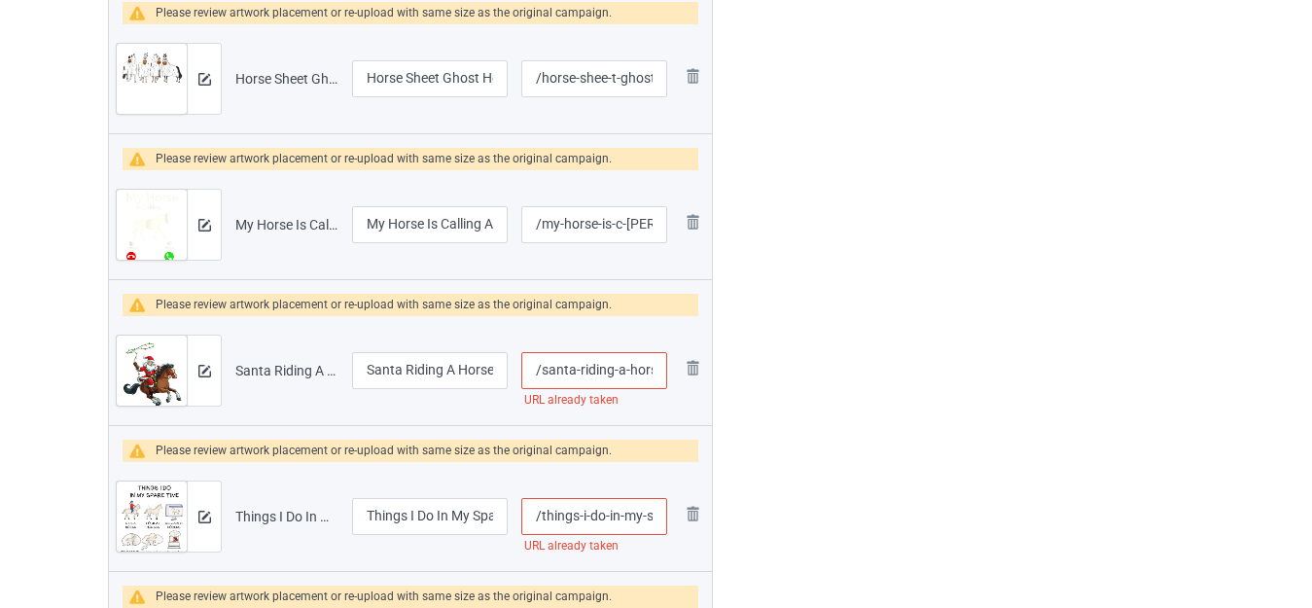
click at [609, 370] on input "/santa-riding-a-horse-christmas" at bounding box center [594, 370] width 146 height 37
type input "/santa-ridin-g-a-horse-christmas"
click at [834, 362] on div at bounding box center [796, 417] width 140 height 2897
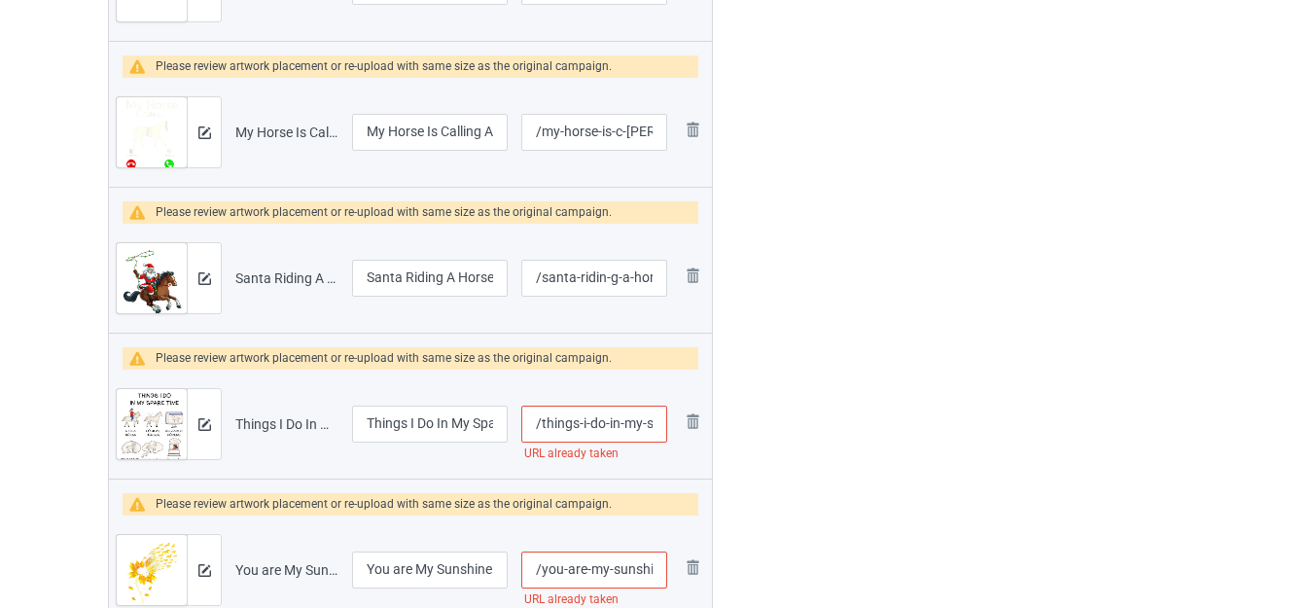
scroll to position [1264, 0]
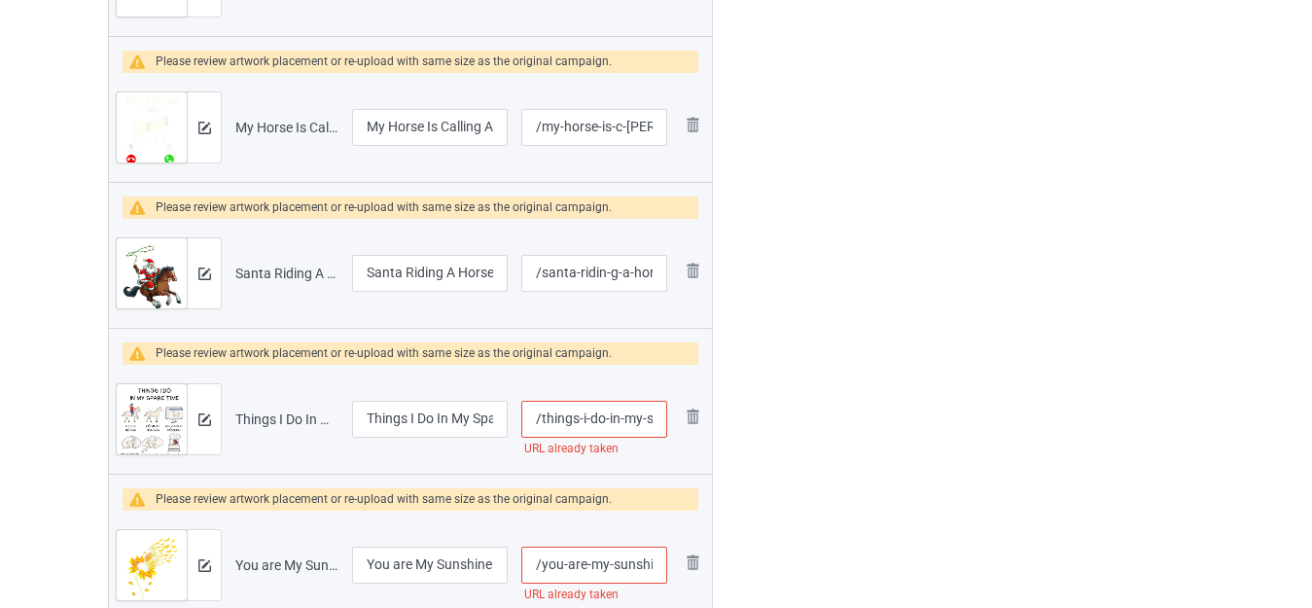
click at [617, 413] on input "/things-i-do-in-my-spare-time-horse" at bounding box center [594, 419] width 146 height 37
click at [613, 412] on input "/things-i-do-in-my-spare-time-horse" at bounding box center [594, 419] width 146 height 37
type input "/things-i-do-i-n-my-spare-time-horse"
click at [779, 347] on div at bounding box center [796, 320] width 140 height 2897
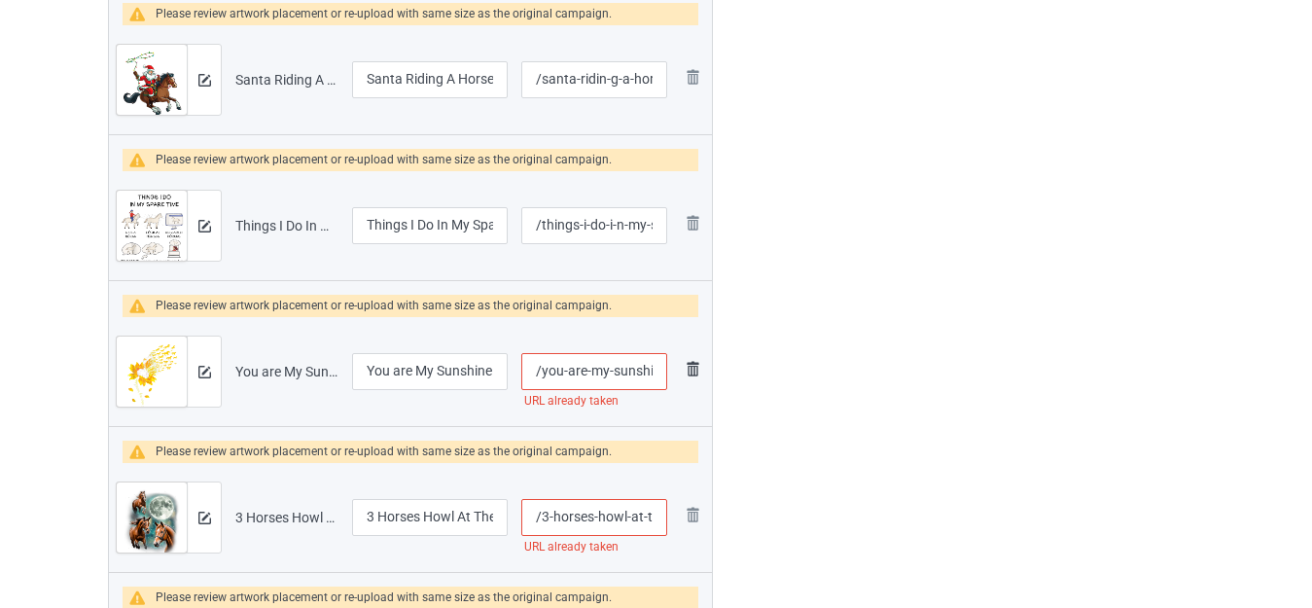
scroll to position [1458, 0]
click at [605, 370] on input "/you-are-my-sunshine-horse-sunflower" at bounding box center [594, 370] width 146 height 37
type input "/you-are-m-y-sunshine-horse-sunflower"
click at [810, 356] on div at bounding box center [796, 126] width 140 height 2897
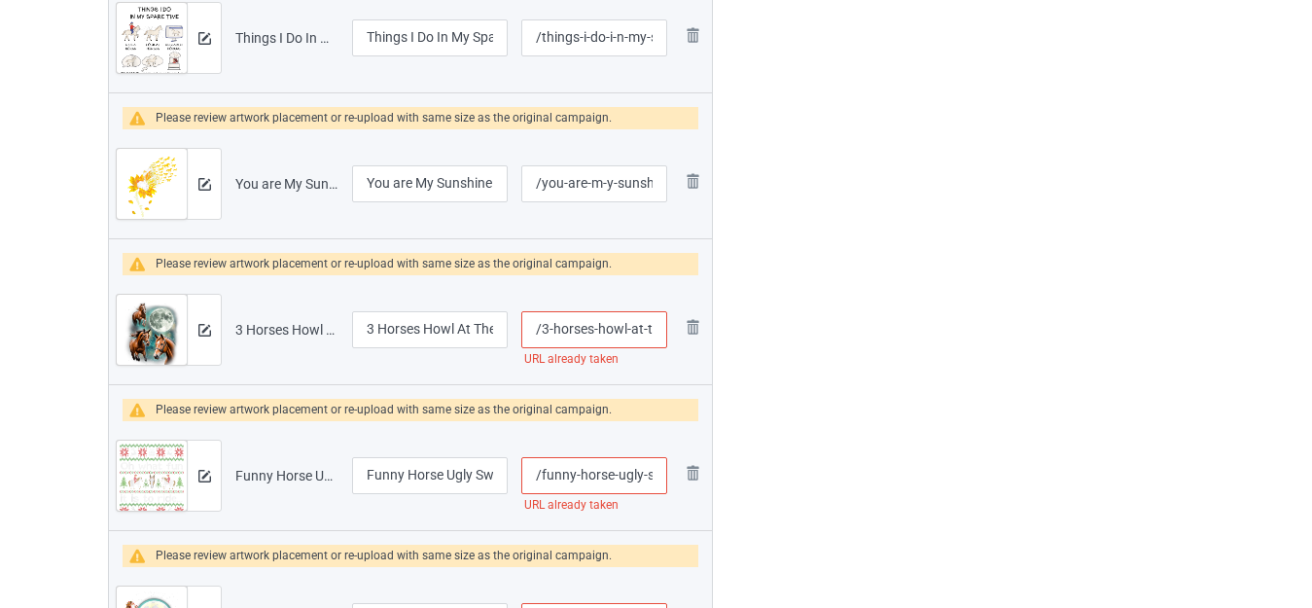
scroll to position [1653, 0]
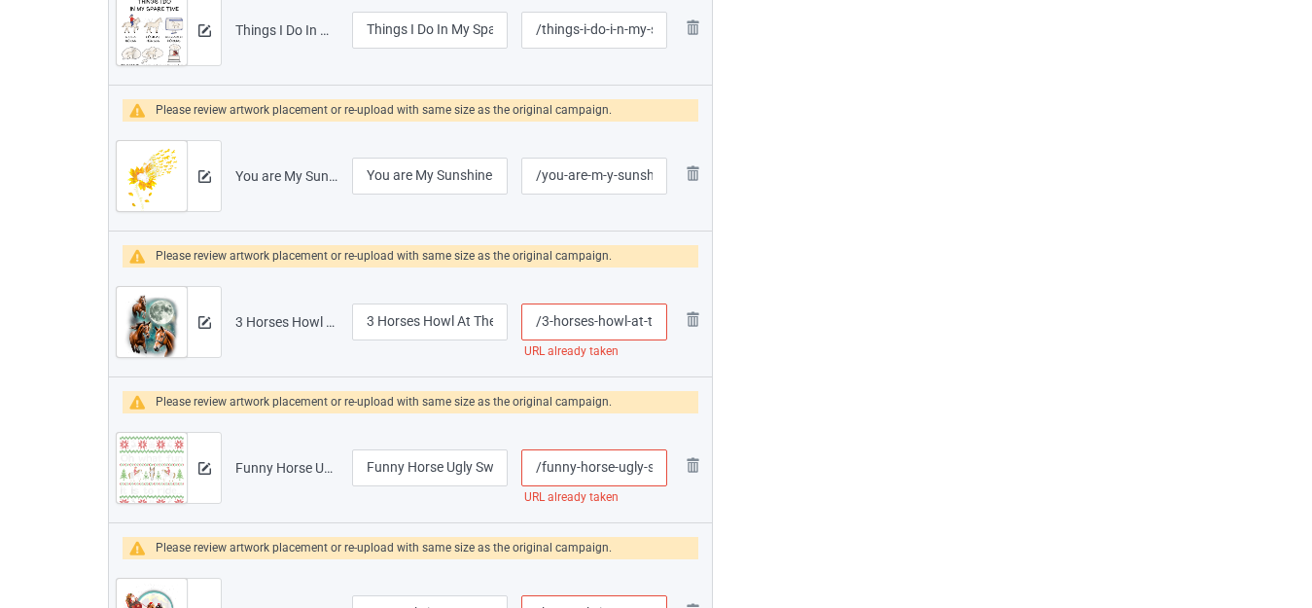
click at [623, 314] on input "/3-horses-howl-at-the-moon" at bounding box center [594, 321] width 146 height 37
type input "/3-horses-how-l-at-the-moon"
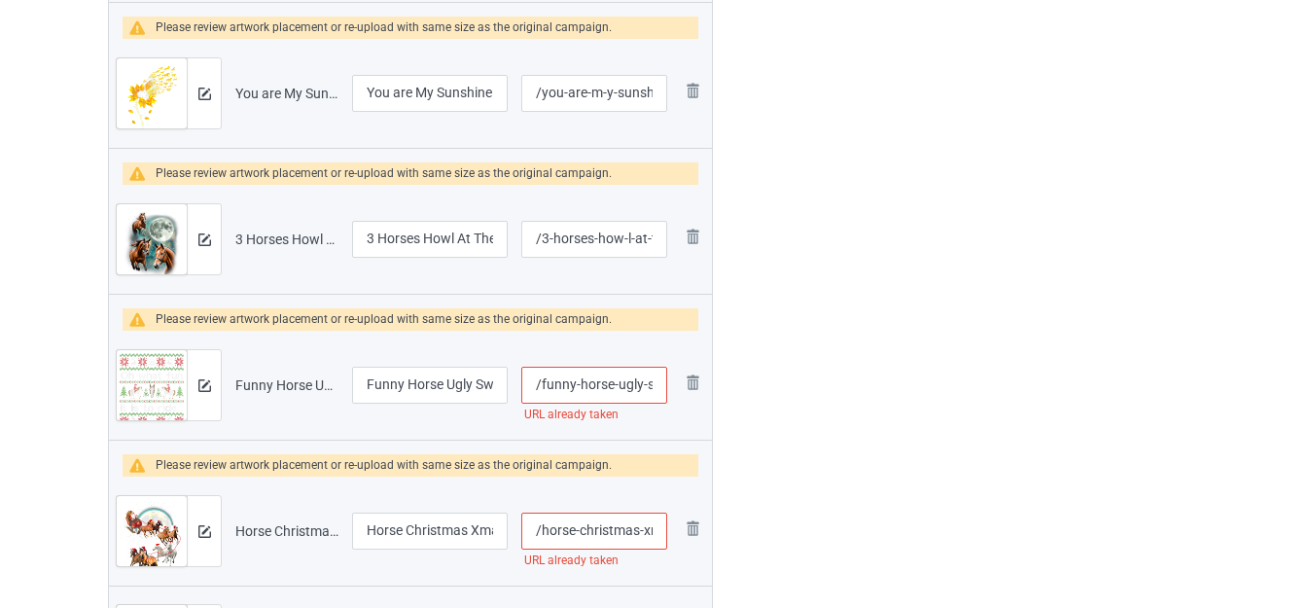
scroll to position [1847, 0]
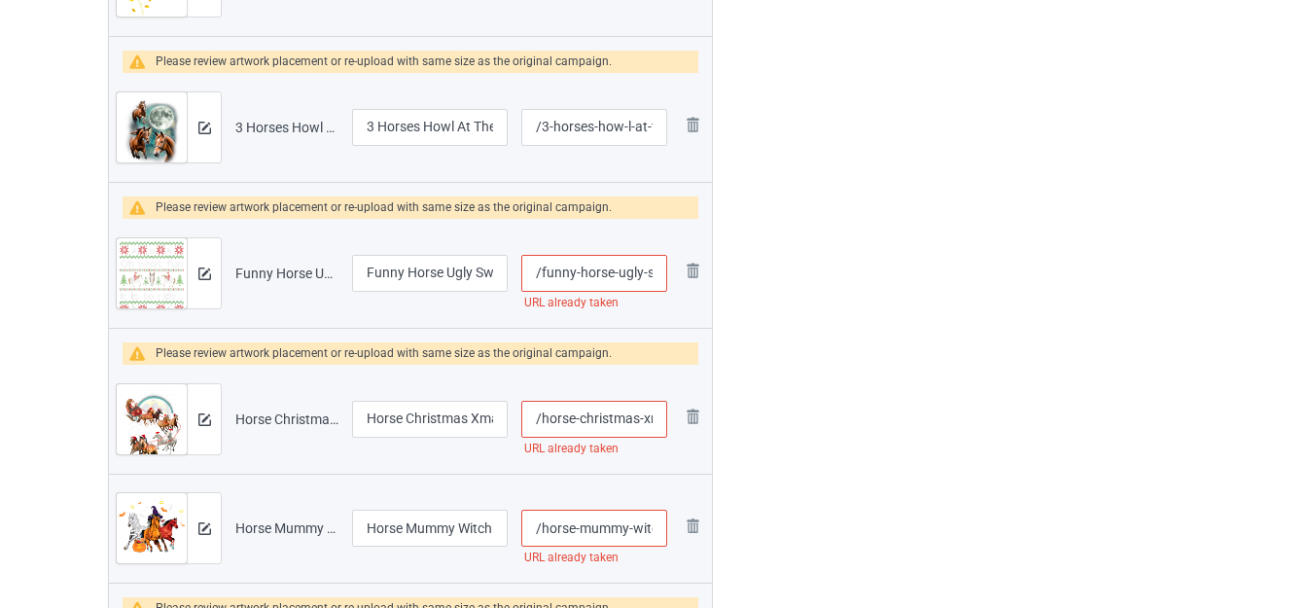
click at [608, 265] on input "/funny-horse-ugly-sweater" at bounding box center [594, 273] width 146 height 37
type input "/funny-hors-e-ugly-sweater"
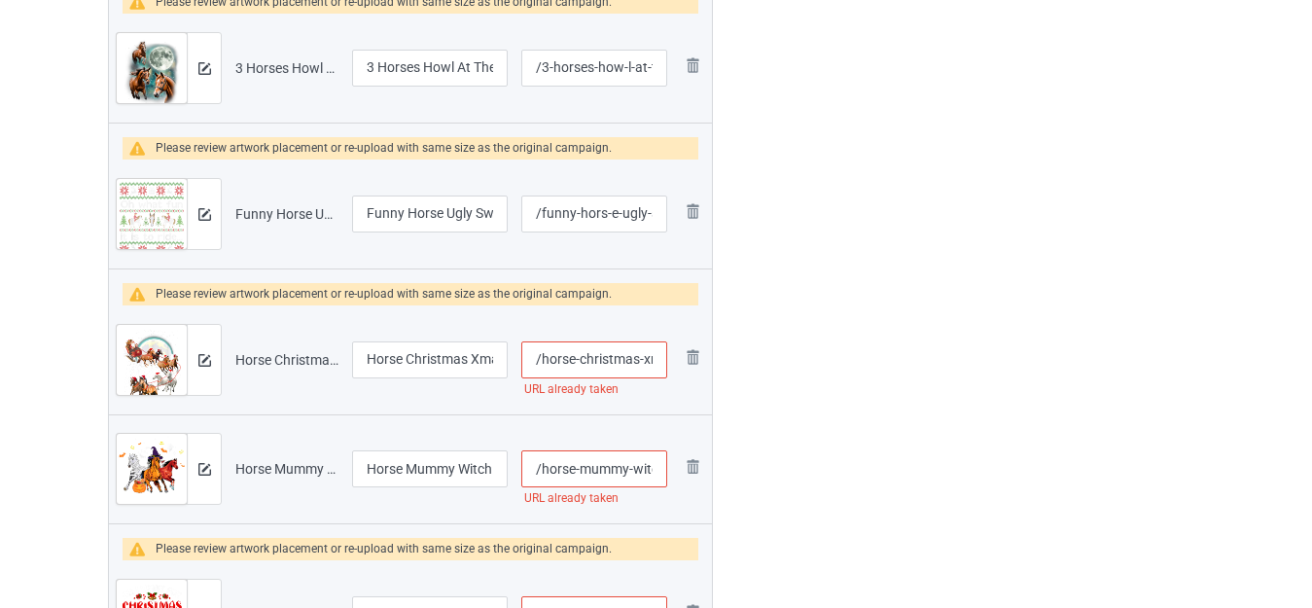
scroll to position [2042, 0]
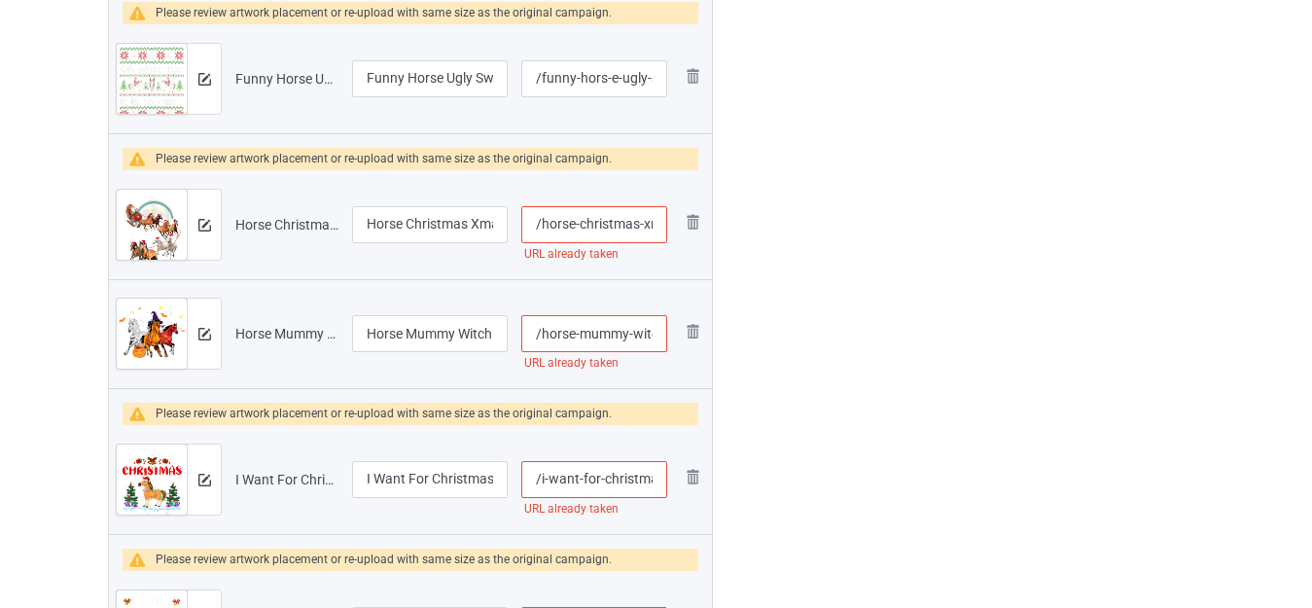
click at [632, 220] on input "/horse-christmas-xmas-tree" at bounding box center [594, 224] width 146 height 37
type input "/horse-christma-s-xmas-tree"
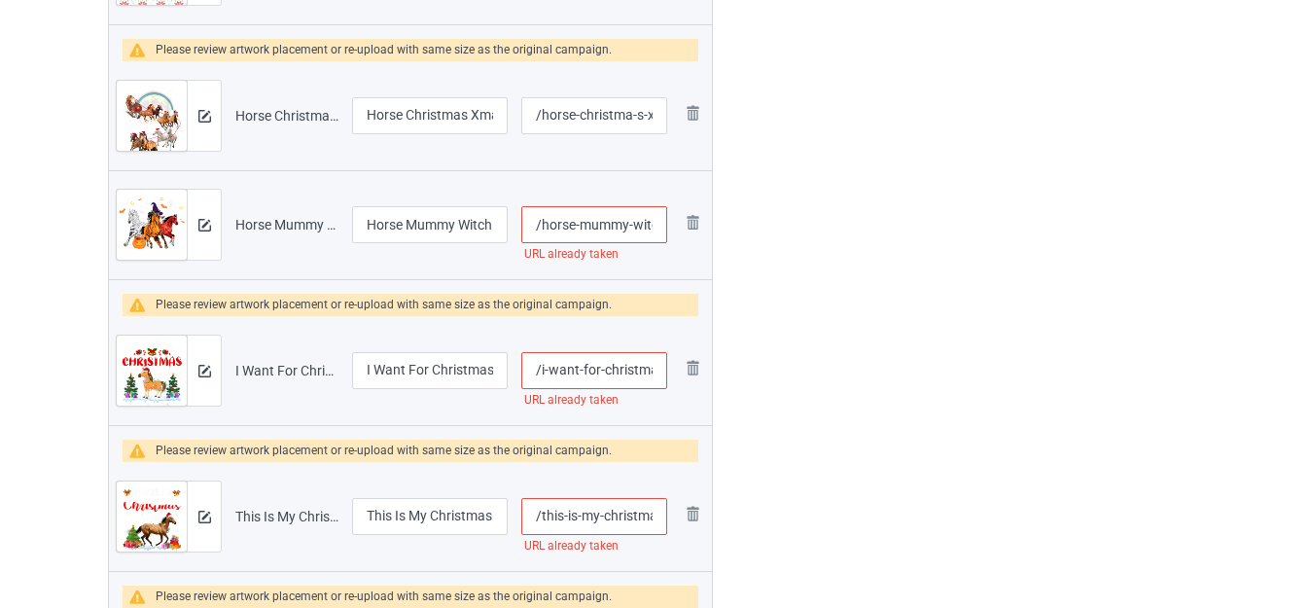
scroll to position [2236, 0]
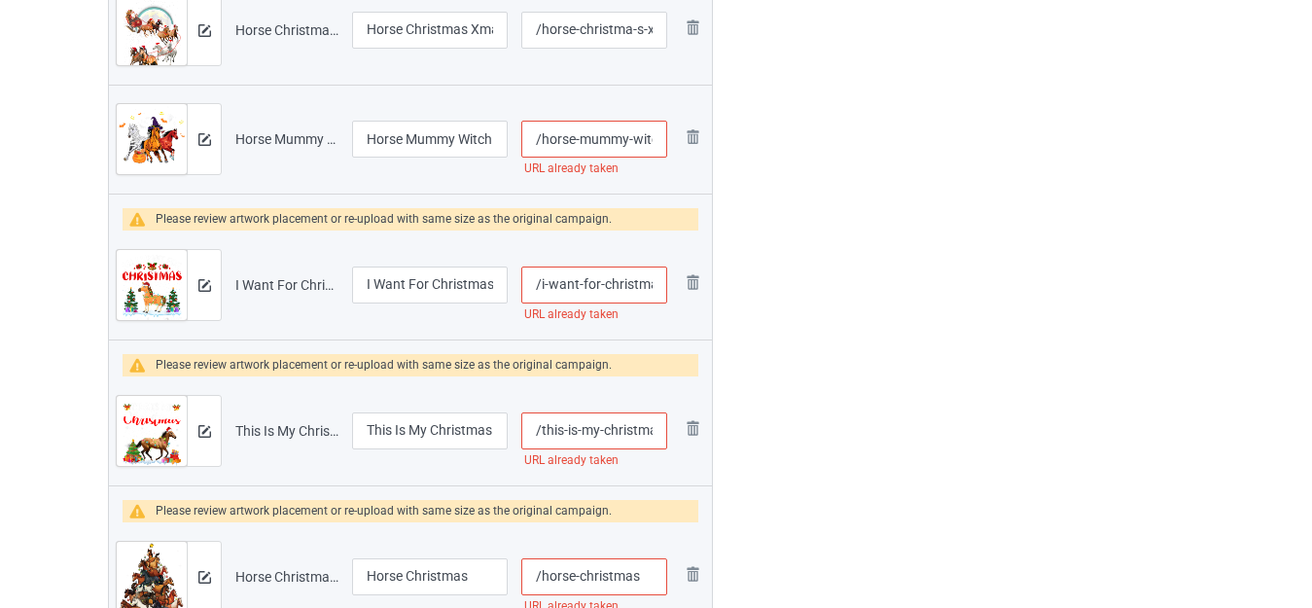
click at [622, 134] on input "/horse-mummy-witch-halloween" at bounding box center [594, 139] width 146 height 37
type input "/horse-mumm-y-witch-halloween"
click at [612, 279] on input "/i-want-for-christmas-is-a-horse" at bounding box center [594, 284] width 146 height 37
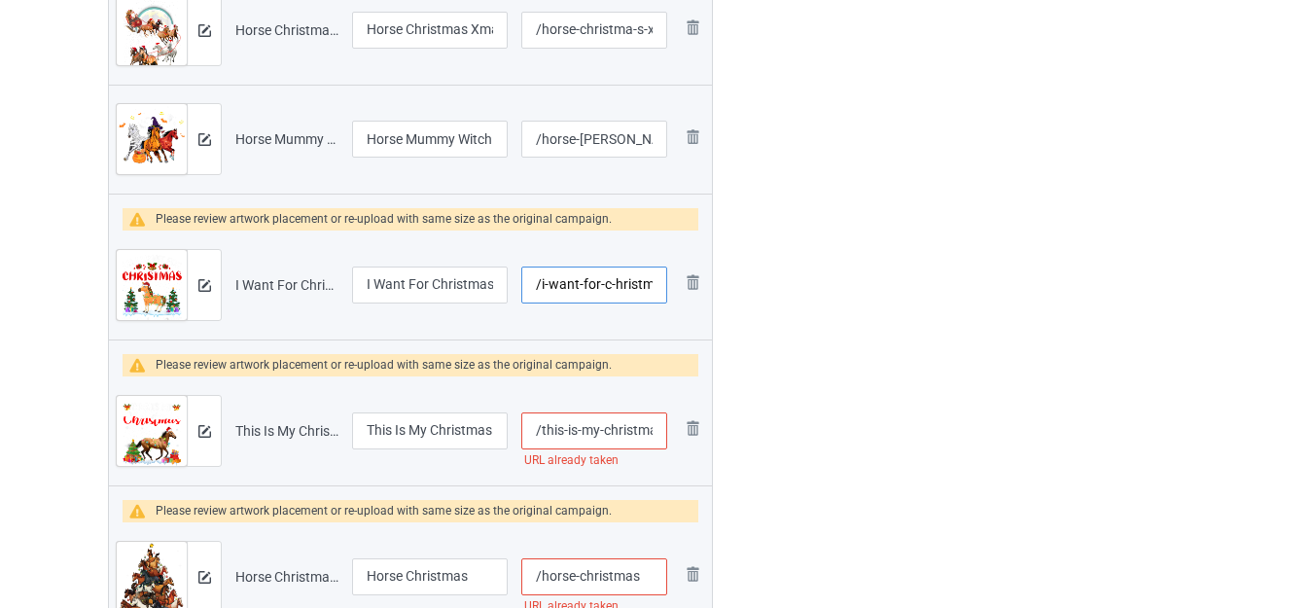
type input "/i-want-for-c-hristmas-is-a-horse"
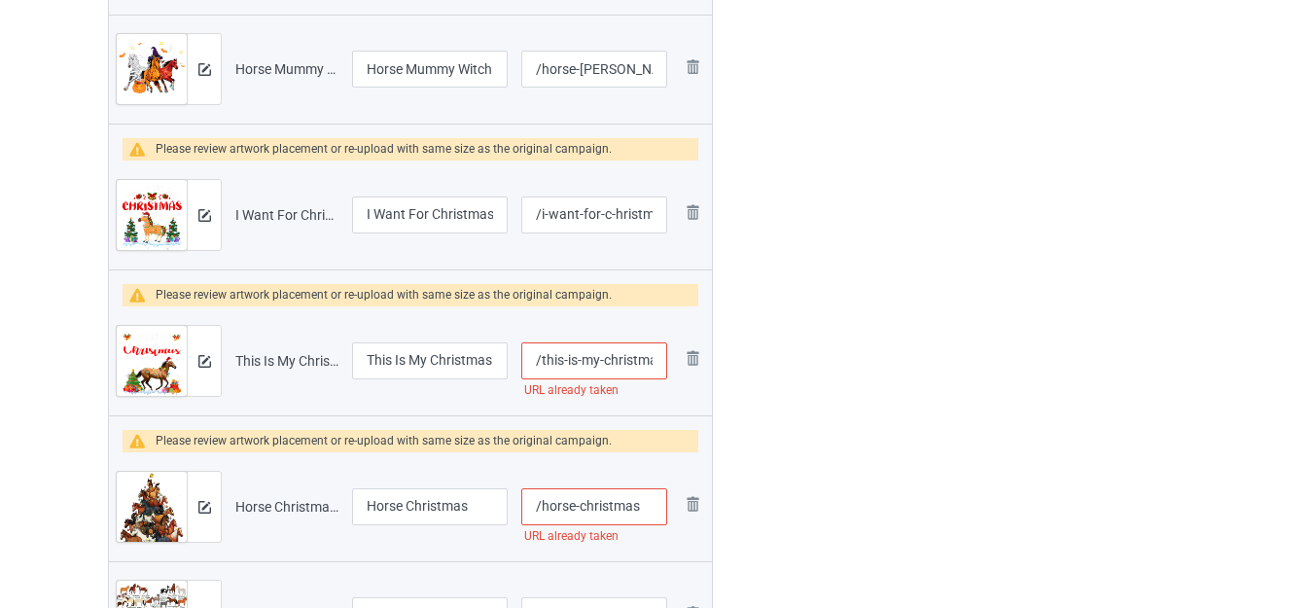
scroll to position [2431, 0]
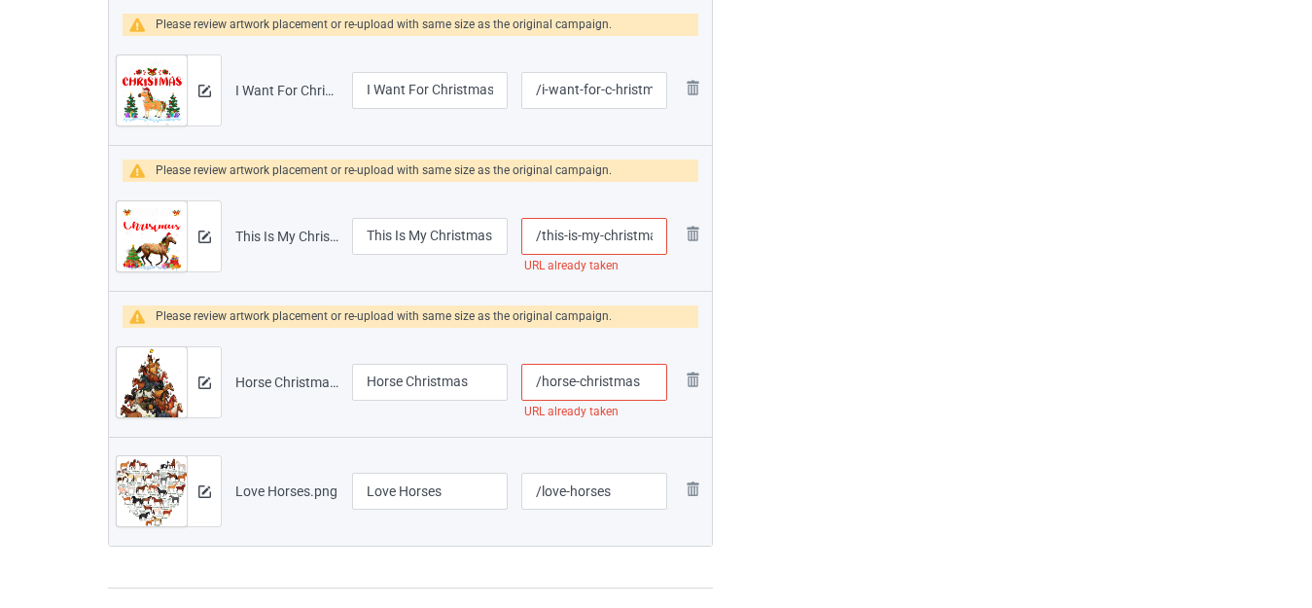
click at [592, 231] on input "/this-is-my-christmas-pajama-horse-lover" at bounding box center [594, 236] width 146 height 37
type input "/this-is-m-y-christmas-pajama-horse-lover"
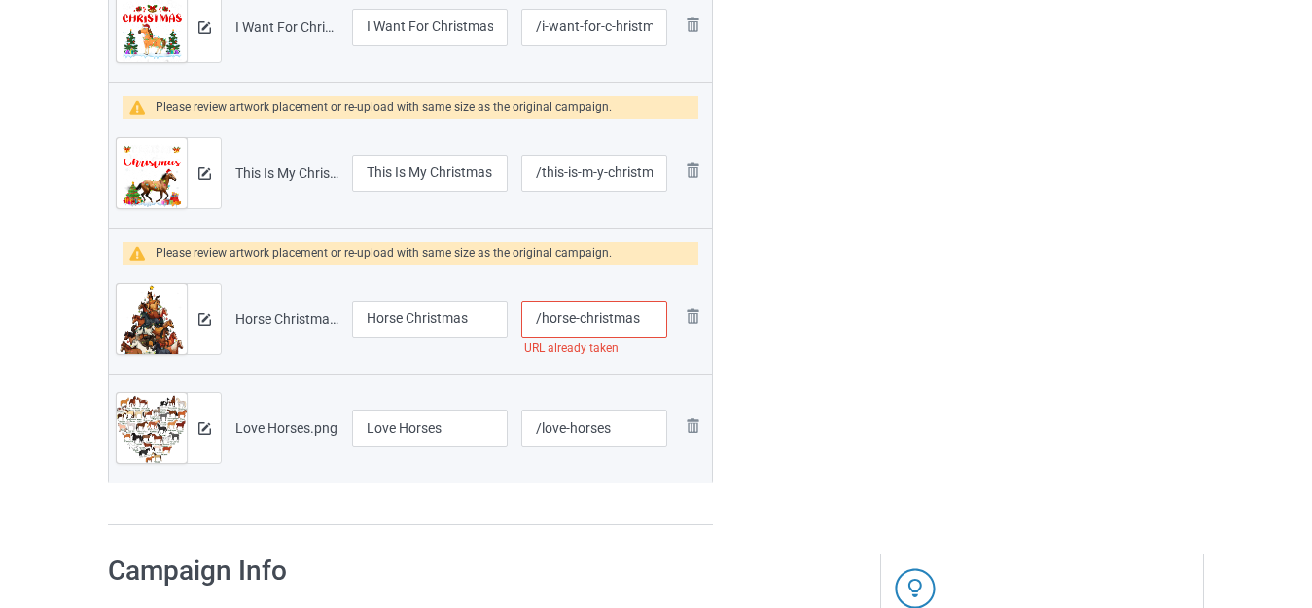
scroll to position [2528, 0]
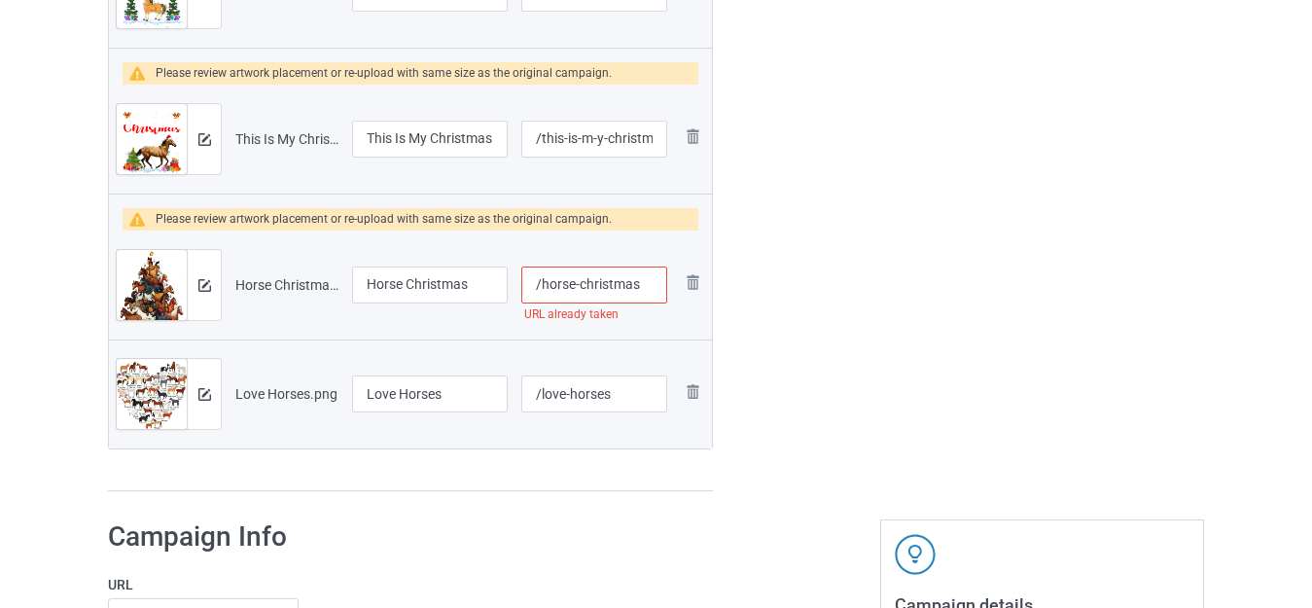
click at [628, 286] on input "/horse-christmas" at bounding box center [594, 284] width 146 height 37
click at [635, 279] on input "/horse-christmas" at bounding box center [594, 284] width 146 height 37
type input "/horse-christma-s"
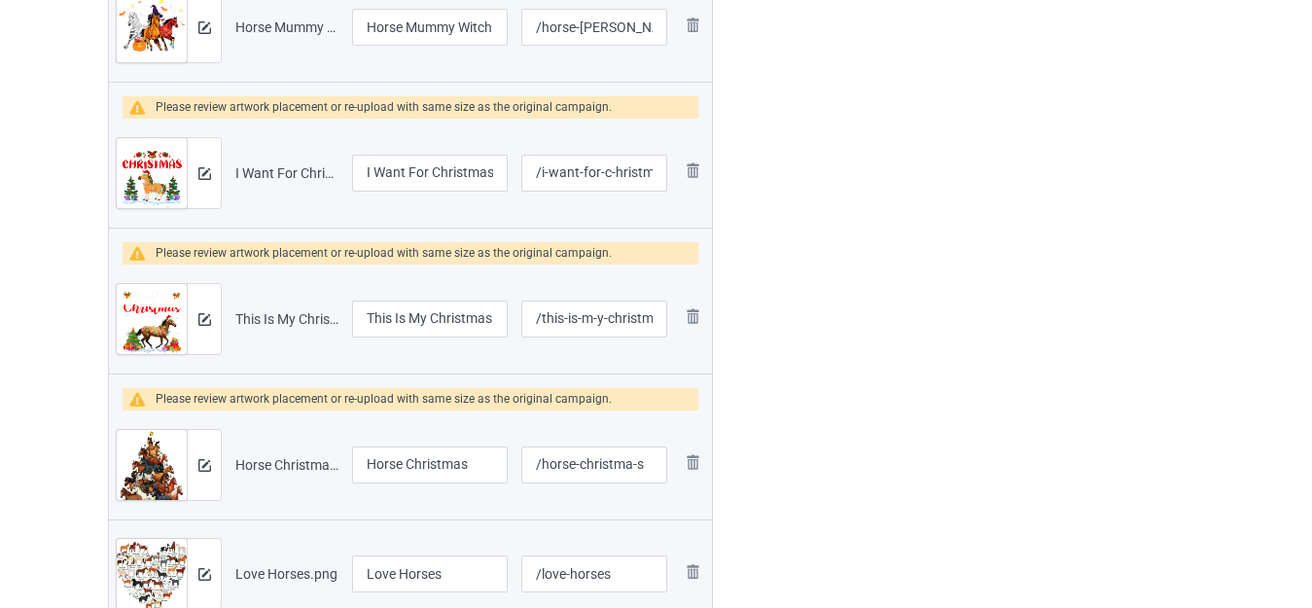
scroll to position [2625, 0]
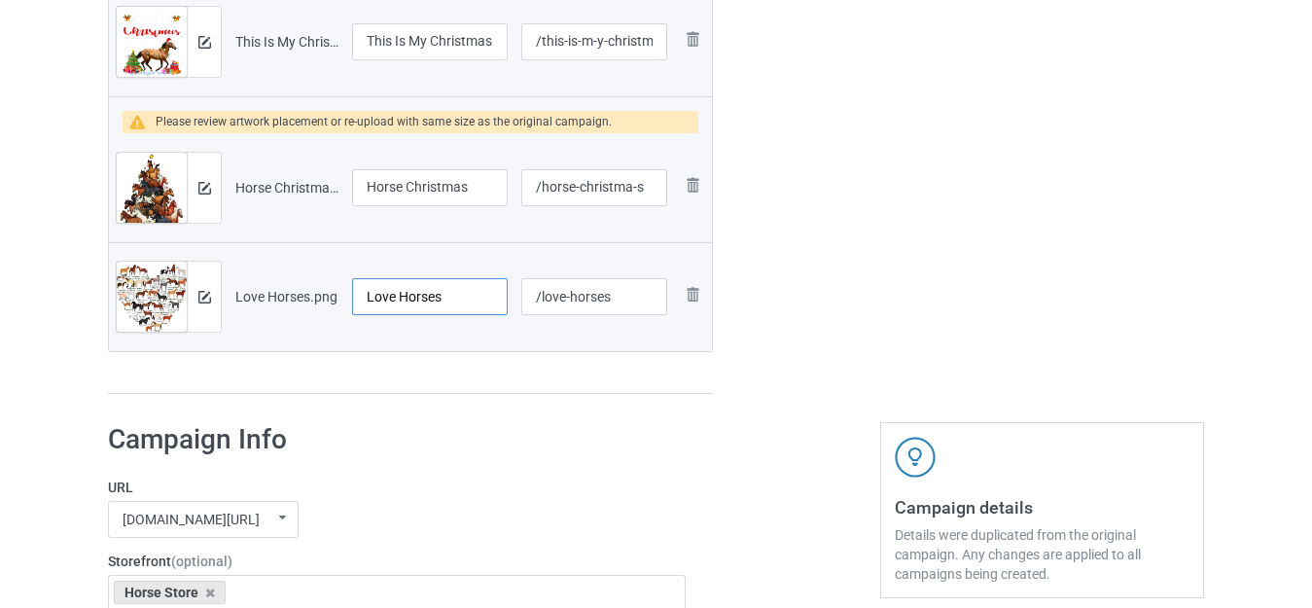
click at [448, 292] on input "Love Horses" at bounding box center [430, 296] width 156 height 37
click at [453, 300] on input "Love Horses Eart" at bounding box center [430, 296] width 156 height 37
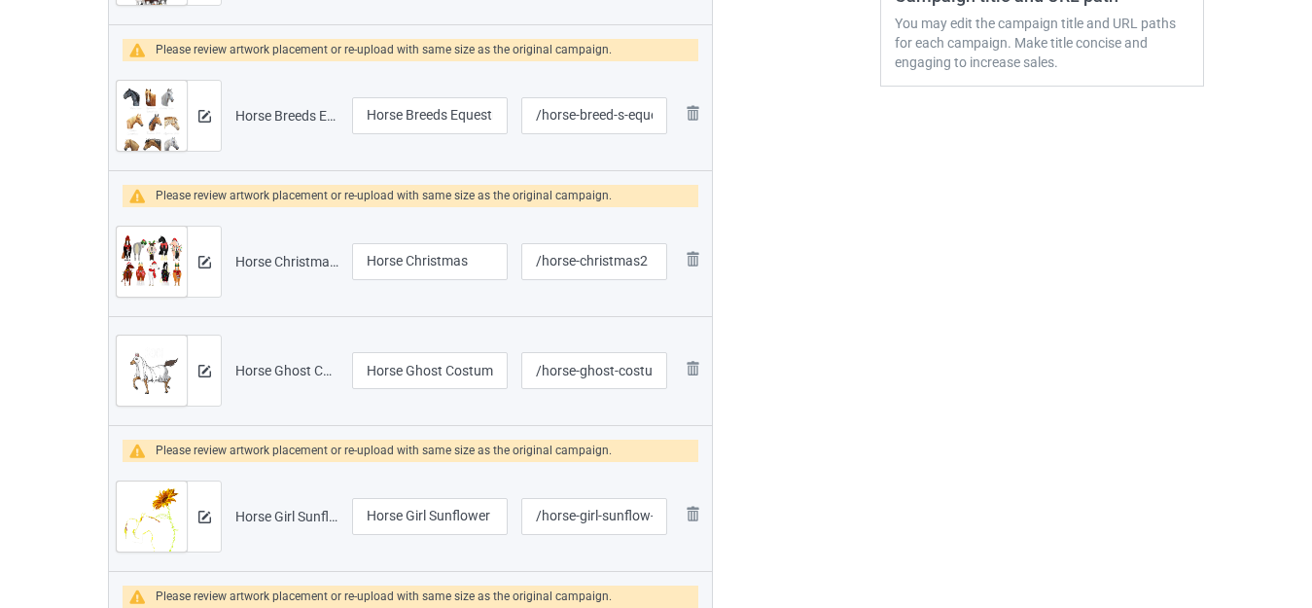
scroll to position [194, 0]
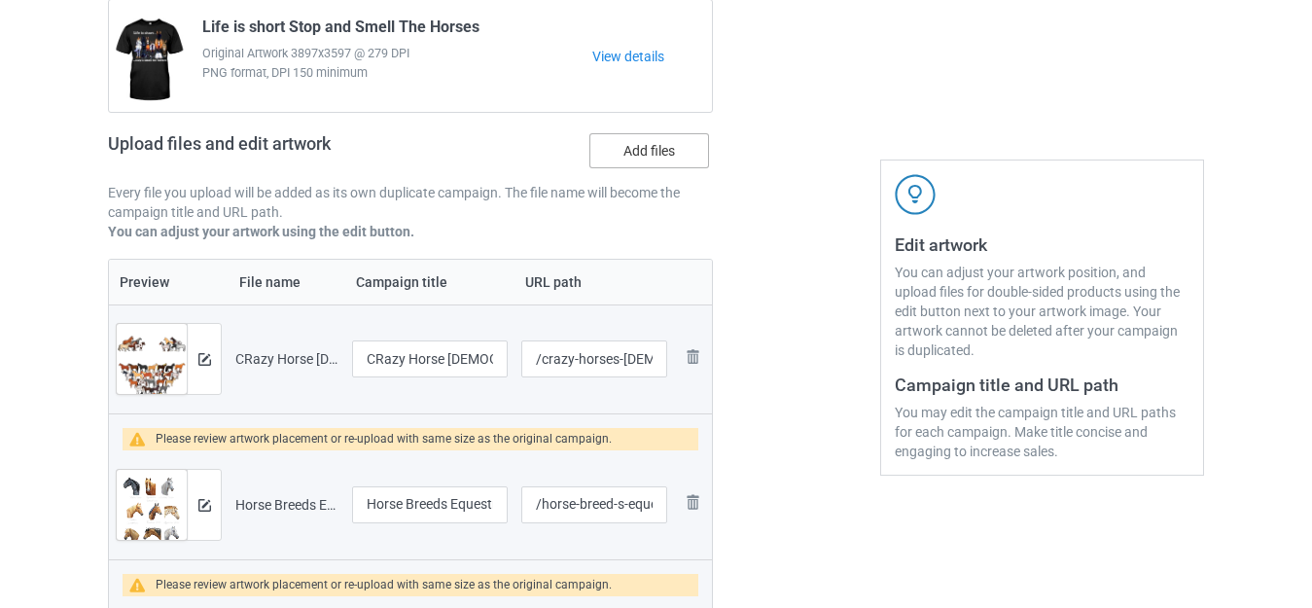
type input "Love Horses Heart"
click at [648, 140] on label "Add files" at bounding box center [649, 150] width 120 height 35
click at [0, 0] on input "Add files" at bounding box center [0, 0] width 0 height 0
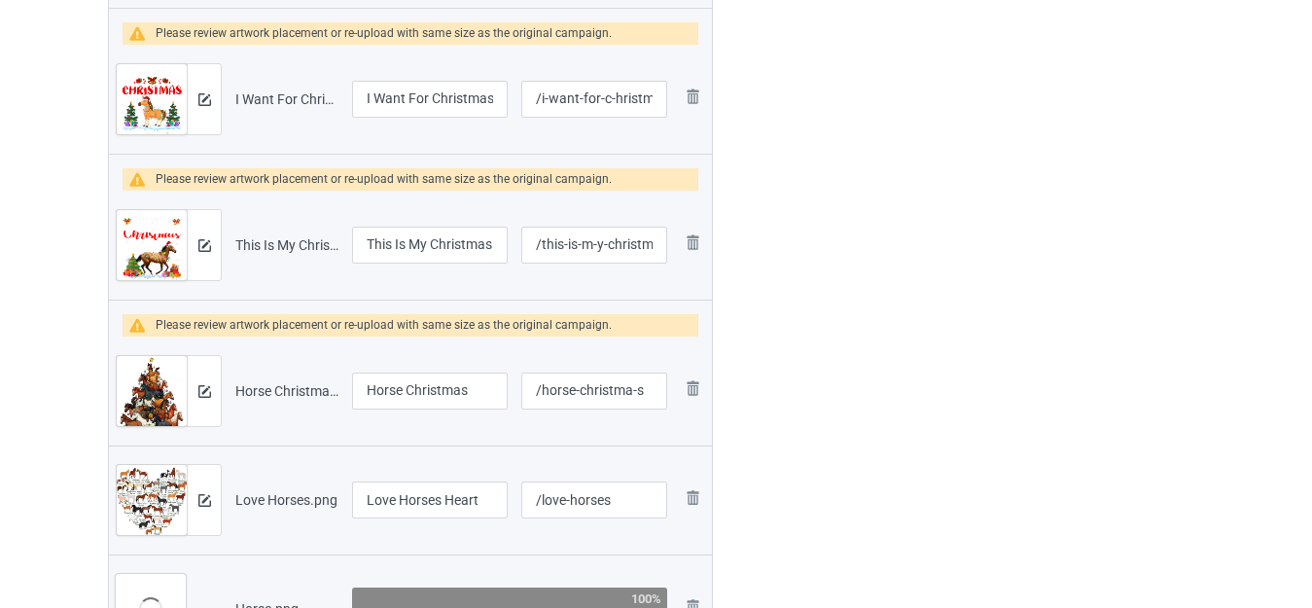
scroll to position [2722, 0]
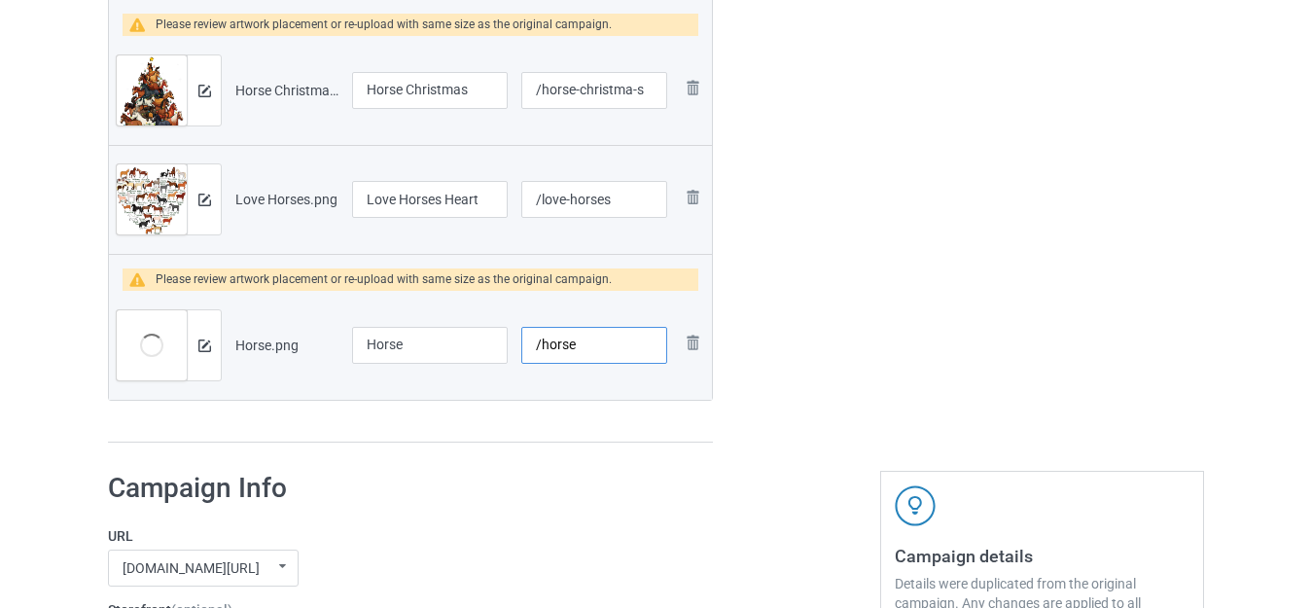
click at [539, 340] on input "/horse" at bounding box center [594, 345] width 146 height 37
type input "/justaspookyhorse"
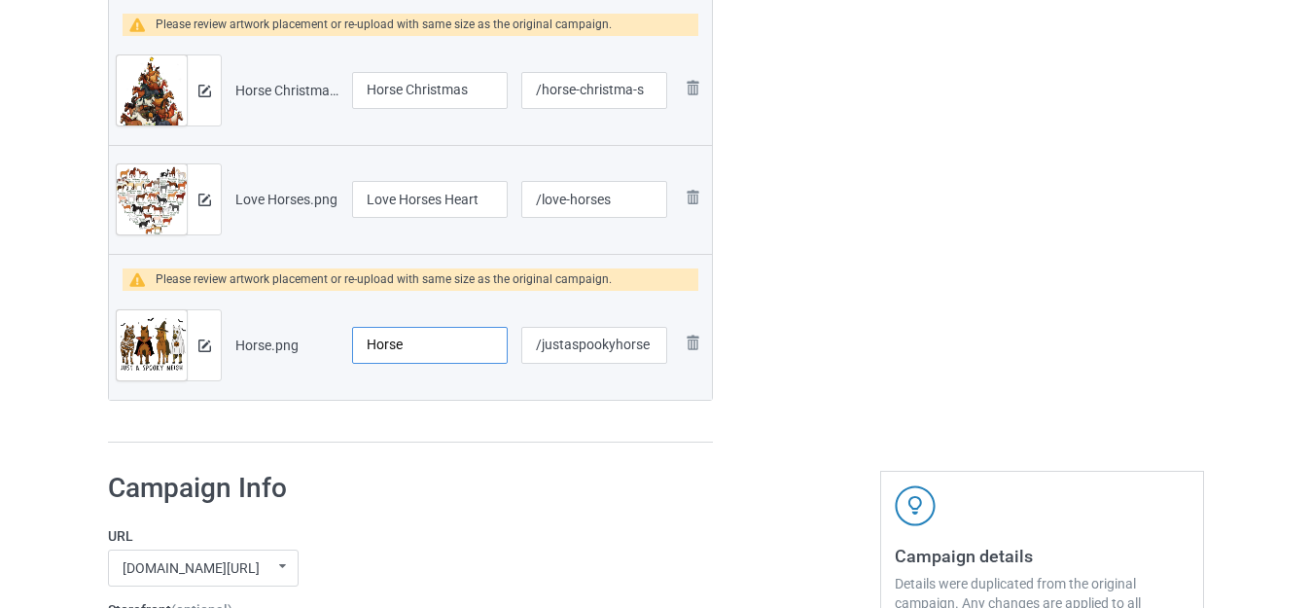
click at [438, 341] on input "Horse" at bounding box center [430, 345] width 156 height 37
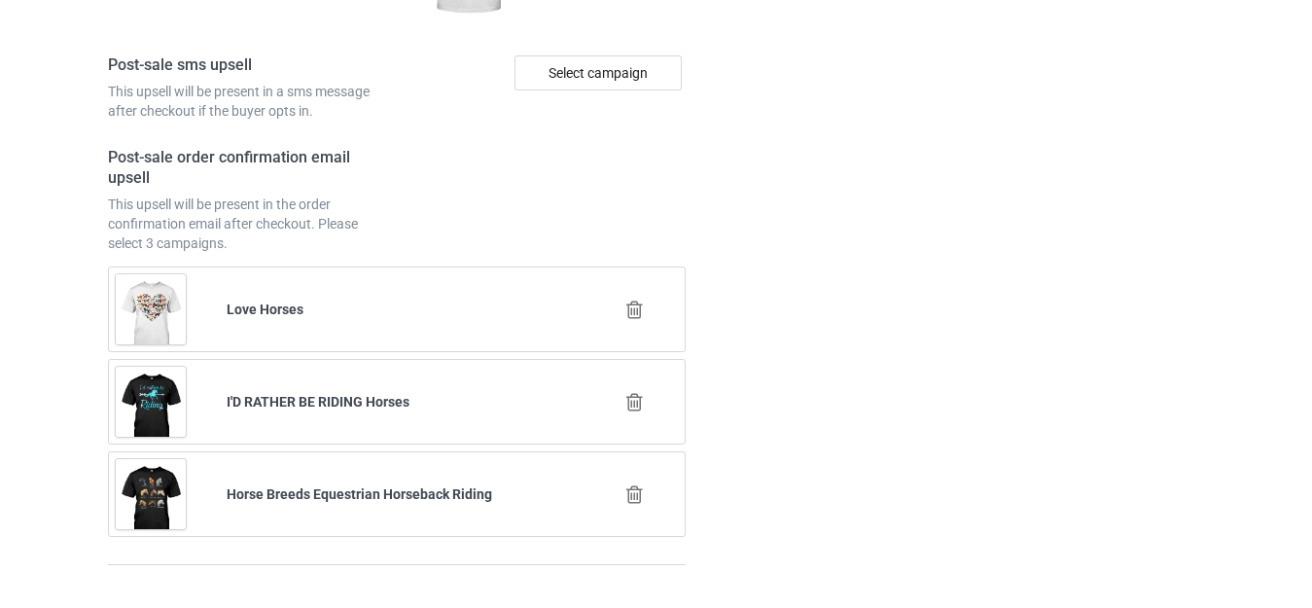
scroll to position [5419, 0]
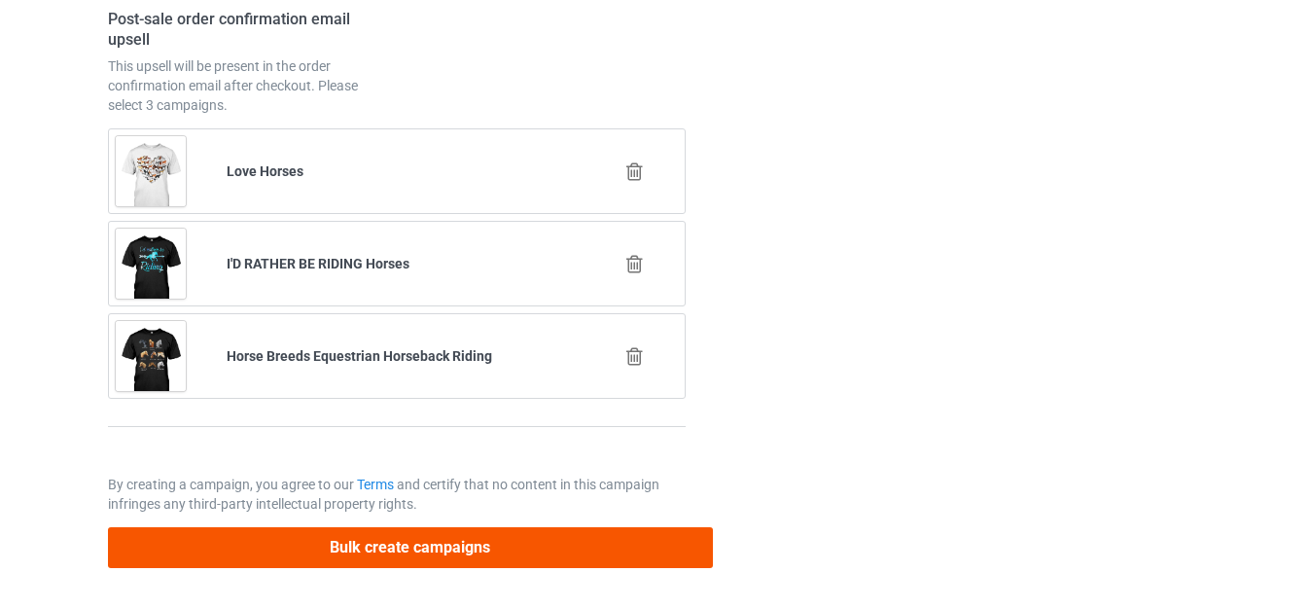
type input "Just A Spooky Neigh"
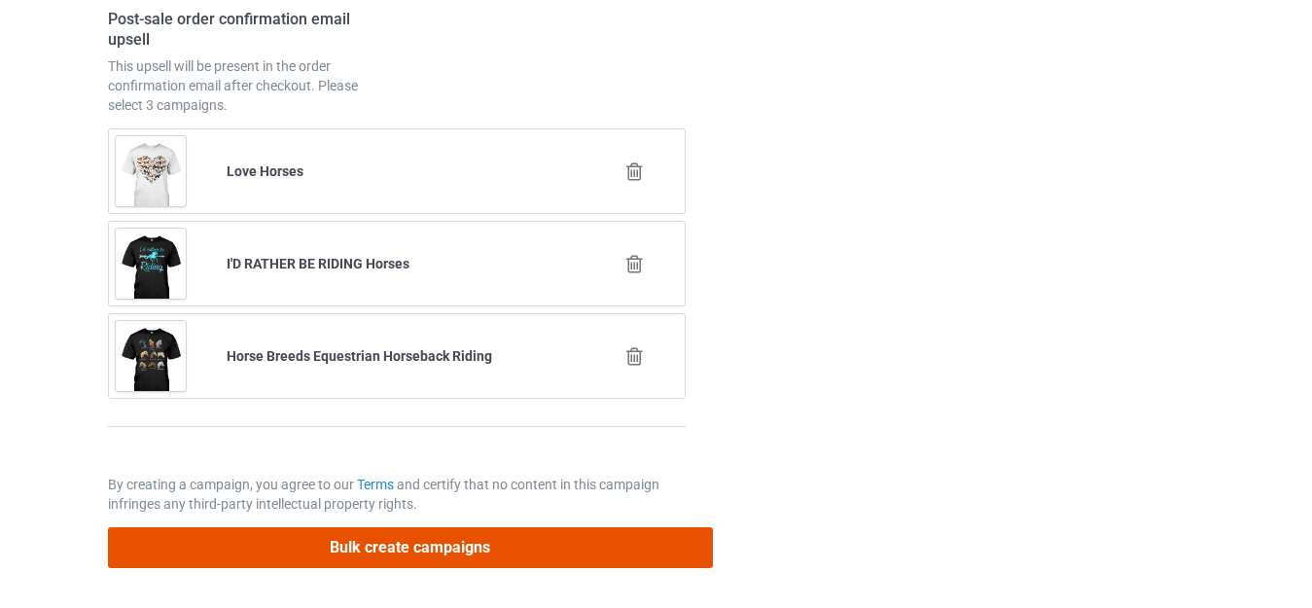
click at [488, 542] on button "Bulk create campaigns" at bounding box center [410, 547] width 605 height 40
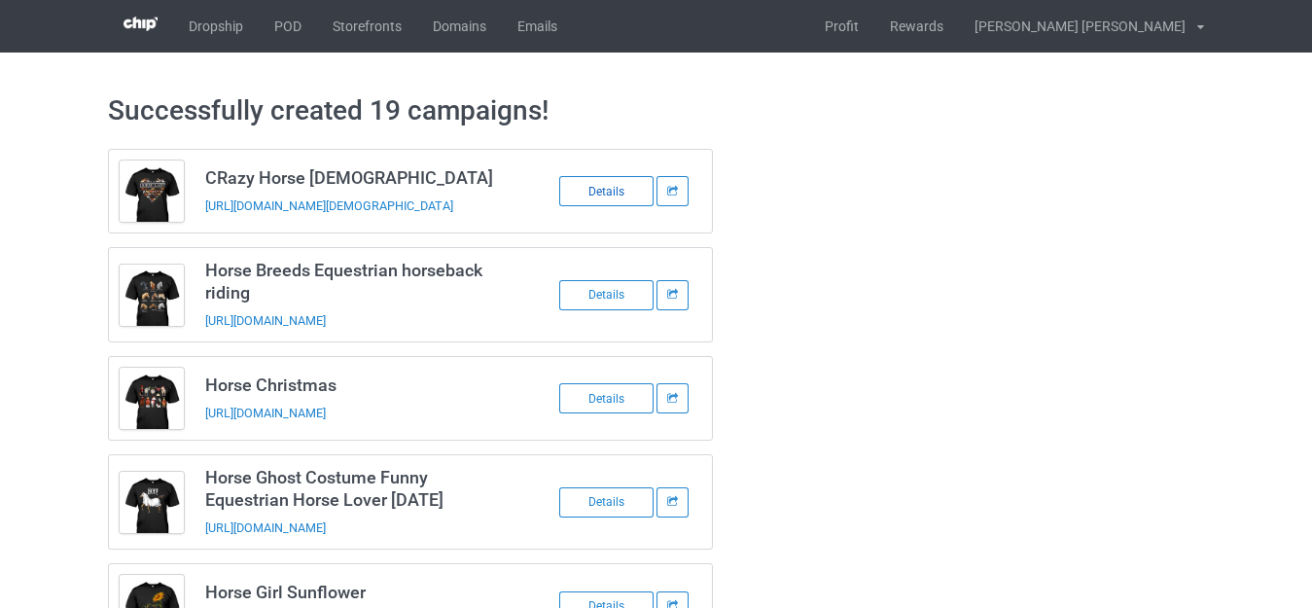
scroll to position [0, 0]
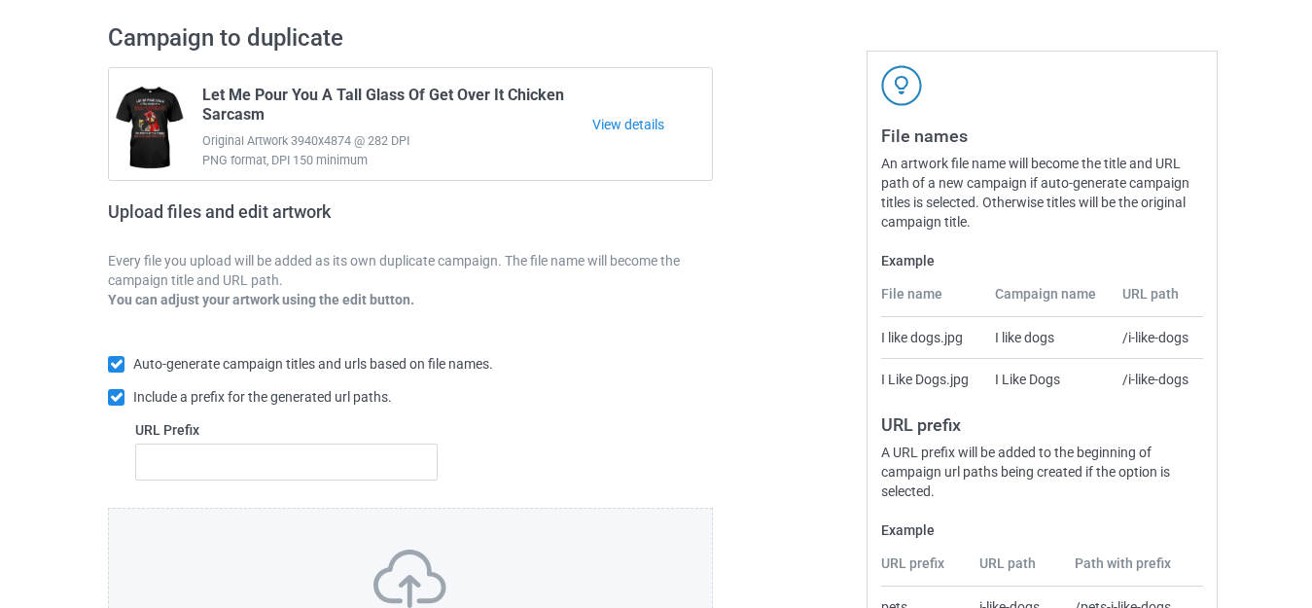
scroll to position [339, 0]
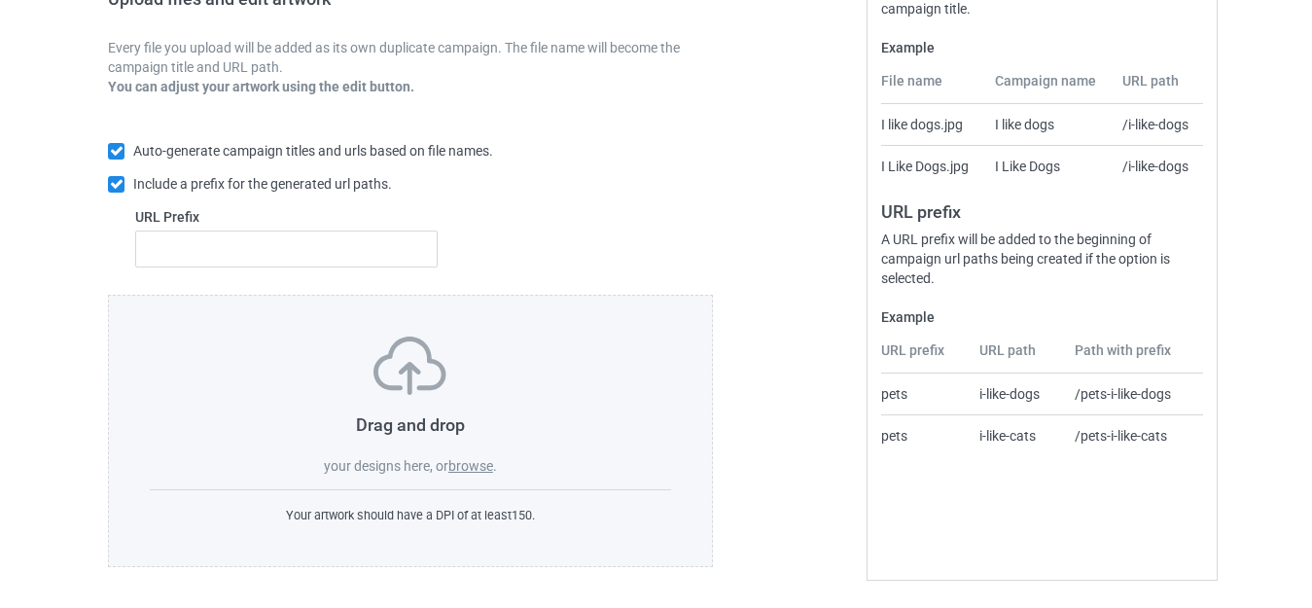
click at [470, 466] on label "browse" at bounding box center [470, 466] width 45 height 16
click at [0, 0] on input "browse" at bounding box center [0, 0] width 0 height 0
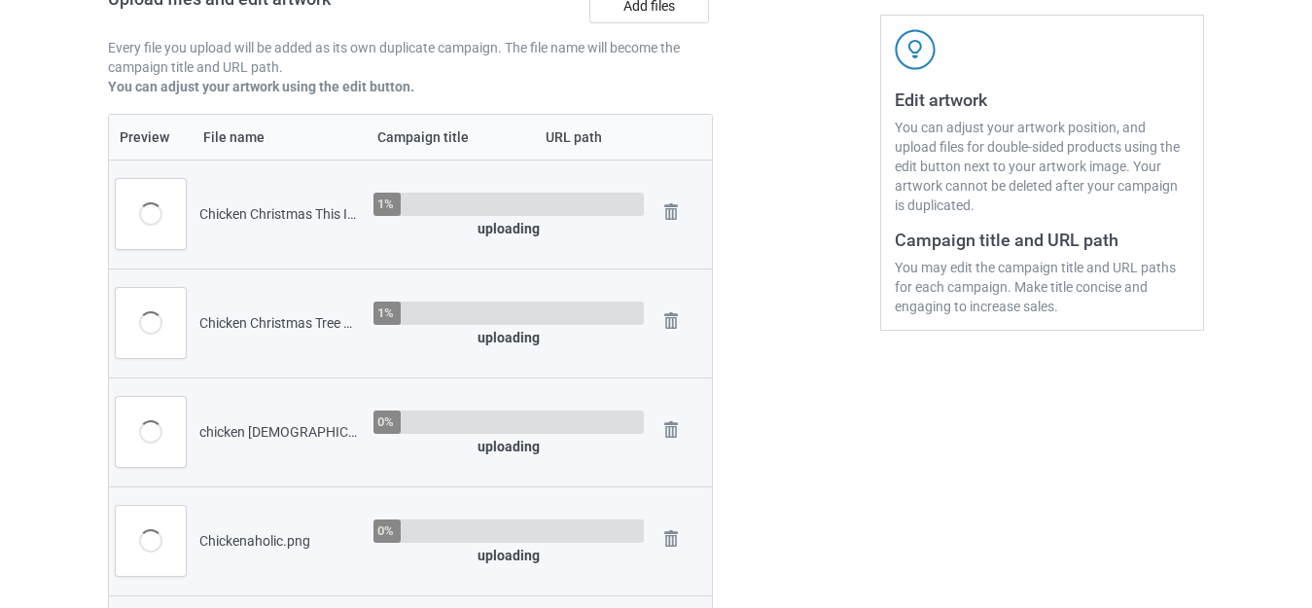
scroll to position [145, 0]
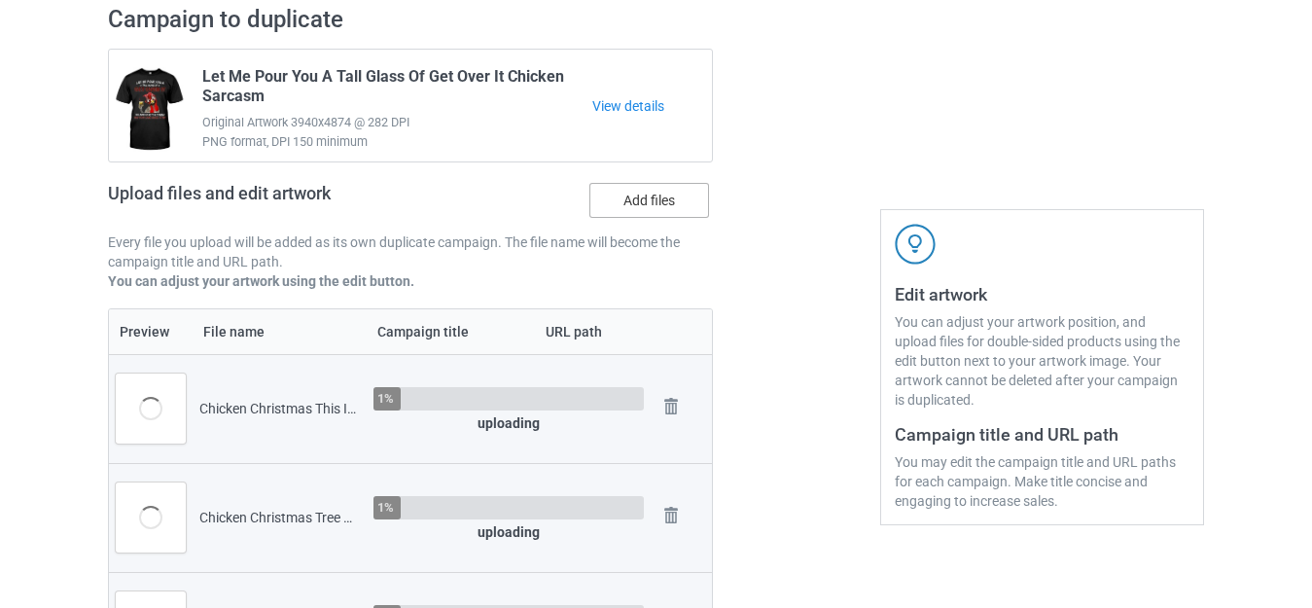
click at [624, 202] on label "Add files" at bounding box center [649, 200] width 120 height 35
click at [0, 0] on input "Add files" at bounding box center [0, 0] width 0 height 0
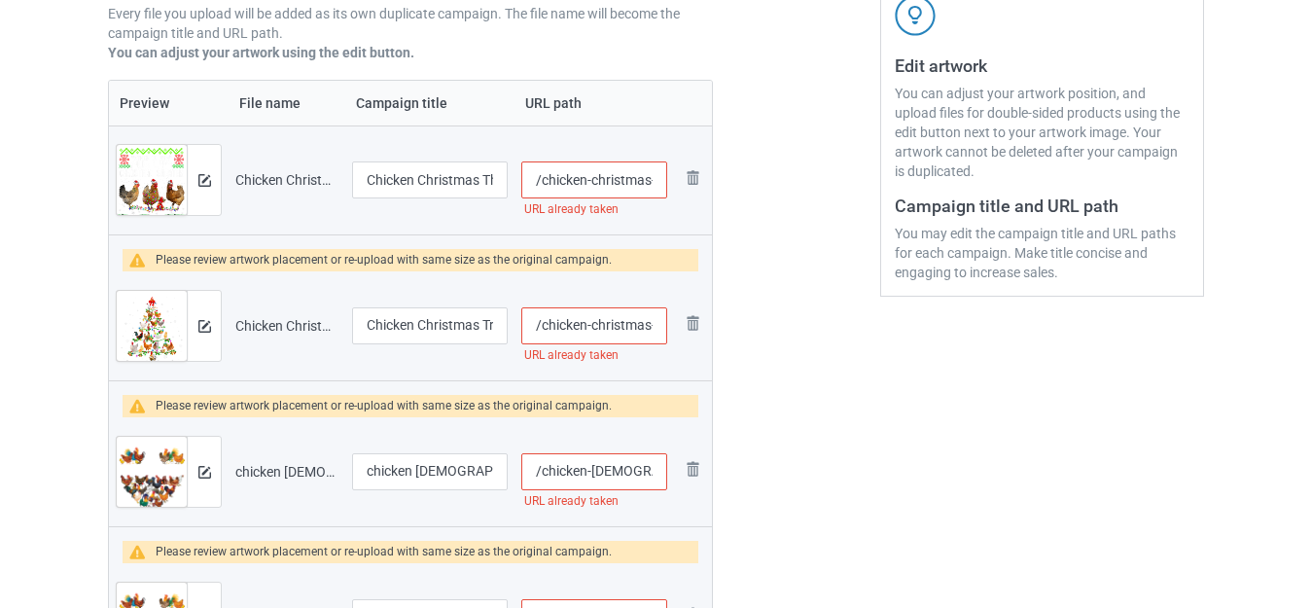
scroll to position [339, 0]
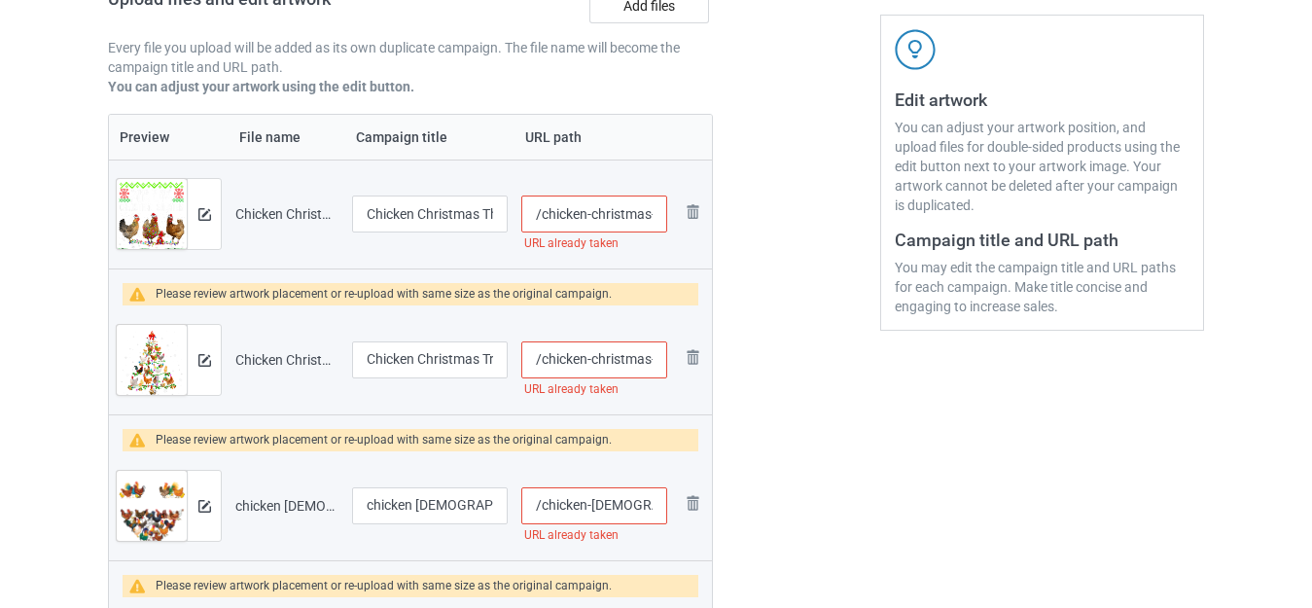
click at [647, 211] on input "/chicken-christmas-this-is-my-ugly-sweater" at bounding box center [594, 213] width 146 height 37
type input "/chicken-christma-s-this-is-my-ugly-sweater"
click at [647, 352] on input "/chicken-christmas-tree-xmas" at bounding box center [594, 359] width 146 height 37
type input "/chicken-christma-s-tree-xmas"
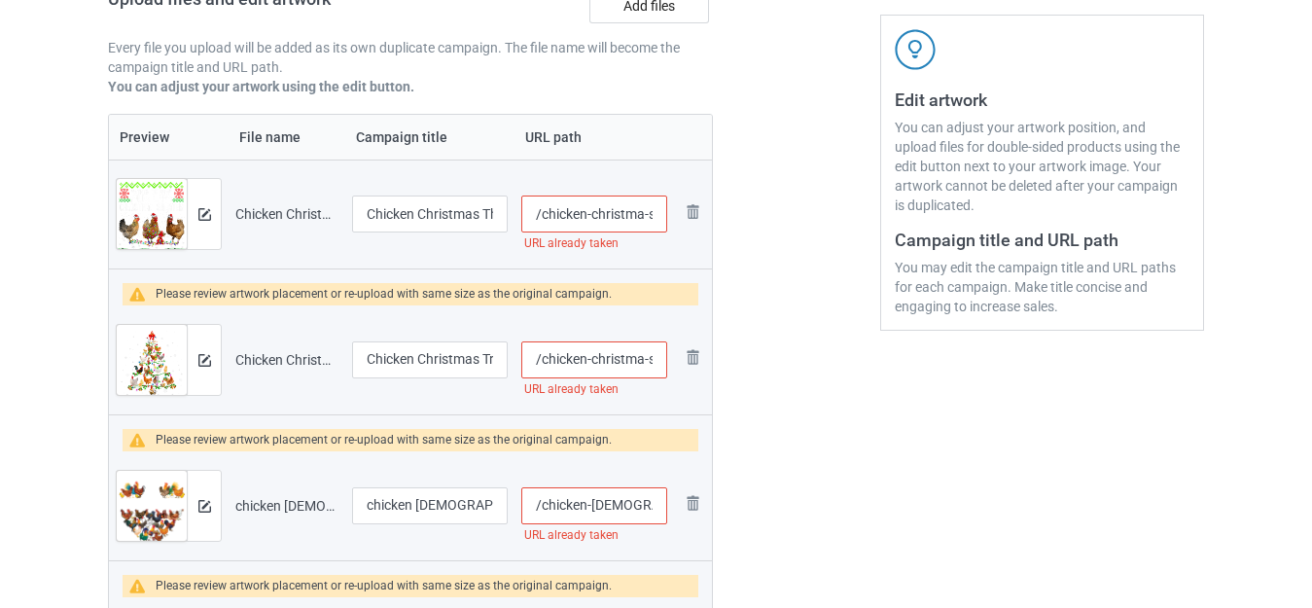
click at [641, 213] on input "/chicken-christma-s-this-is-my-ugly-sweater" at bounding box center [594, 213] width 146 height 37
click at [636, 213] on input "/chicken-christma-s-this-is-my-ugly-sweater" at bounding box center [594, 213] width 146 height 37
type input "/chicken-christm-a-s-this-is-my-ugly-sweater"
click at [594, 358] on input "/chicken-christma-s-tree-xmas" at bounding box center [594, 359] width 146 height 37
click at [590, 354] on input "/chicken-christma-s-tree-xmas" at bounding box center [594, 359] width 146 height 37
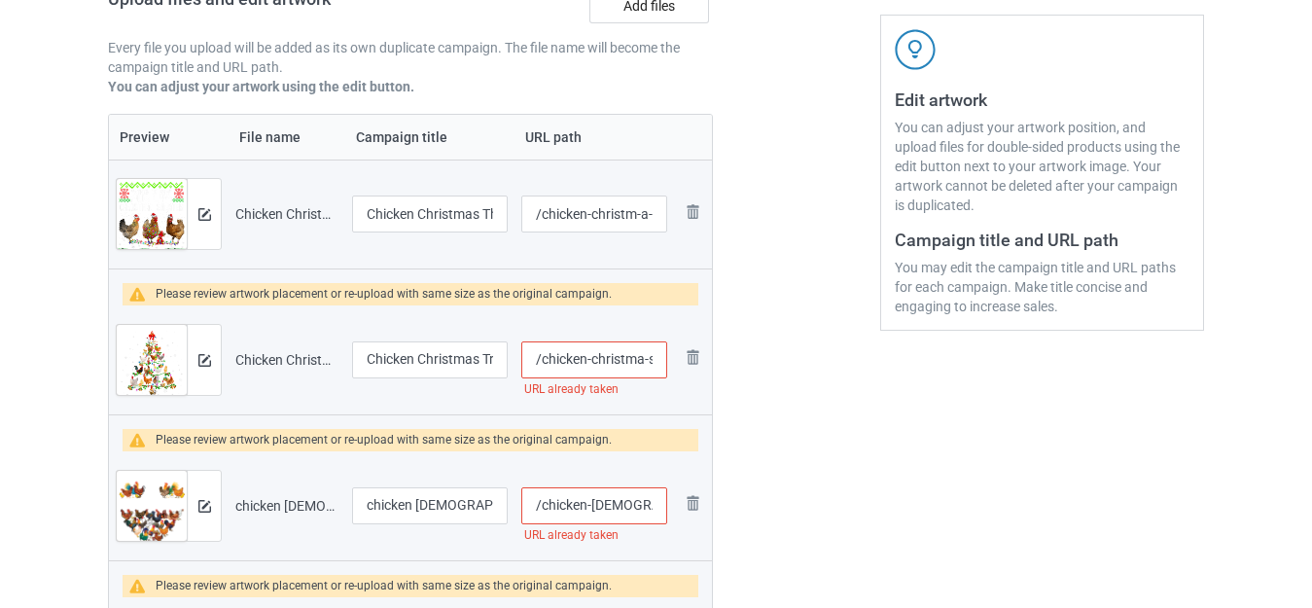
click at [586, 354] on input "/chicken-christma-s-tree-xmas" at bounding box center [594, 359] width 146 height 37
type input "/chickens-christma-s-tree-xmas"
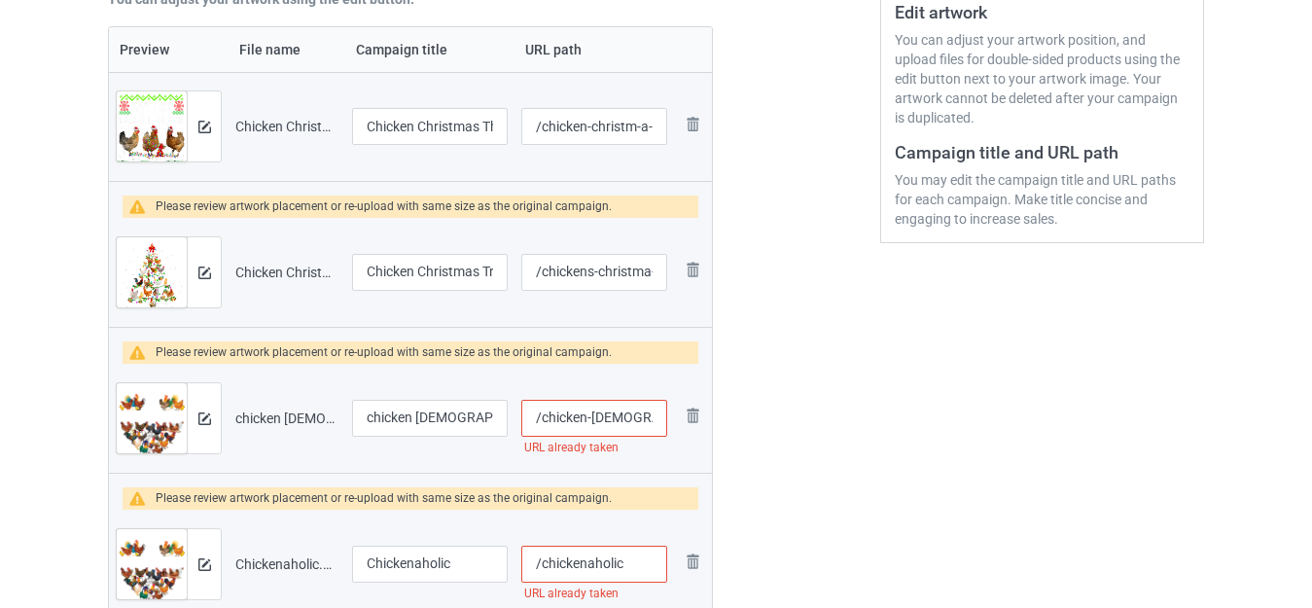
scroll to position [534, 0]
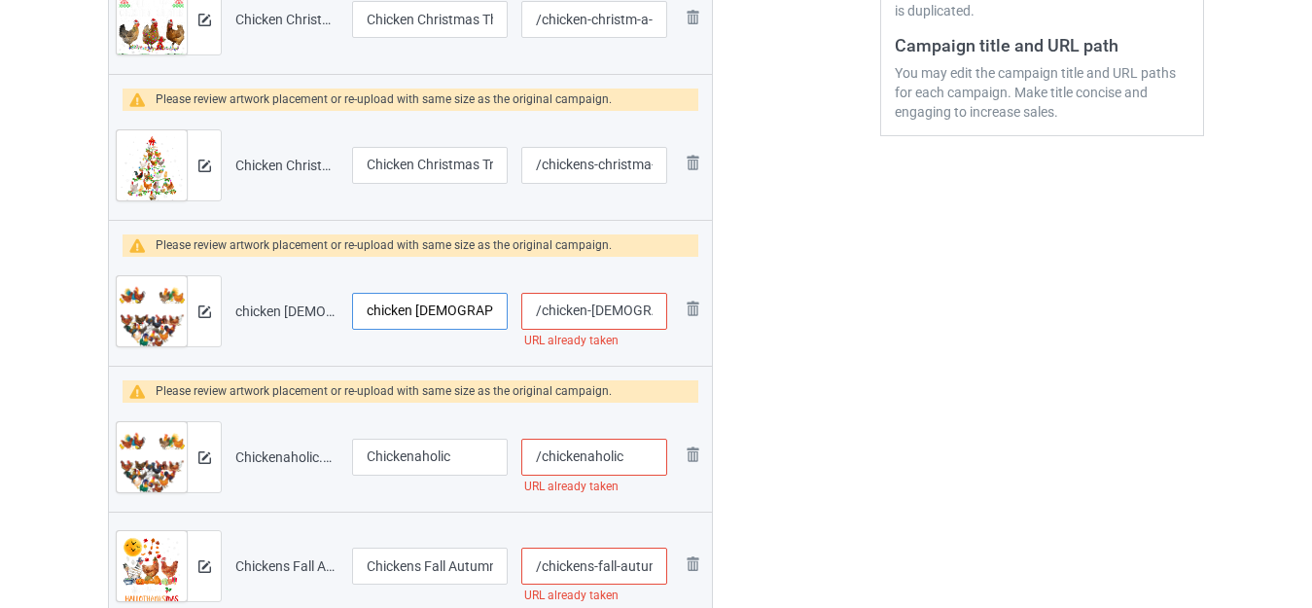
click at [372, 305] on input "chicken [DEMOGRAPHIC_DATA]" at bounding box center [430, 311] width 156 height 37
type input "Crazy Chicken [DEMOGRAPHIC_DATA]"
click at [622, 311] on input "/chicken-[DEMOGRAPHIC_DATA]" at bounding box center [594, 311] width 146 height 37
type input "/chicken-ladyy"
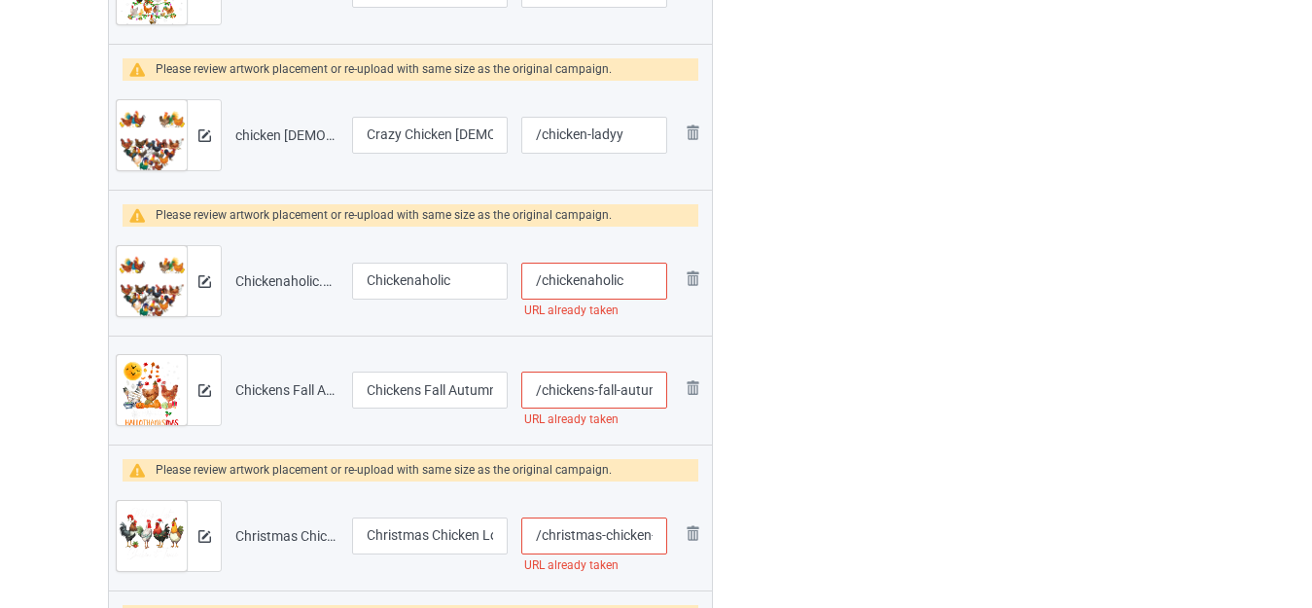
scroll to position [728, 0]
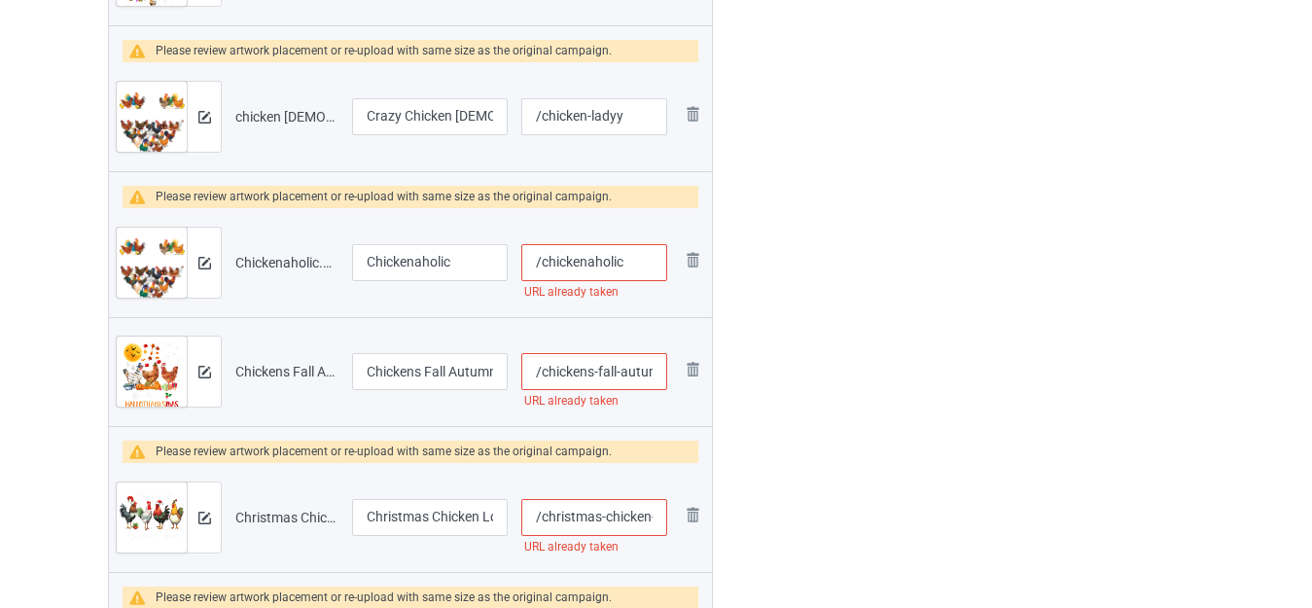
click at [624, 262] on input "/chickenaholic" at bounding box center [594, 262] width 146 height 37
type input "/chickenaholic2"
click at [626, 368] on input "/chickens-fall-autumn-leaves-happy-hallothanksmas" at bounding box center [594, 371] width 146 height 37
click at [618, 368] on input "/chickens-fall-autumn-leaves-happy-hallothanksmas" at bounding box center [594, 371] width 146 height 37
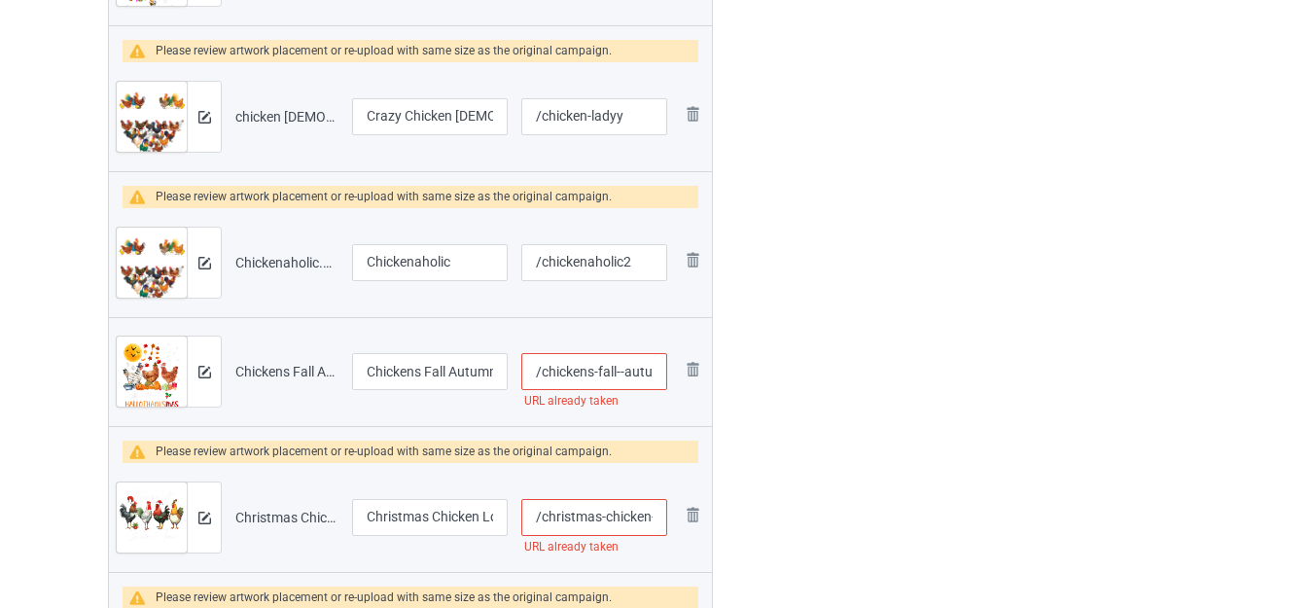
type input "/chickens-fall--autumn-leaves-happy-hallothanksmas"
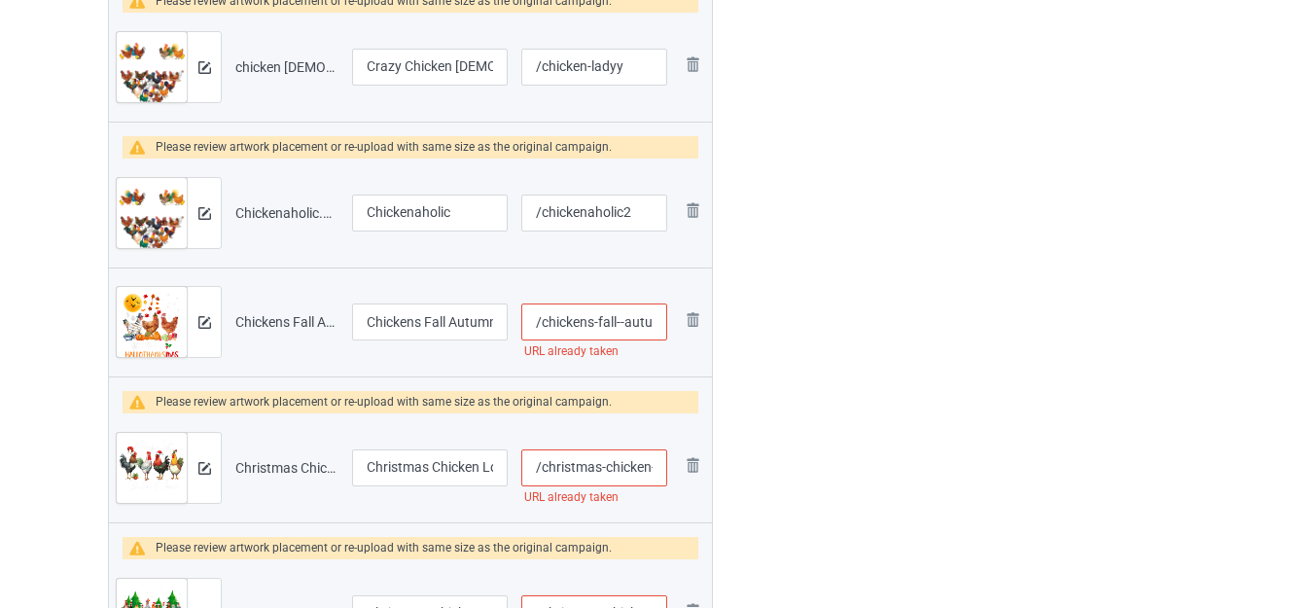
scroll to position [825, 0]
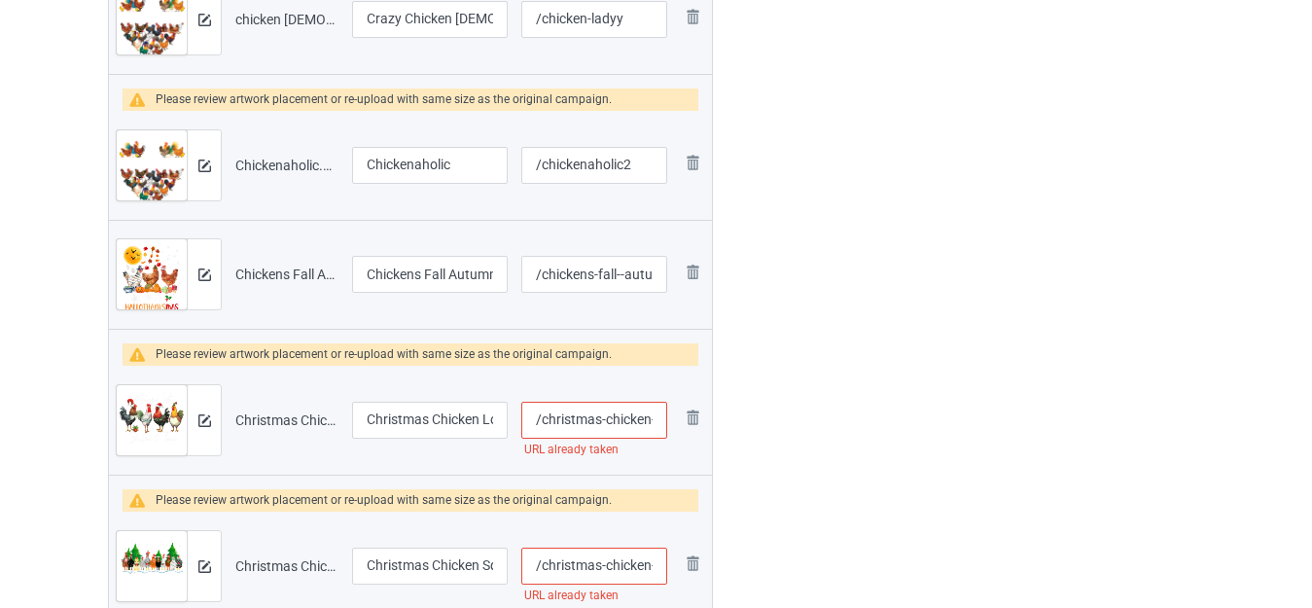
click at [606, 416] on input "/christmas-chicken-lover-xmas-santa-hat" at bounding box center [594, 420] width 146 height 37
type input "/christmas--chicken-lover-xmas-santa-hat"
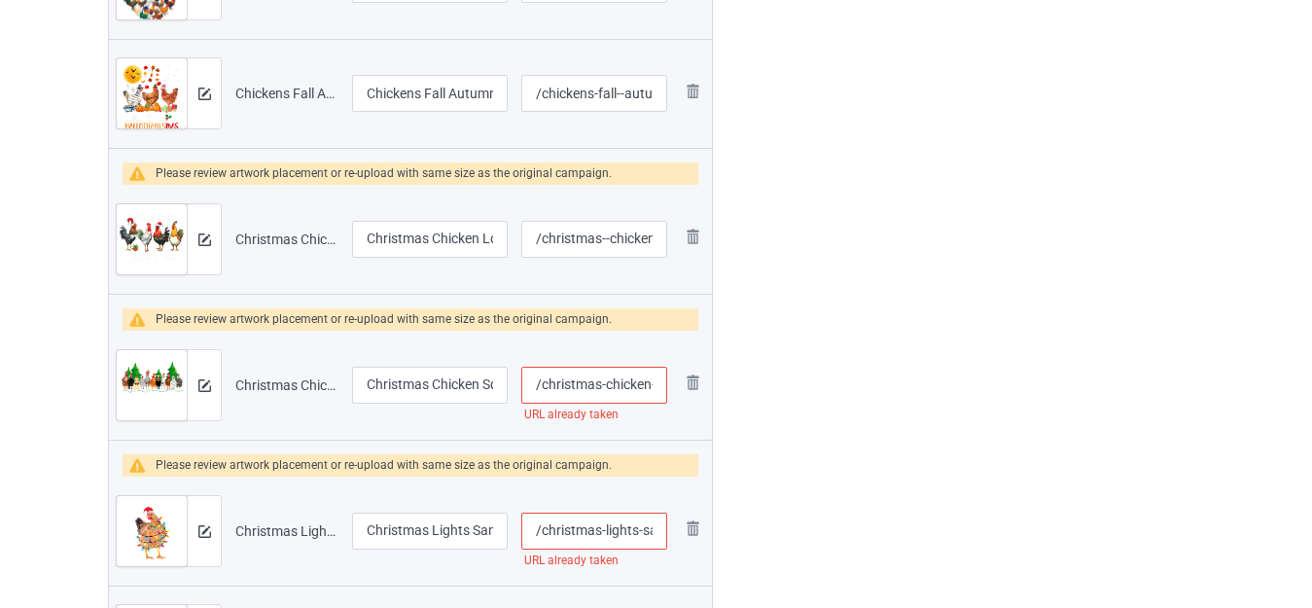
scroll to position [1020, 0]
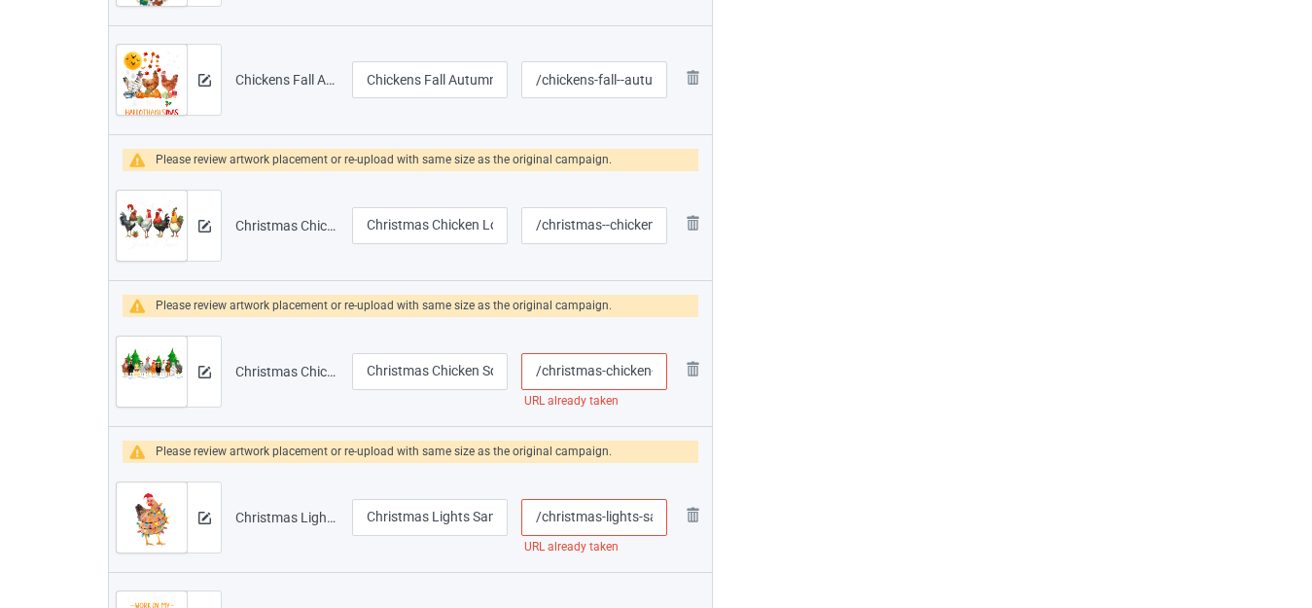
click at [601, 374] on input "/christmas-chicken-squad" at bounding box center [594, 371] width 146 height 37
type input "/christmas--chicken-squad"
click at [901, 385] on div "Edit artwork You can adjust your artwork position, and upload files for double-…" at bounding box center [1041, 509] width 351 height 2786
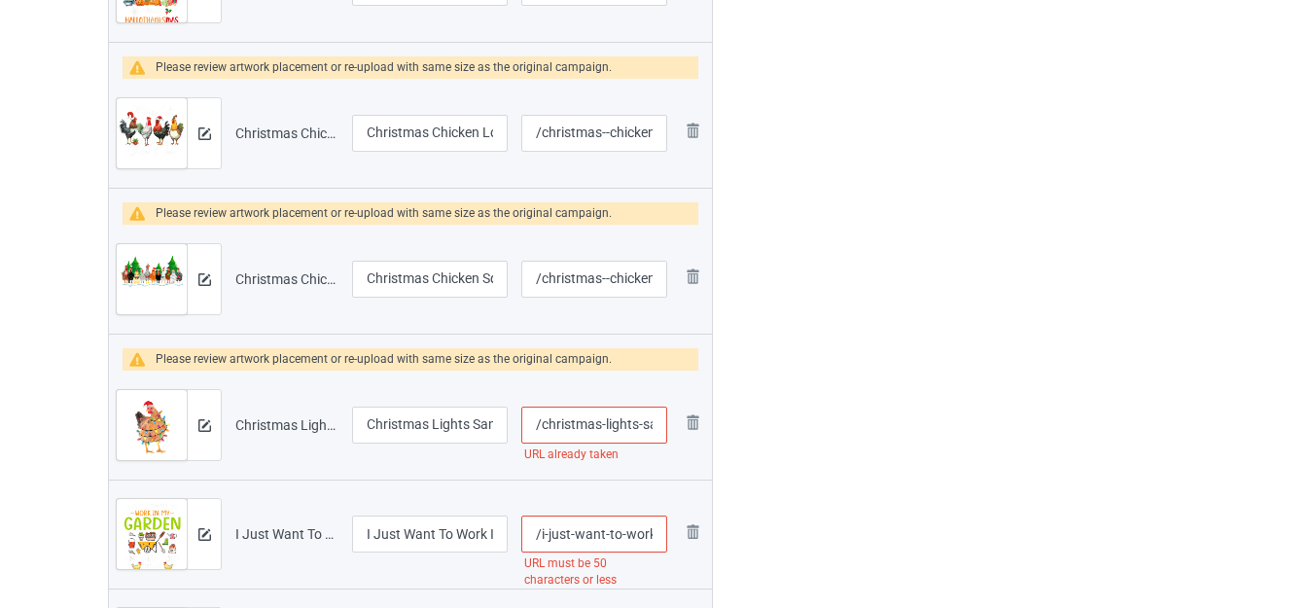
scroll to position [1117, 0]
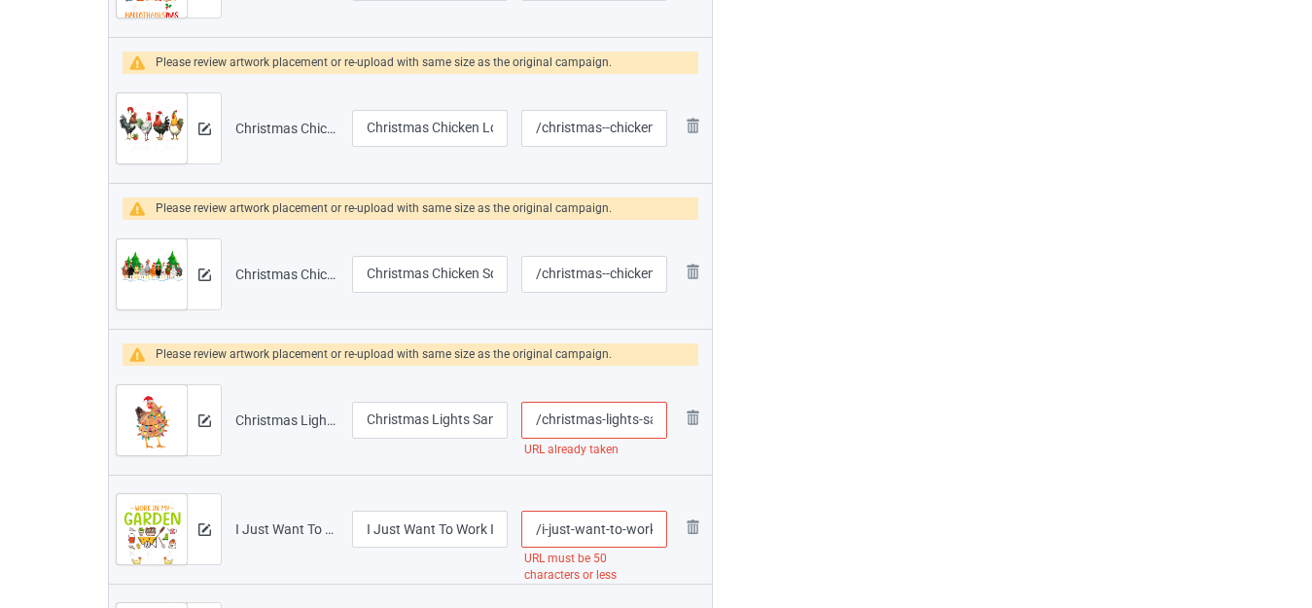
click at [606, 417] on input "/christmas-lights-santa-hat-funny-xmas-tree-chicken" at bounding box center [594, 420] width 146 height 37
click at [894, 400] on div "Edit artwork You can adjust your artwork position, and upload files for double-…" at bounding box center [1041, 412] width 351 height 2786
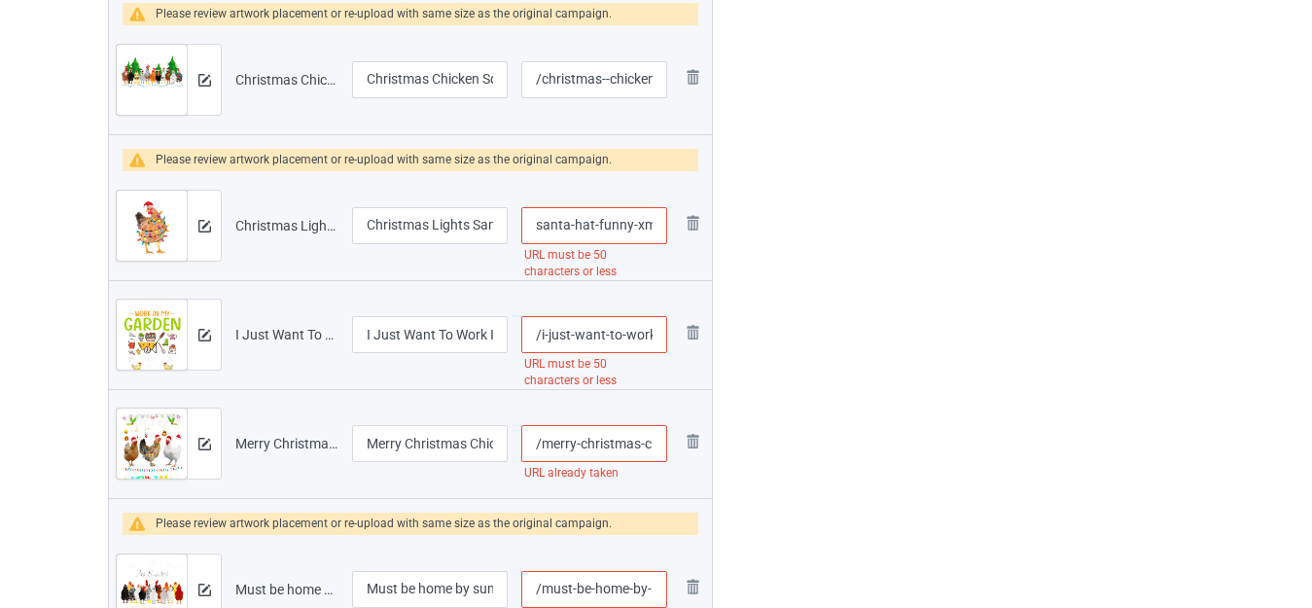
scroll to position [0, 205]
drag, startPoint x: 642, startPoint y: 218, endPoint x: 666, endPoint y: 232, distance: 28.3
click at [666, 232] on input "/christmas--lights-santa-hat-funny-xmas-tree-chicken" at bounding box center [594, 225] width 146 height 37
click at [613, 221] on input "/christmas--lights-santa-hat-funny-xmas-tree-chicken" at bounding box center [594, 225] width 146 height 37
drag, startPoint x: 578, startPoint y: 224, endPoint x: 794, endPoint y: 255, distance: 219.0
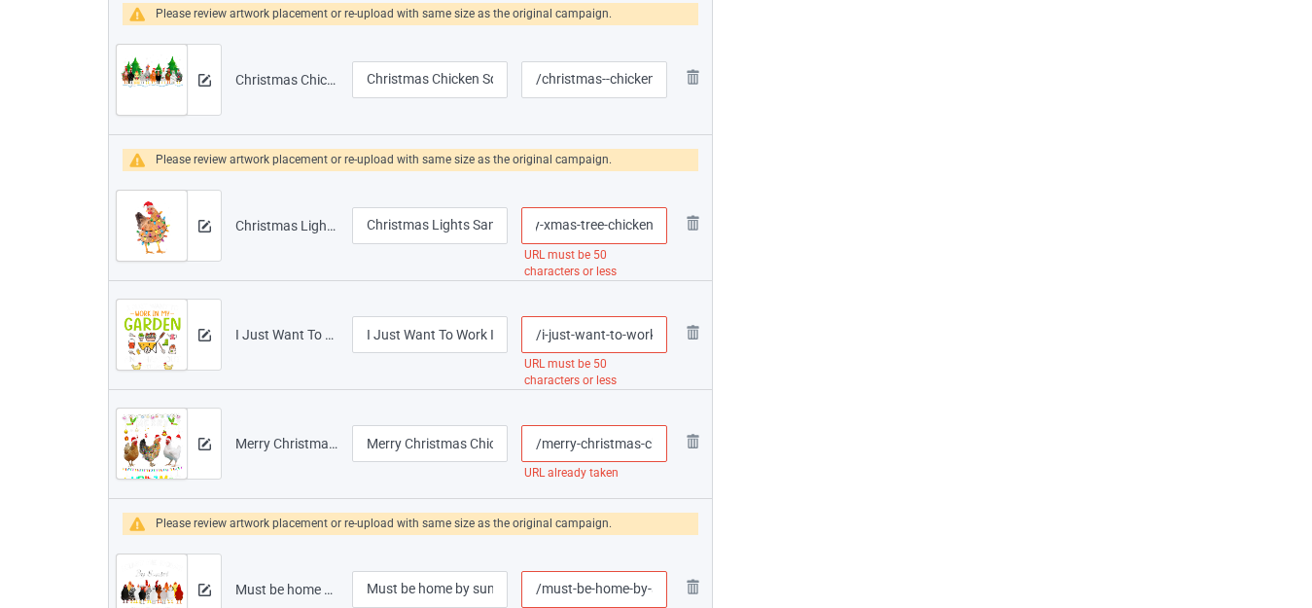
click at [794, 255] on div "Campaign to duplicate Let Me Pour You A Tall Glass Of Get Over It Chicken Sarca…" at bounding box center [655, 218] width 1123 height 2786
type input "/christmas--lights-santa-hat-funny-xmas"
click at [828, 276] on div at bounding box center [796, 218] width 140 height 2786
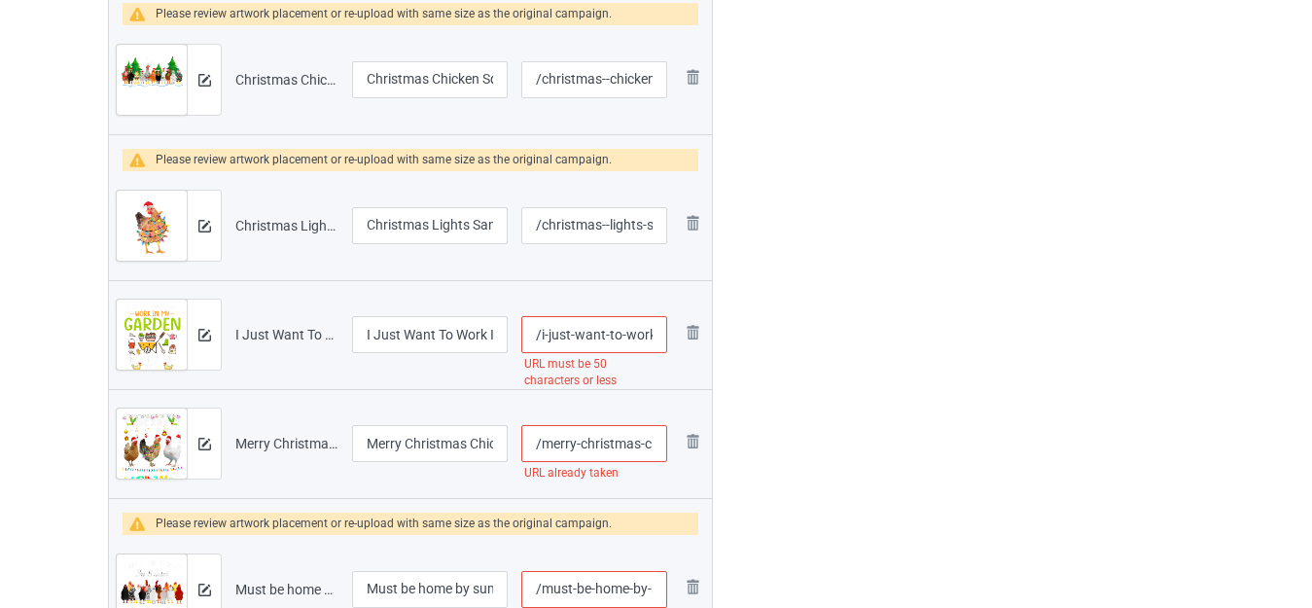
click at [599, 333] on input "/i-just-want-to-work-in-my-garden-and-hangout-with-chickens" at bounding box center [594, 334] width 146 height 37
drag, startPoint x: 609, startPoint y: 337, endPoint x: 652, endPoint y: 342, distance: 44.0
click at [652, 342] on input "/i-just-want-to-work-in-my-garden-and-hangout-with-chickens" at bounding box center [594, 334] width 146 height 37
click at [618, 333] on input "/i-just-want-to-work-in-my-garden-and-hangout-with-chickens" at bounding box center [594, 334] width 146 height 37
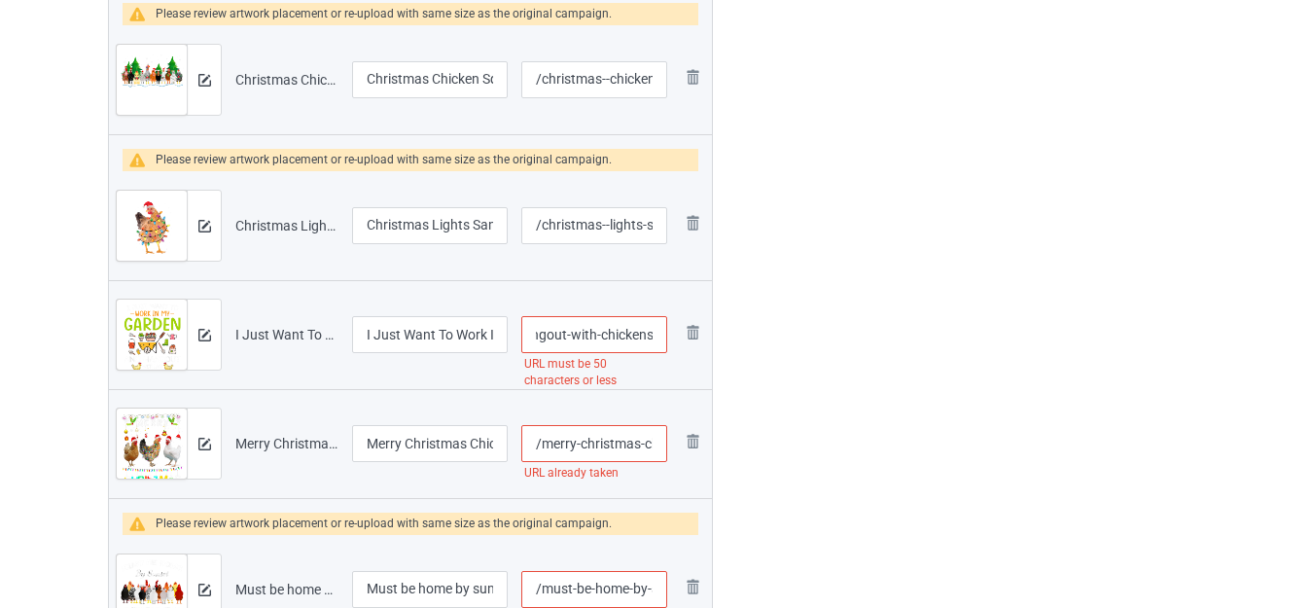
drag, startPoint x: 568, startPoint y: 333, endPoint x: 887, endPoint y: 335, distance: 318.9
click at [885, 335] on div "Campaign to duplicate Let Me Pour You A Tall Glass Of Get Over It Chicken Sarca…" at bounding box center [655, 218] width 1123 height 2786
click at [888, 333] on div "Edit artwork You can adjust your artwork position, and upload files for double-…" at bounding box center [1041, 218] width 351 height 2786
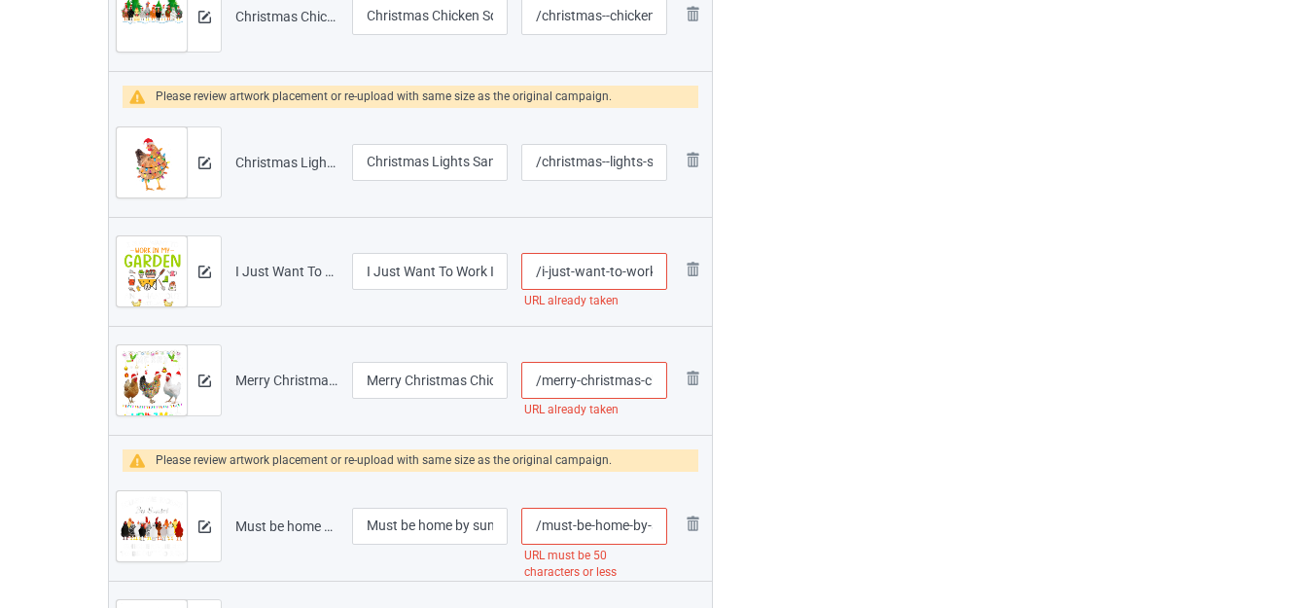
scroll to position [1409, 0]
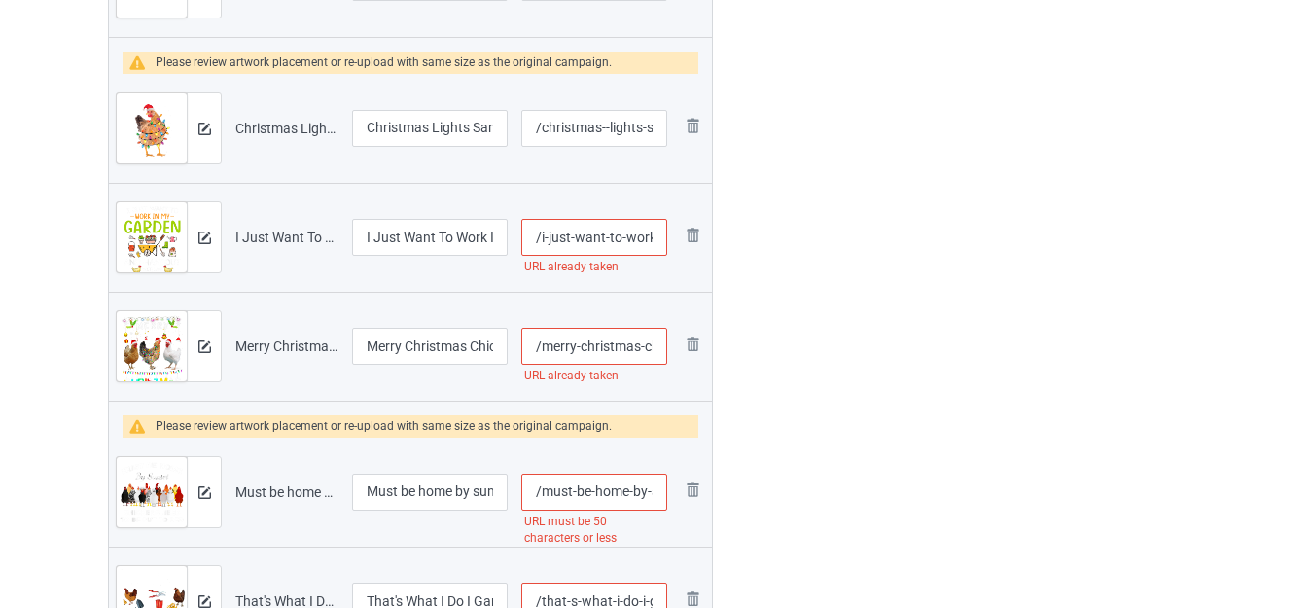
click at [649, 236] on input "/i-just-want-to-work-in-my-garden-and-hangout" at bounding box center [594, 237] width 146 height 37
drag, startPoint x: 640, startPoint y: 237, endPoint x: 652, endPoint y: 241, distance: 13.2
click at [652, 241] on input "/i-just-want-to-work-in-my-garden-and-hangout" at bounding box center [594, 237] width 146 height 37
click at [640, 238] on input "/i-just-want-to-work-in-my-garden-and-hangout" at bounding box center [594, 237] width 146 height 37
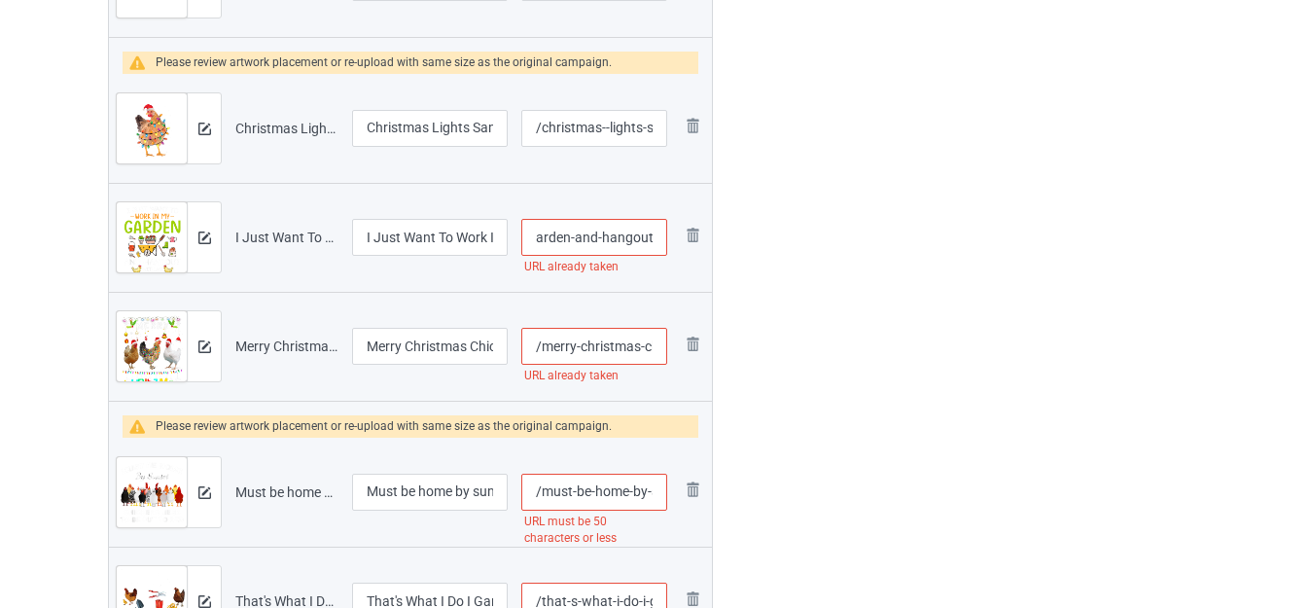
click at [648, 235] on input "/i-just-want-to-work-in-my-garden-and-hangout" at bounding box center [594, 237] width 146 height 37
type input "/i-just-want-to-work-in-my-garden-and-hangou-t"
click at [869, 237] on div "Edit artwork You can adjust your artwork position, and upload files for double-…" at bounding box center [1041, 120] width 351 height 2786
click at [635, 345] on input "/merry-christmas-chicken" at bounding box center [594, 346] width 146 height 37
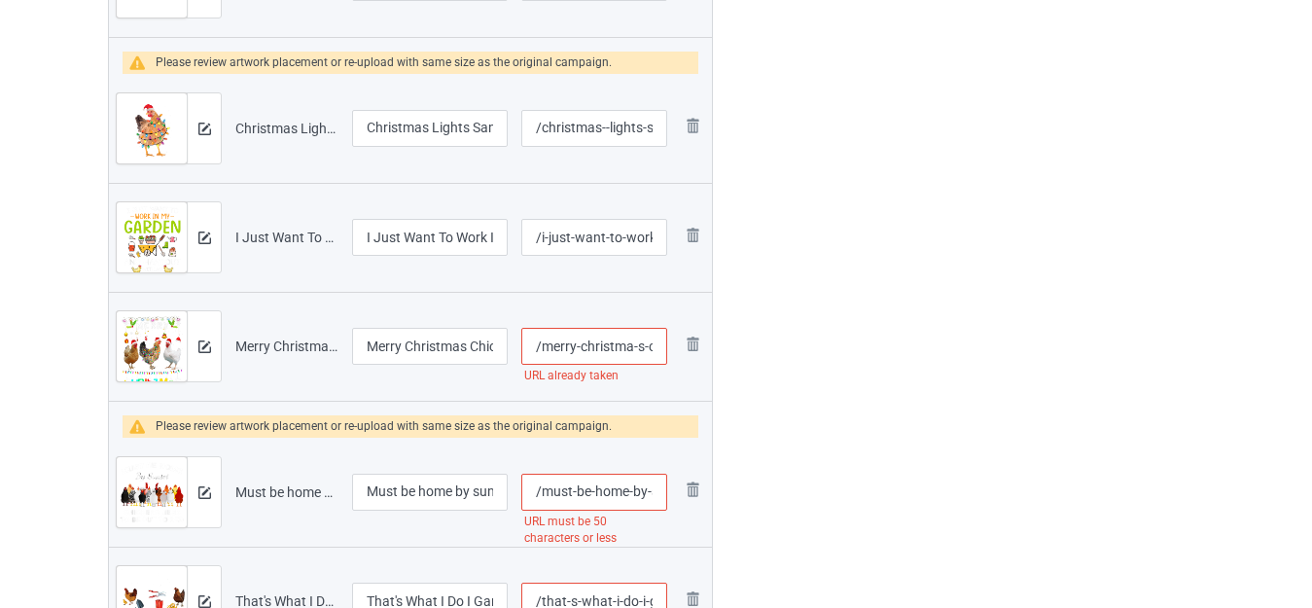
type input "/merry-christma-s-chicken"
click at [849, 305] on div at bounding box center [796, 120] width 140 height 2786
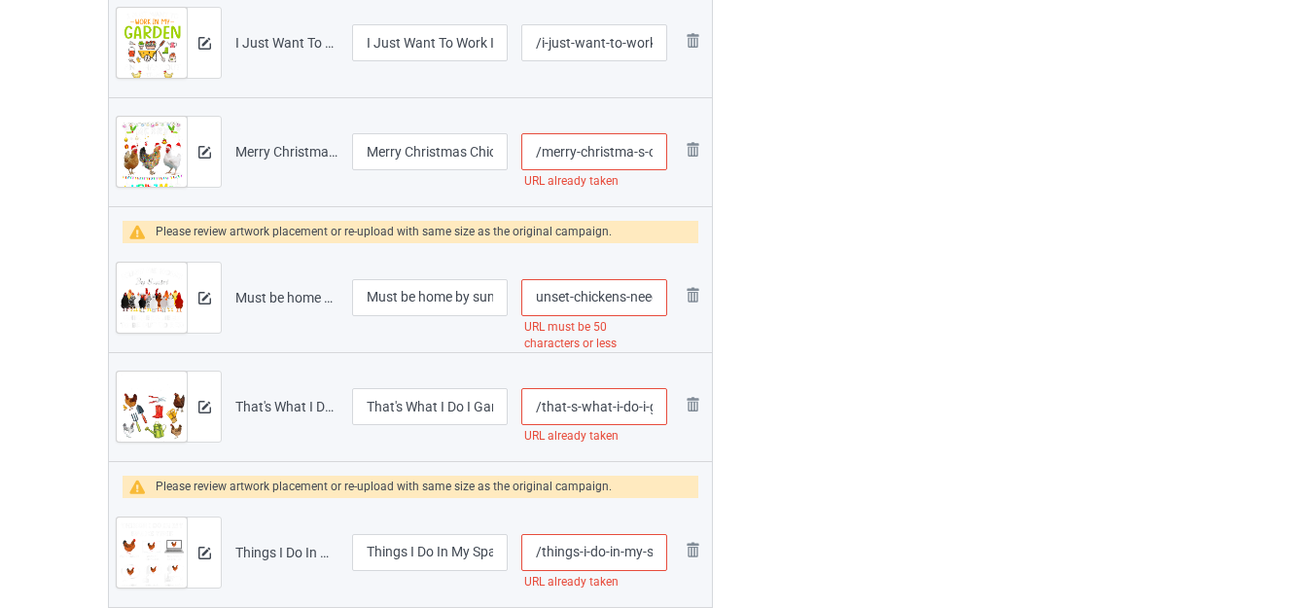
scroll to position [0, 230]
drag, startPoint x: 642, startPoint y: 297, endPoint x: 658, endPoint y: 298, distance: 16.6
click at [658, 298] on input "/must-be-home-by-sunset-chickens-need-to-be-put-to-bed" at bounding box center [594, 297] width 146 height 37
click at [627, 297] on input "/must-be-home-by-sunset-chickens-need-to-be-put-to-bed" at bounding box center [594, 297] width 146 height 37
drag, startPoint x: 582, startPoint y: 291, endPoint x: 739, endPoint y: 296, distance: 156.6
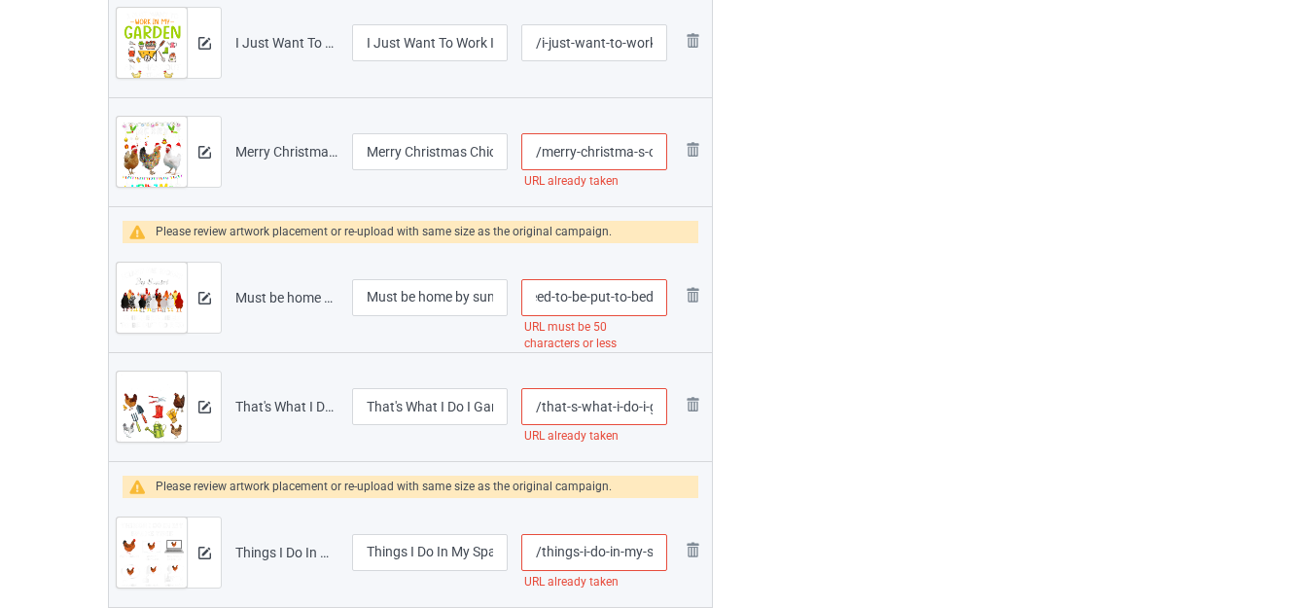
click at [664, 295] on input "/must-be-home-by-sunset-chickens-need-to-be" at bounding box center [594, 297] width 146 height 37
click at [651, 296] on input "/must-be-home-by-sunset-chickens-need-to-be" at bounding box center [594, 297] width 146 height 37
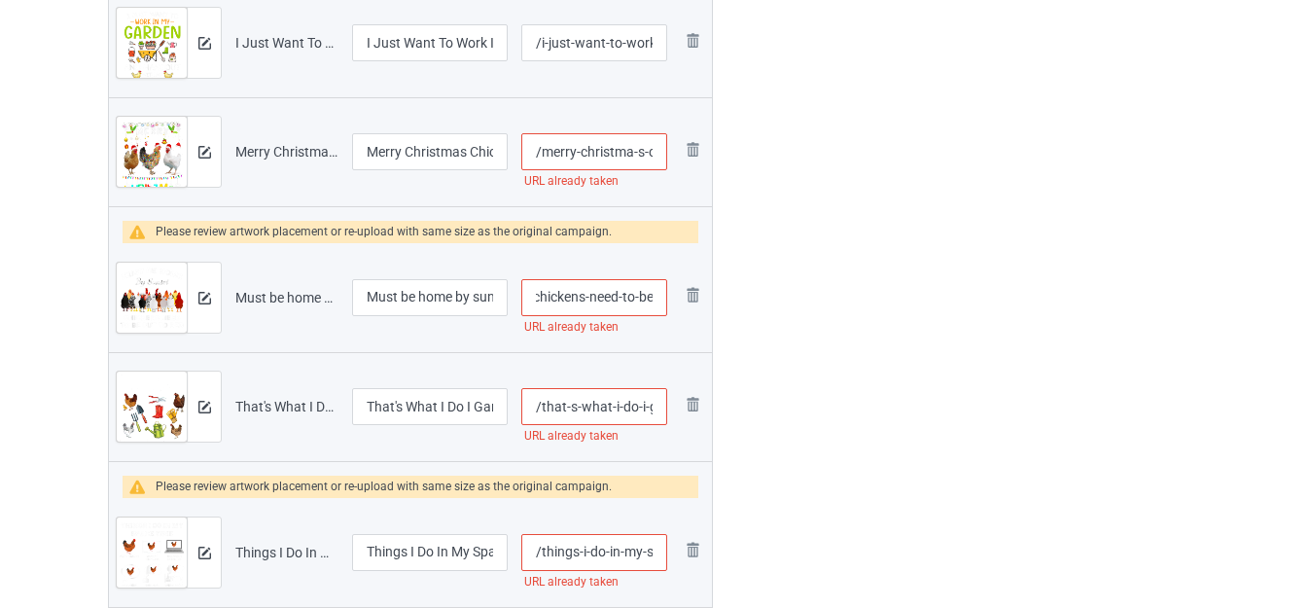
click at [635, 294] on input "/must-be-home-by-sunset-chickens-need-to-be" at bounding box center [594, 297] width 146 height 37
type input "/must-be-home-by-sunset-chickens-need-to--be"
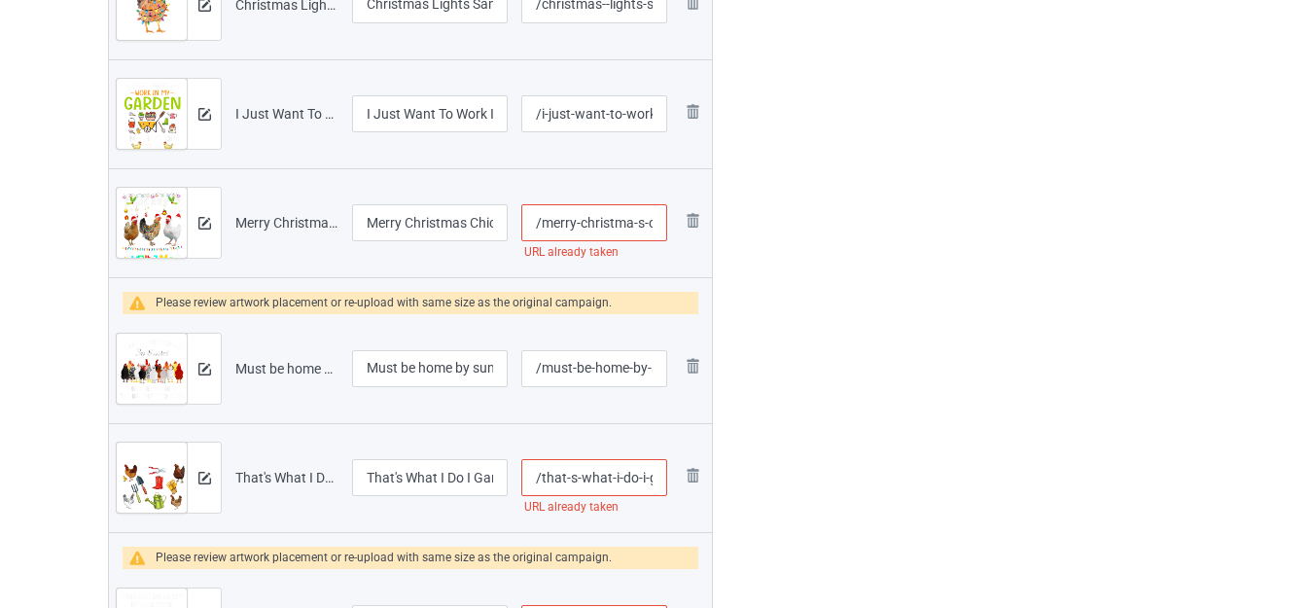
scroll to position [1506, 0]
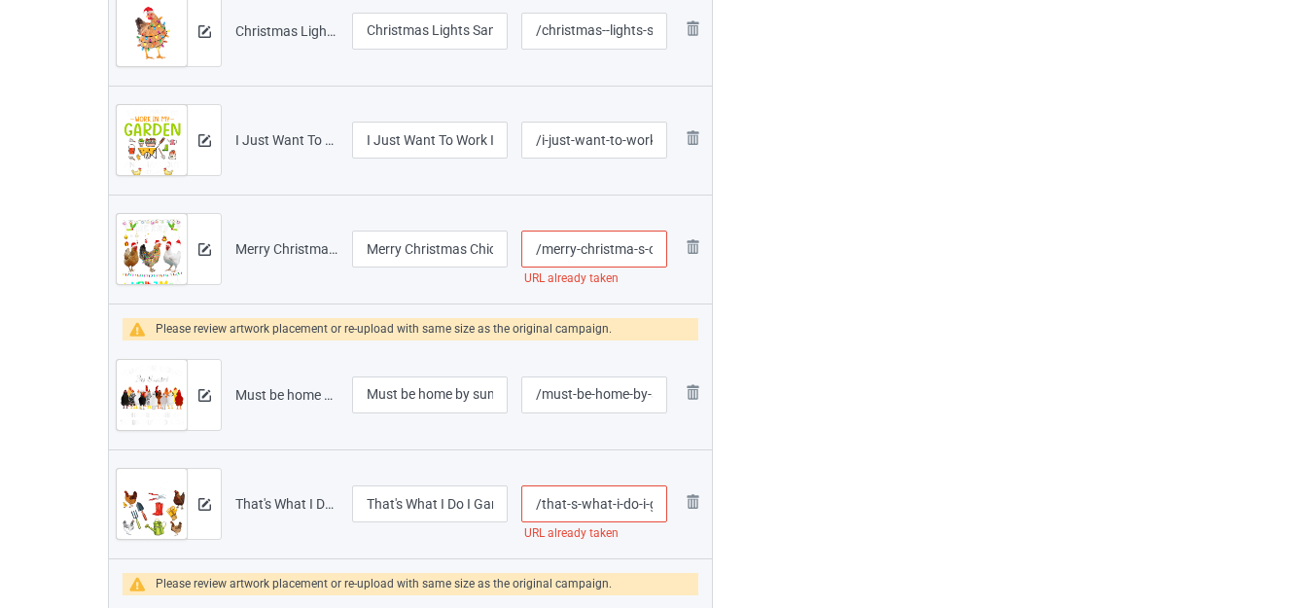
click at [643, 246] on input "/merry-christma-s-chicken" at bounding box center [594, 248] width 146 height 37
type input "/merry-christma-ss-chicken"
click at [838, 250] on div at bounding box center [796, 23] width 140 height 2786
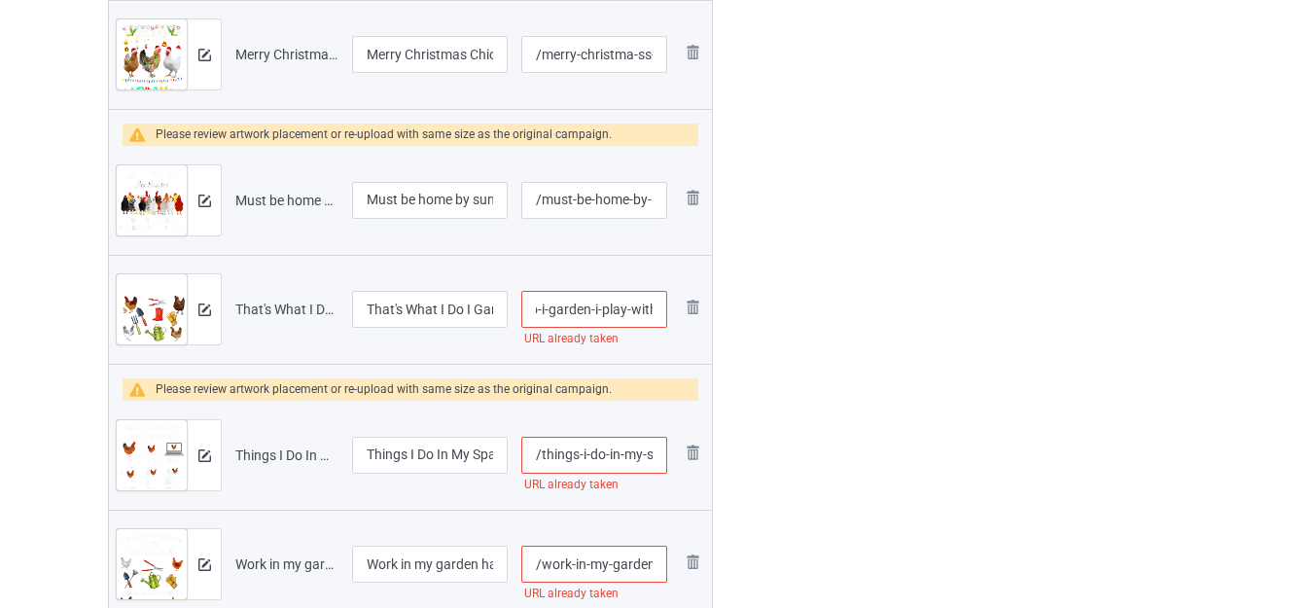
scroll to position [0, 161]
drag, startPoint x: 635, startPoint y: 306, endPoint x: 650, endPoint y: 314, distance: 17.4
click at [667, 314] on input "/that-s-what-i-do-i-garden-i-play-with-chickens" at bounding box center [594, 309] width 146 height 37
click at [644, 313] on input "/that-s-what-i-do-i-garden-i-play-with-chickens" at bounding box center [594, 309] width 146 height 37
click at [645, 305] on input "/that-s-what-i-do-i-garden-i-play-with-chickens" at bounding box center [594, 309] width 146 height 37
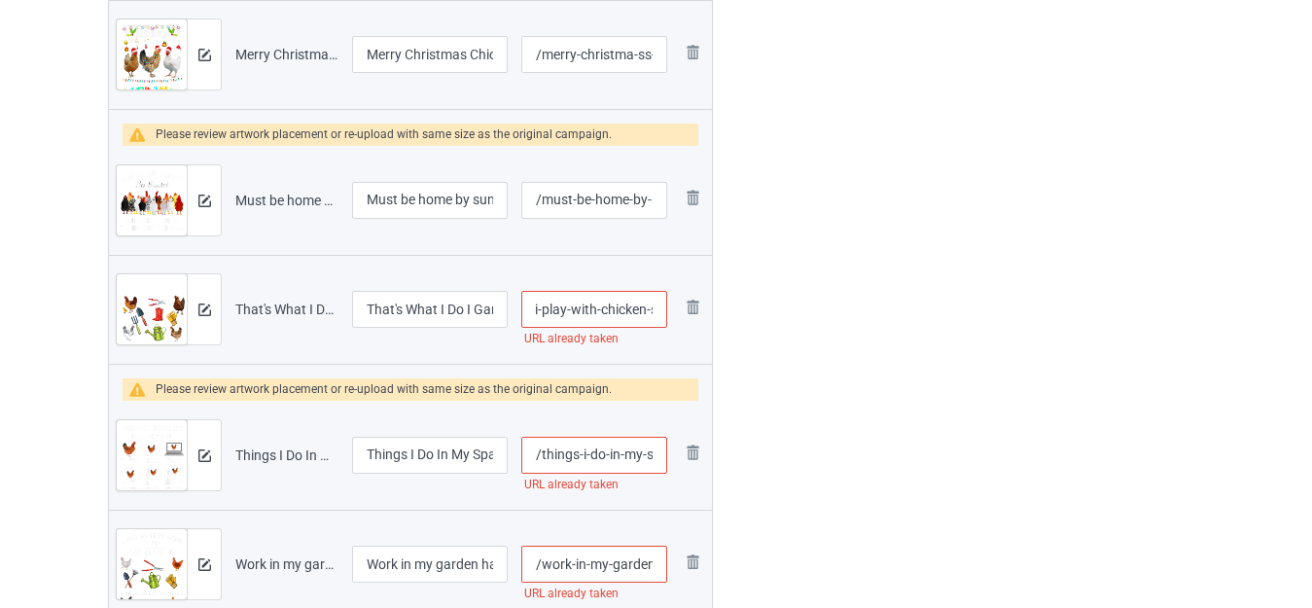
type input "/that-s-what-i-do-i-garden-i-play-with-chicken-s"
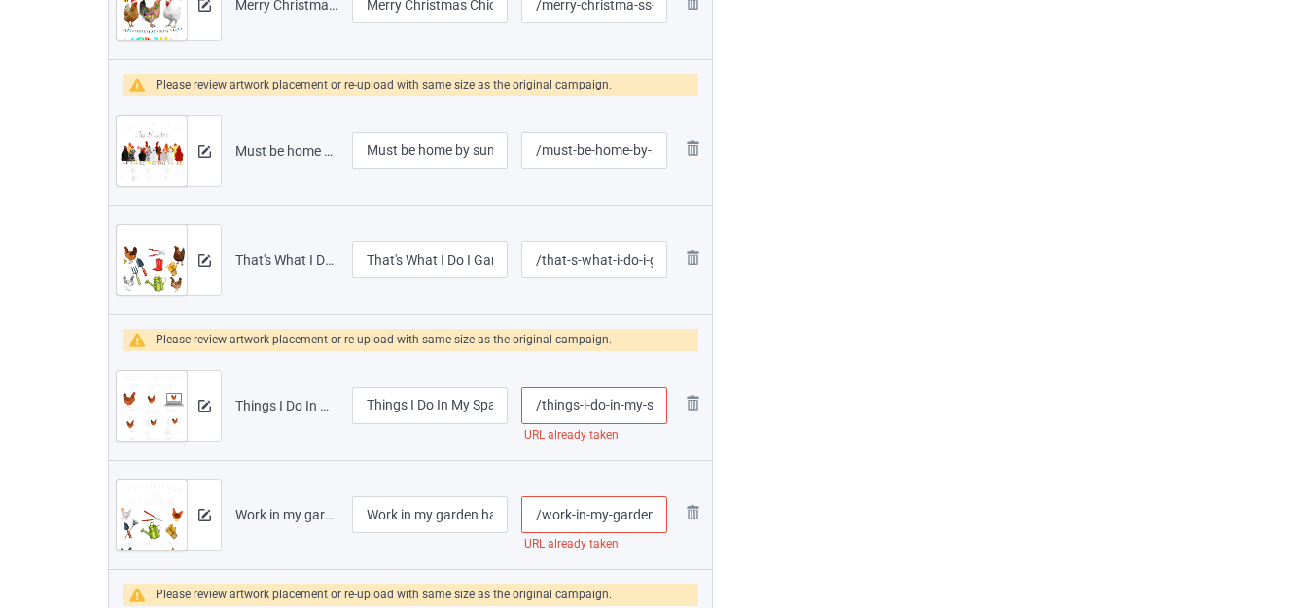
scroll to position [1798, 0]
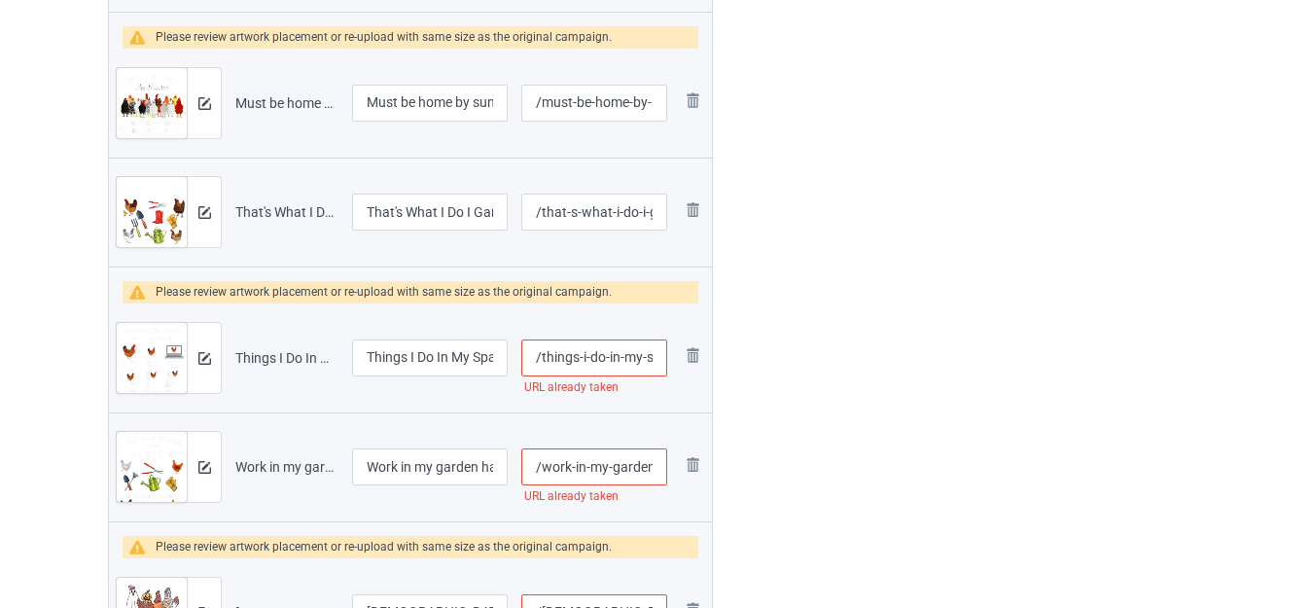
click at [635, 355] on input "/things-i-do-in-my-spare-time-chicken-lover" at bounding box center [594, 357] width 146 height 37
type input "/things-i-do-in-m-y-spare-time-chicken-lover"
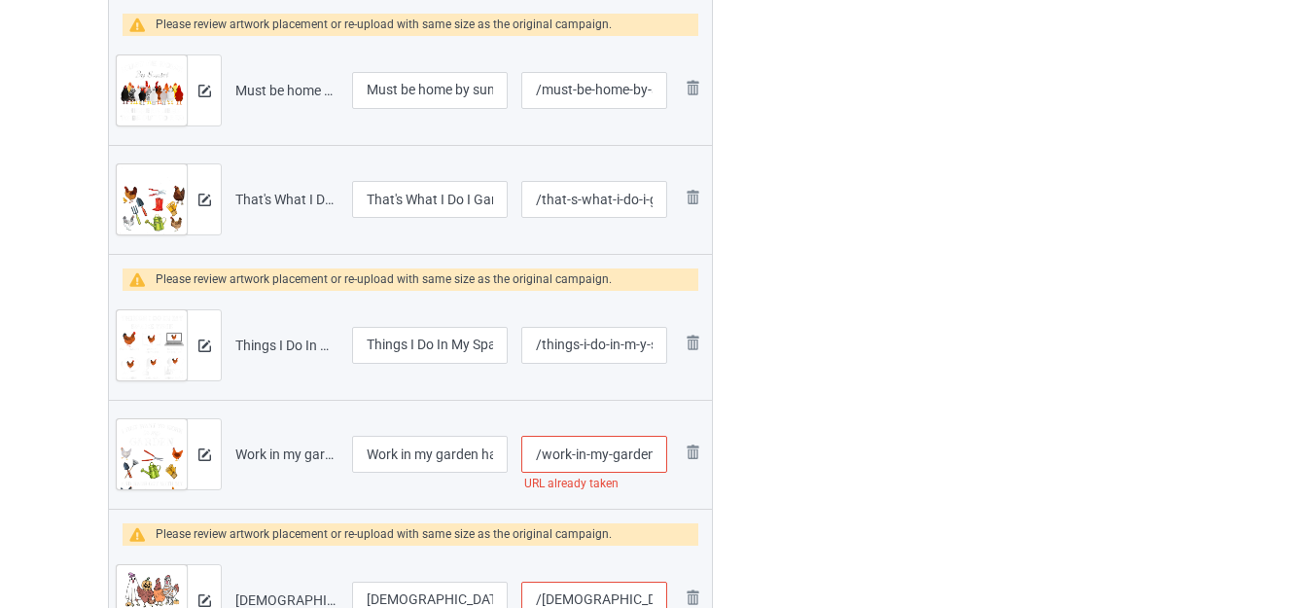
scroll to position [1895, 0]
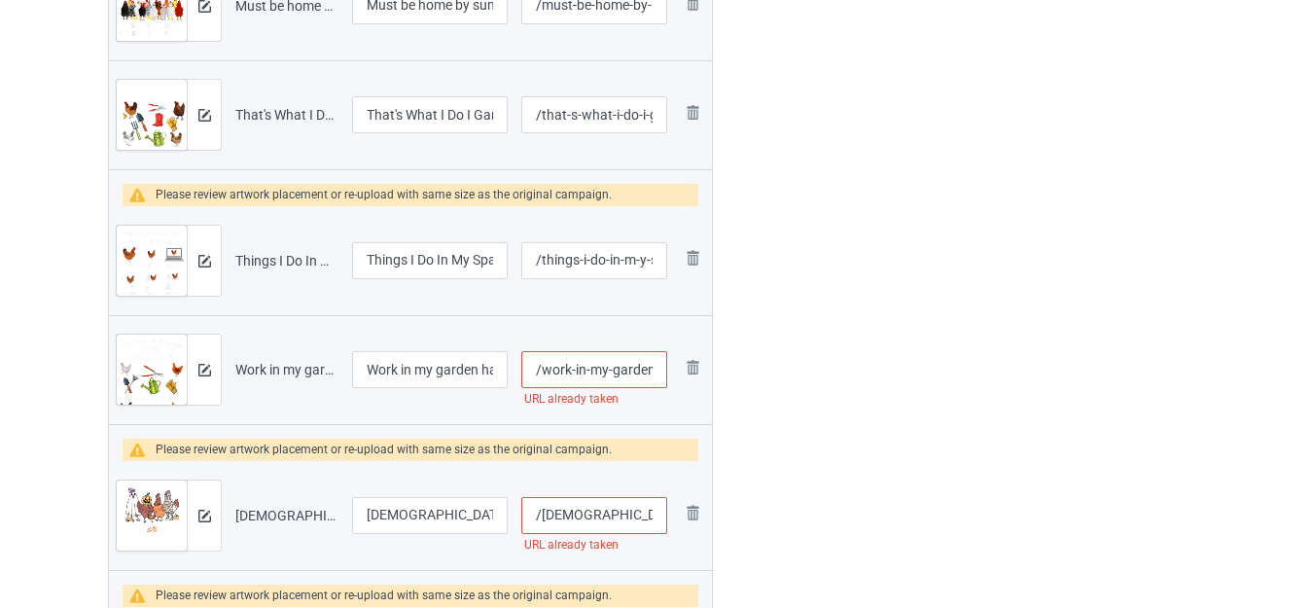
click at [648, 367] on input "/work-in-my-garden-hangout-with-my-chickens" at bounding box center [594, 369] width 146 height 37
type input "/work-in-my-garde-n-hangout-with-my-chickens"
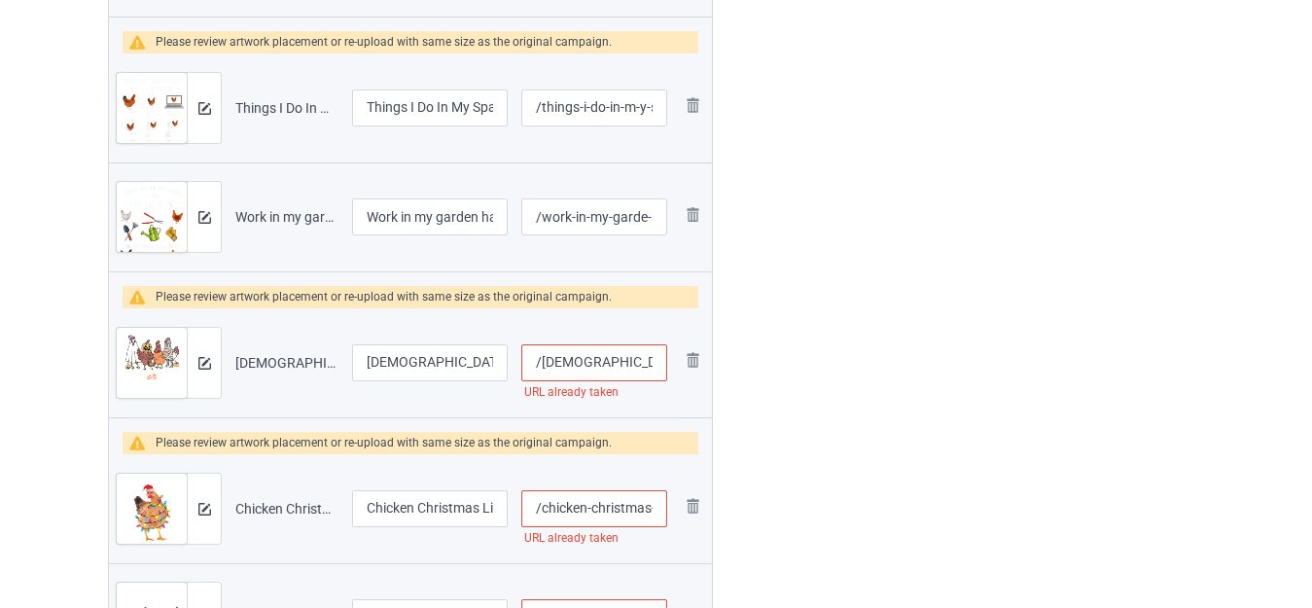
scroll to position [2089, 0]
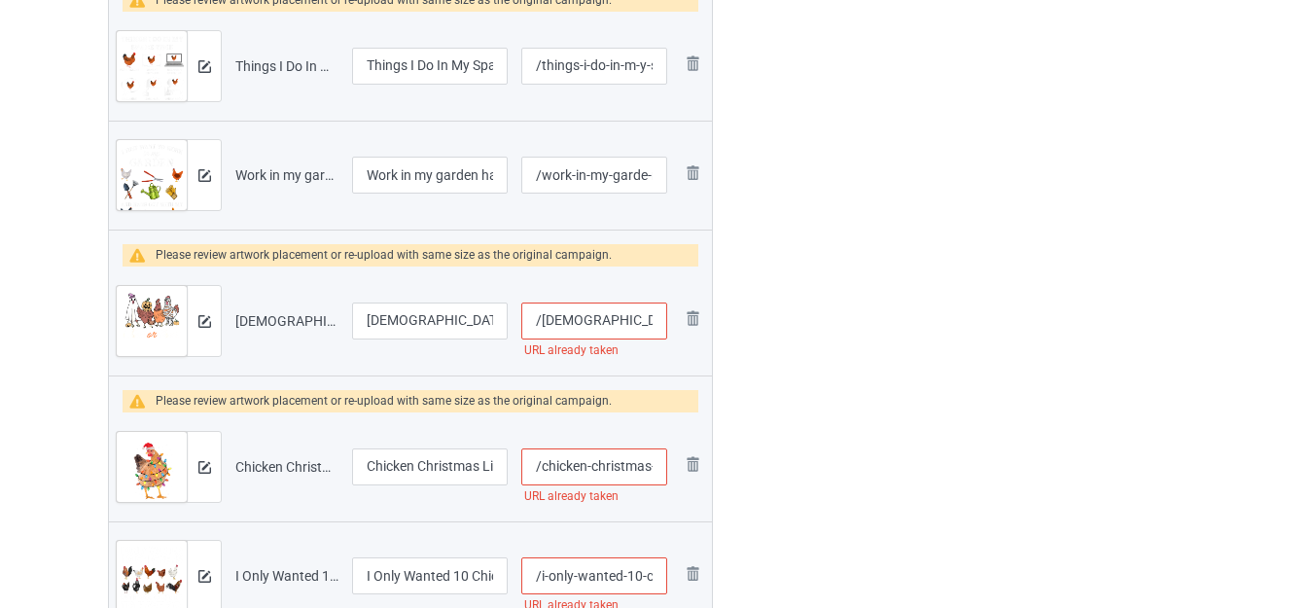
click at [632, 318] on input "/[DEMOGRAPHIC_DATA]-or-treat-chicken-[DATE]" at bounding box center [594, 320] width 146 height 37
type input "/[DEMOGRAPHIC_DATA]-or-treat-c-[PERSON_NAME]-[DATE]"
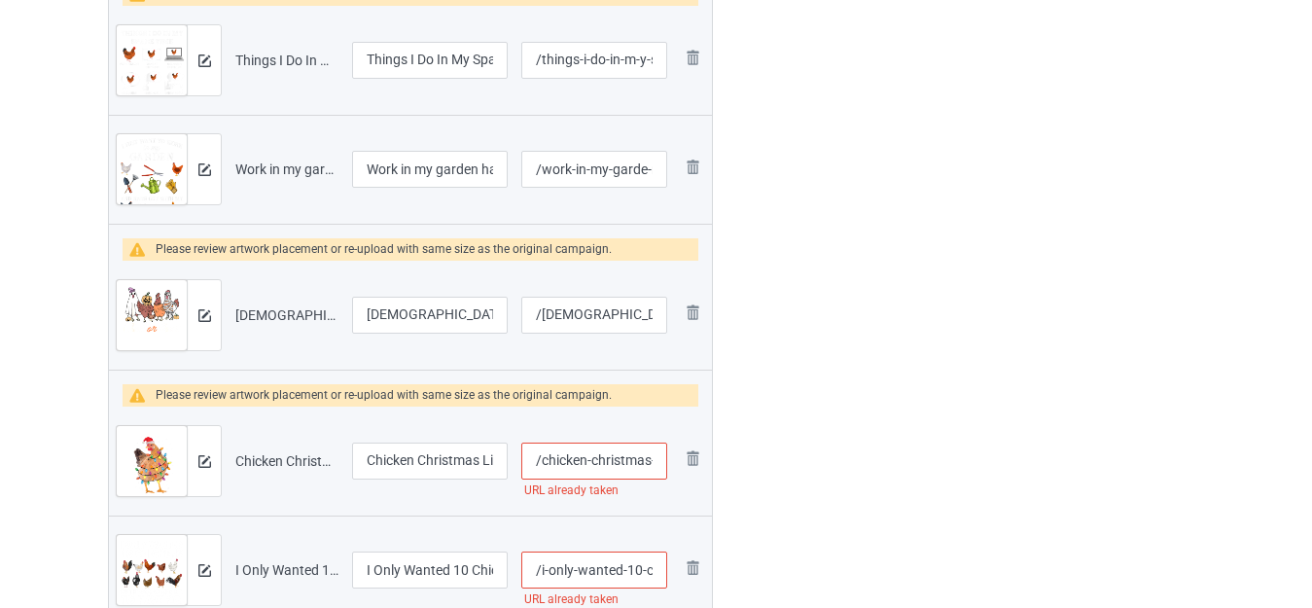
scroll to position [2187, 0]
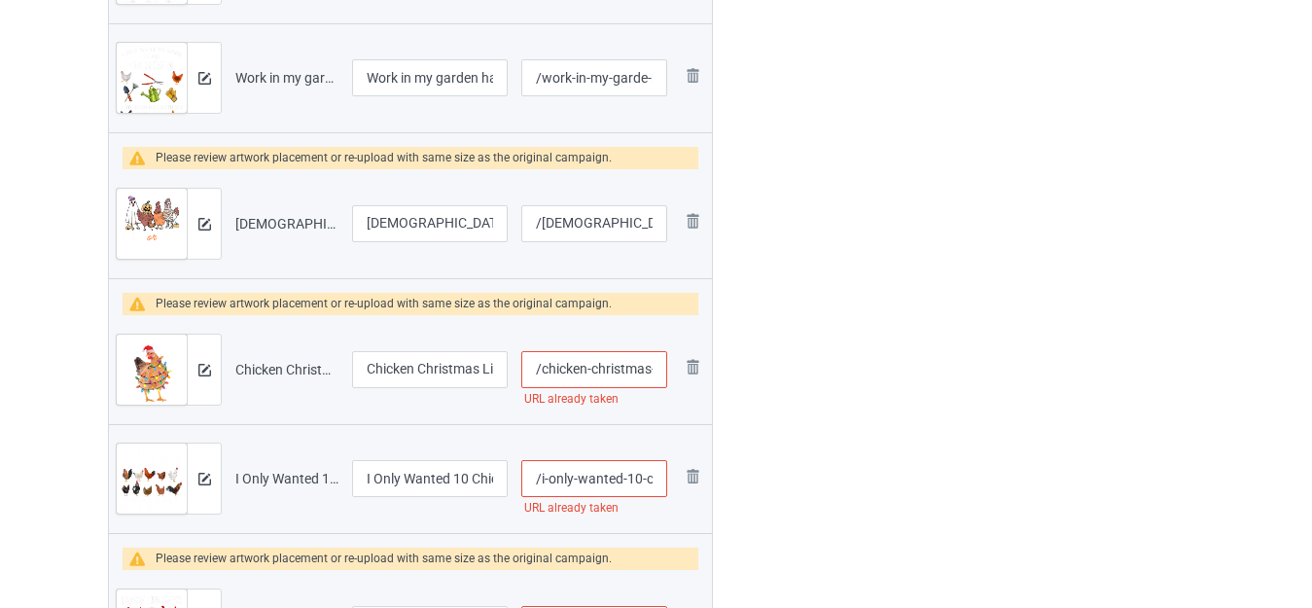
click at [645, 365] on input "/chicken-christmas-lights" at bounding box center [594, 369] width 146 height 37
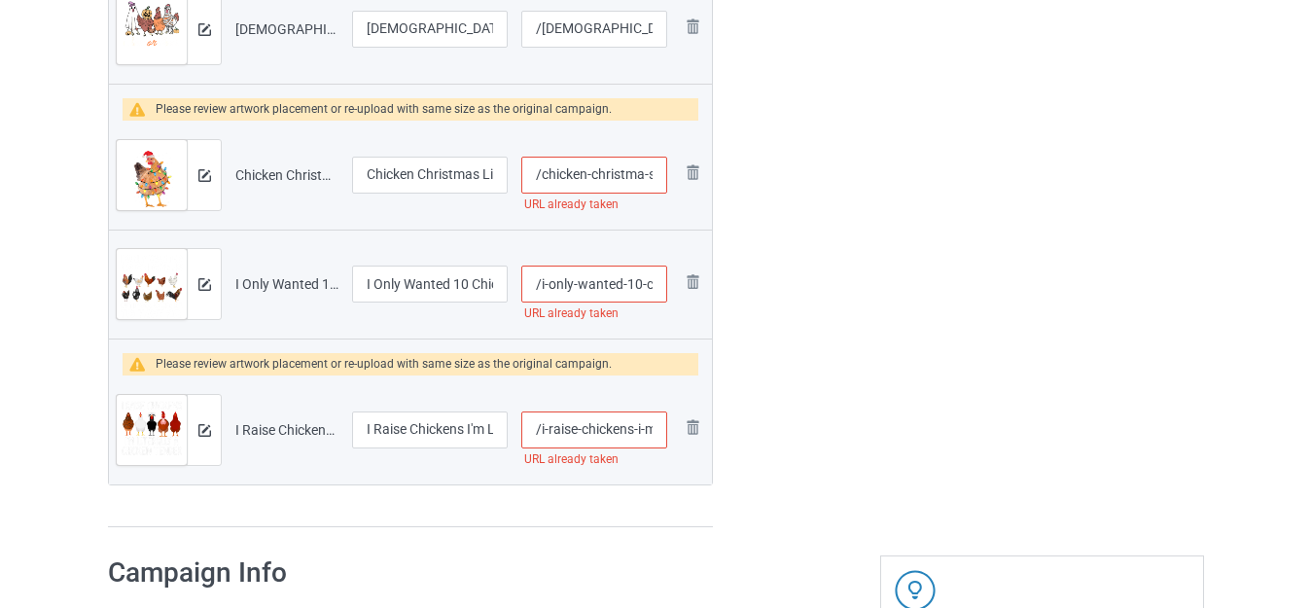
scroll to position [0, 39]
drag, startPoint x: 640, startPoint y: 177, endPoint x: 654, endPoint y: 176, distance: 14.6
click at [654, 176] on input "/chicken-christma-s-lights" at bounding box center [594, 175] width 146 height 37
click at [640, 175] on input "/chicken-christma-s-lights" at bounding box center [594, 175] width 146 height 37
click at [651, 171] on input "/chicken-christma-s-lights" at bounding box center [594, 175] width 146 height 37
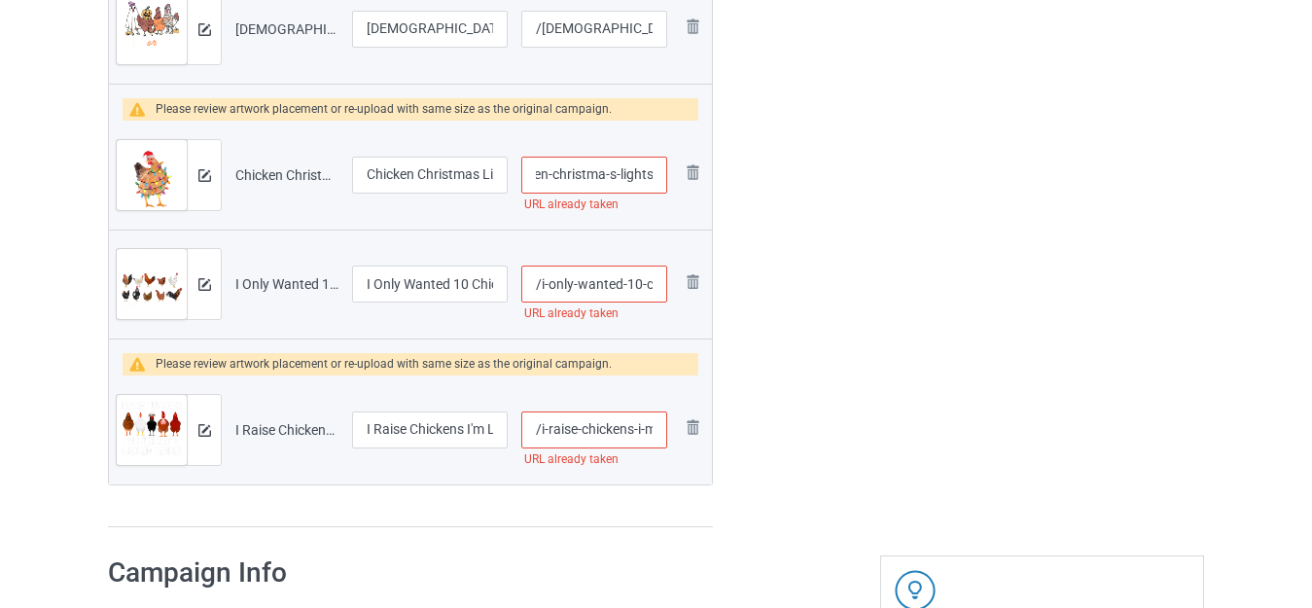
click at [648, 170] on input "/chicken-christma-s-lights" at bounding box center [594, 175] width 146 height 37
type input "/chicken-christma-s-light-s"
drag, startPoint x: 638, startPoint y: 286, endPoint x: 660, endPoint y: 289, distance: 22.6
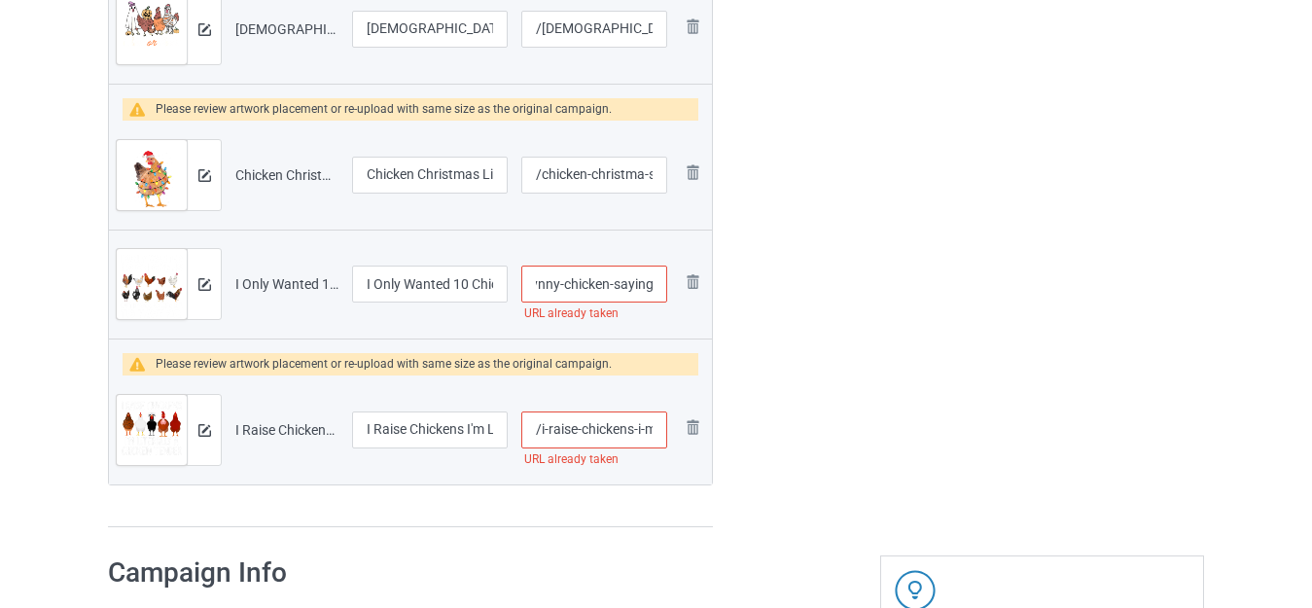
click at [660, 289] on input "/i-only-wanted-10-chickens-fynny-chicken-saying" at bounding box center [594, 283] width 146 height 37
click at [644, 283] on input "/i-only-wanted-10-chickens-fynny-chicken-saying" at bounding box center [594, 283] width 146 height 37
type input "/i-only-wanted-10-chickens-fynny-chicken-sayin-g"
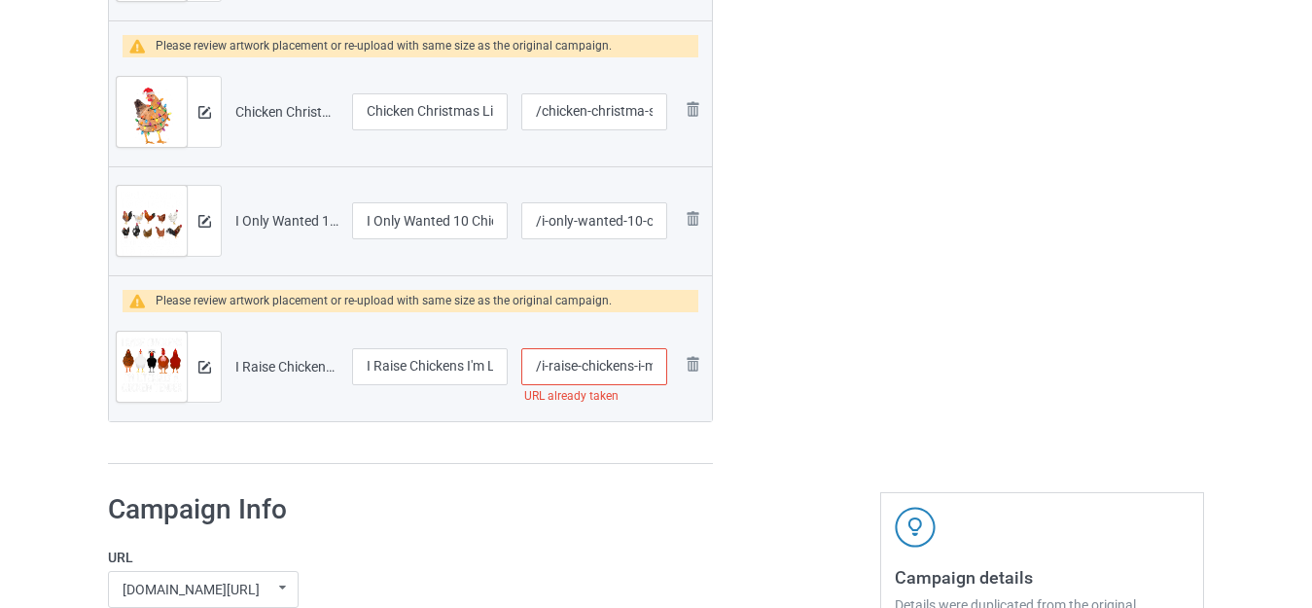
scroll to position [2478, 0]
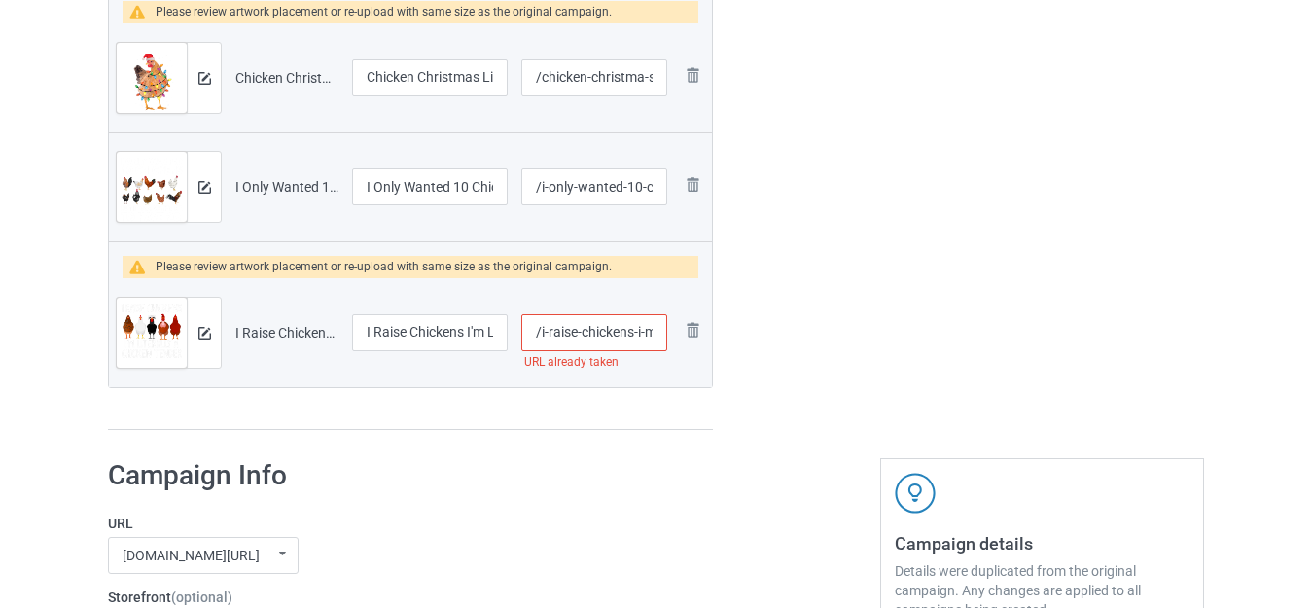
click at [624, 330] on input "/i-raise-chickens-i-m-literally-a-chicken-tender" at bounding box center [594, 332] width 146 height 37
drag, startPoint x: 635, startPoint y: 333, endPoint x: 664, endPoint y: 337, distance: 29.4
click at [664, 337] on input "/i-raise-chicken-s-i-m-literally-a-chicken-tender" at bounding box center [594, 332] width 146 height 37
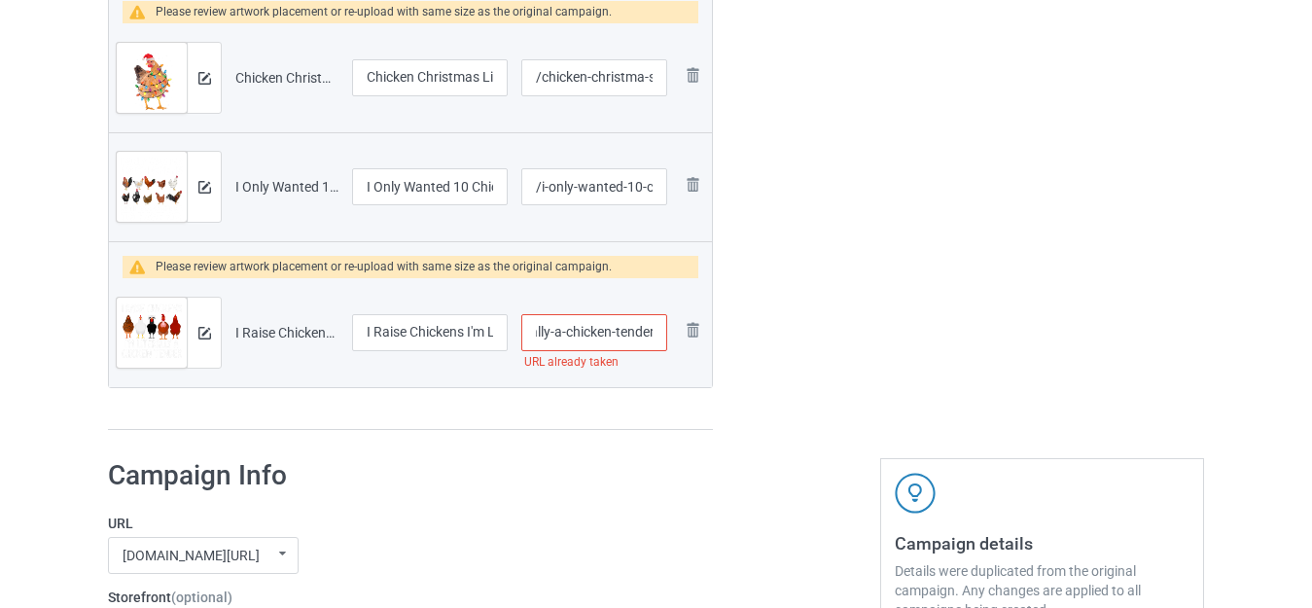
click at [645, 334] on input "/i-raise-chicken-s-i-m-literally-a-chicken-tender" at bounding box center [594, 332] width 146 height 37
click at [647, 329] on input "/i-raise-chicken-s-i-m-literally-a-chicken-tender" at bounding box center [594, 332] width 146 height 37
type input "/i-raise-chicken-s-i-m-literally-a-chicken-tende-r"
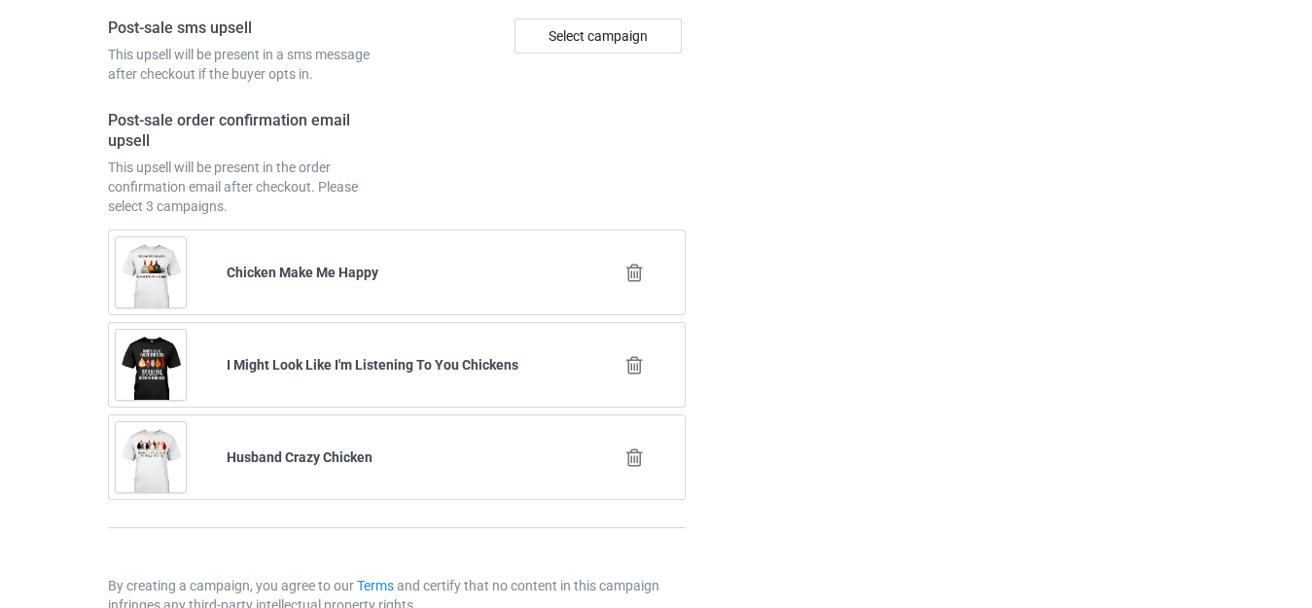
scroll to position [5163, 0]
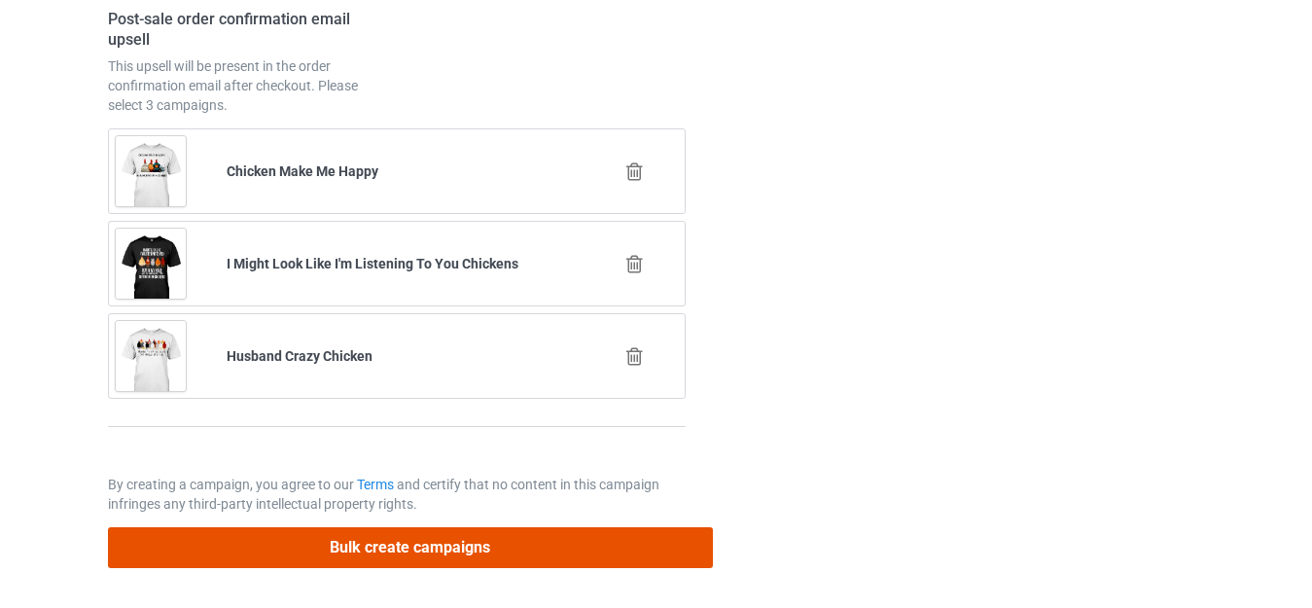
click at [409, 543] on button "Bulk create campaigns" at bounding box center [410, 547] width 605 height 40
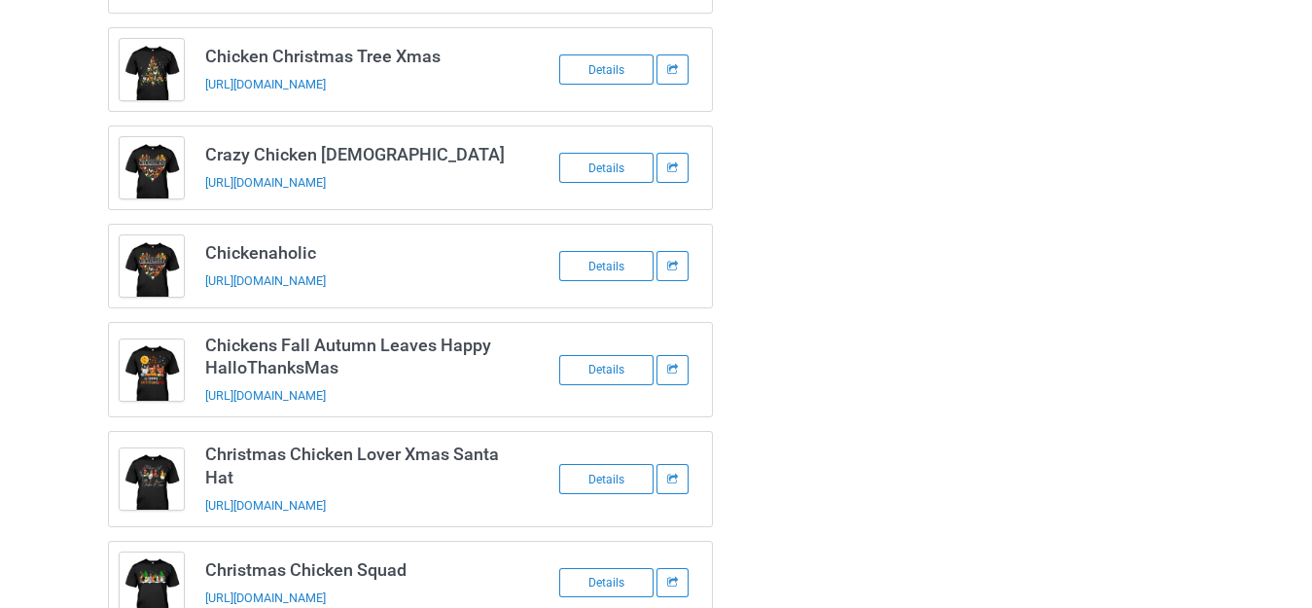
scroll to position [0, 0]
